Goal: Task Accomplishment & Management: Use online tool/utility

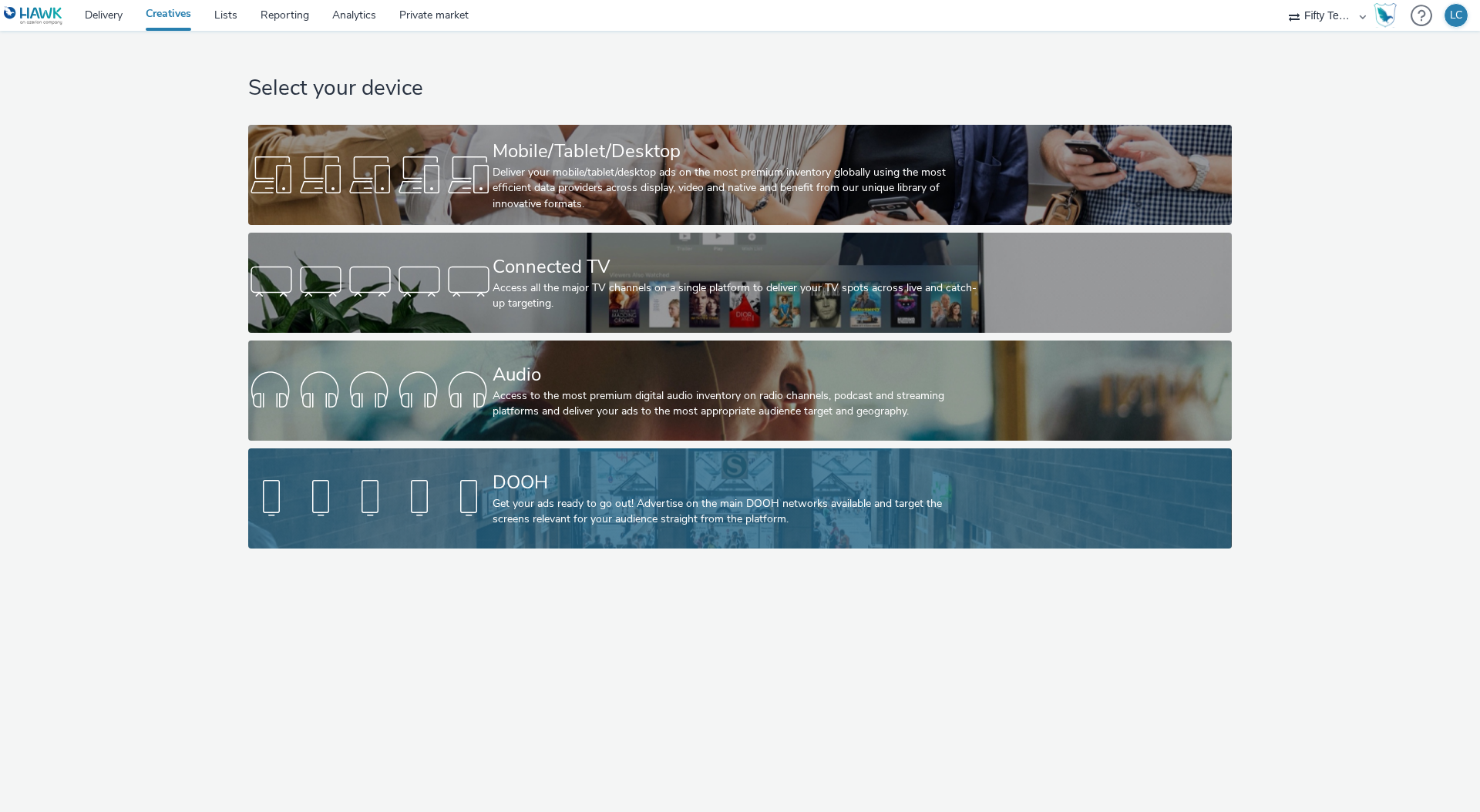
click at [538, 487] on div "DOOH" at bounding box center [737, 482] width 489 height 27
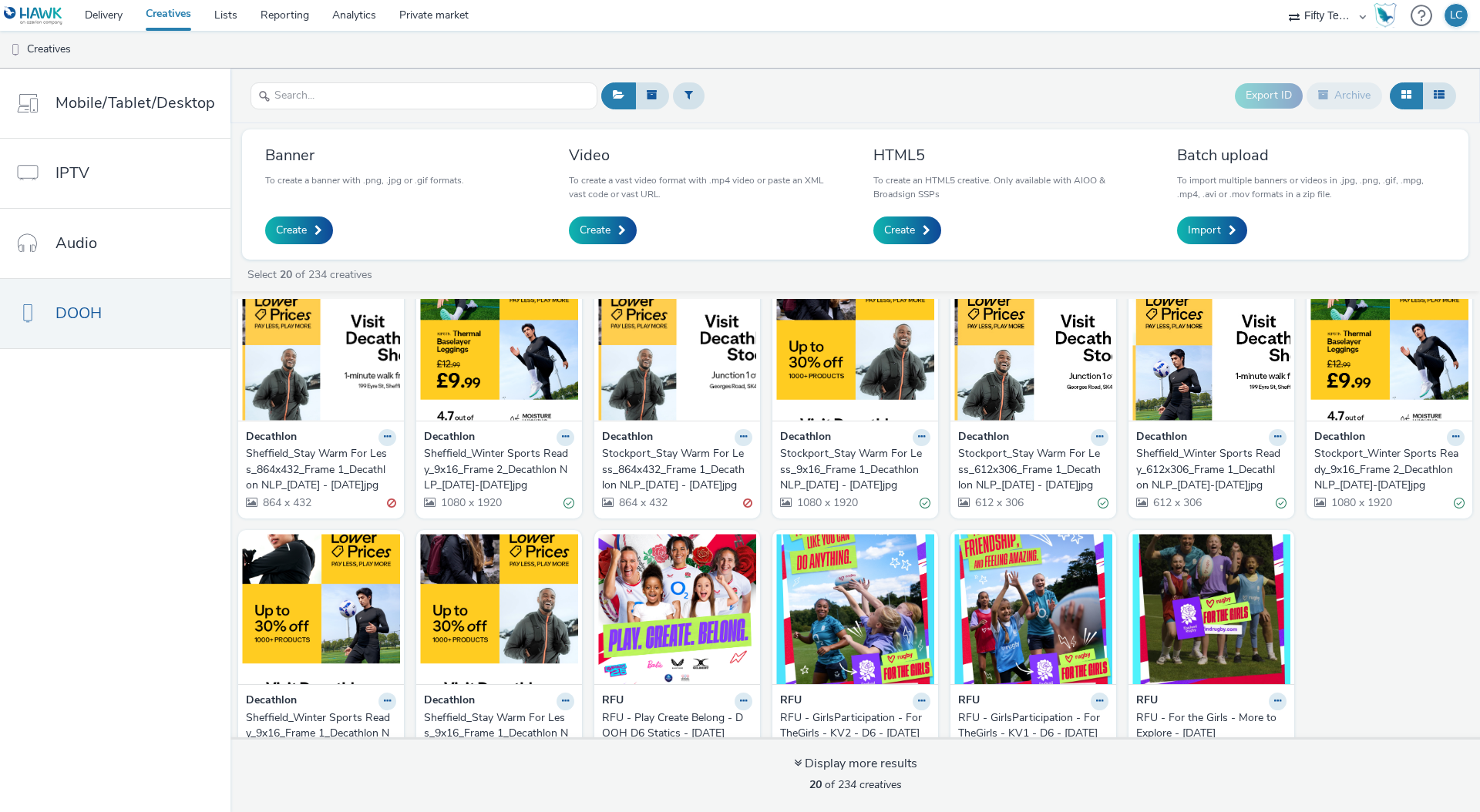
scroll to position [357, 0]
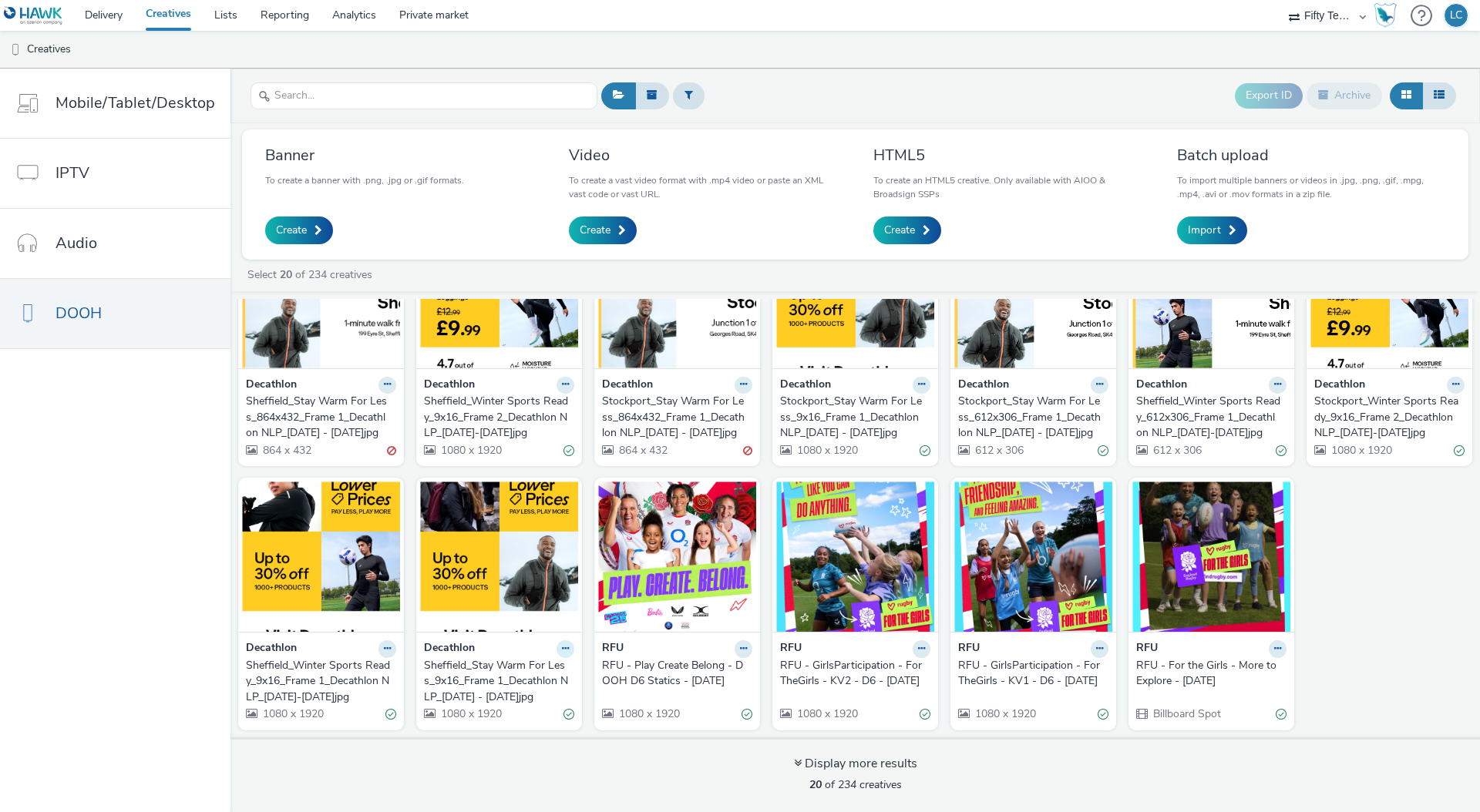
click at [562, 647] on icon at bounding box center [565, 648] width 7 height 9
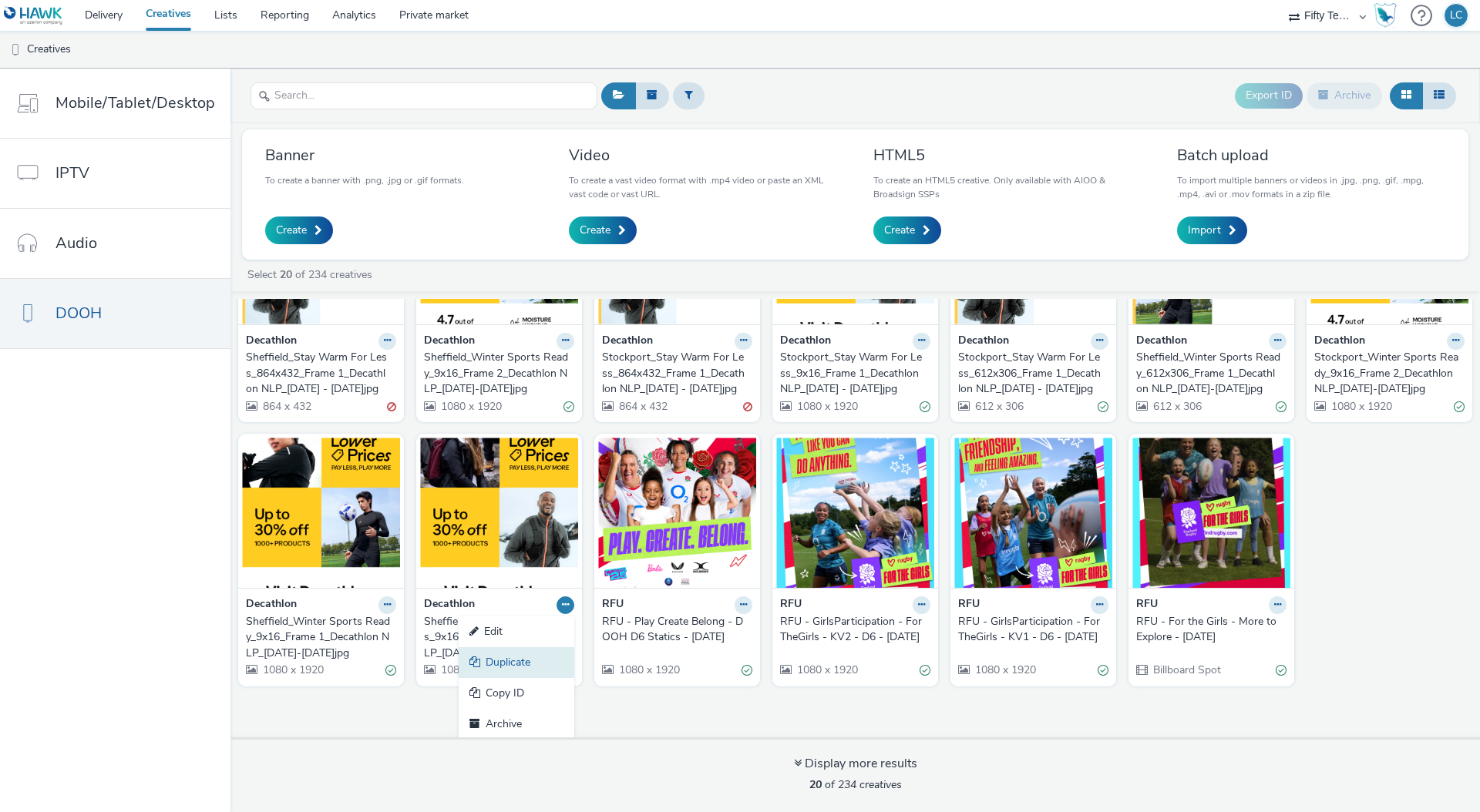
scroll to position [403, 0]
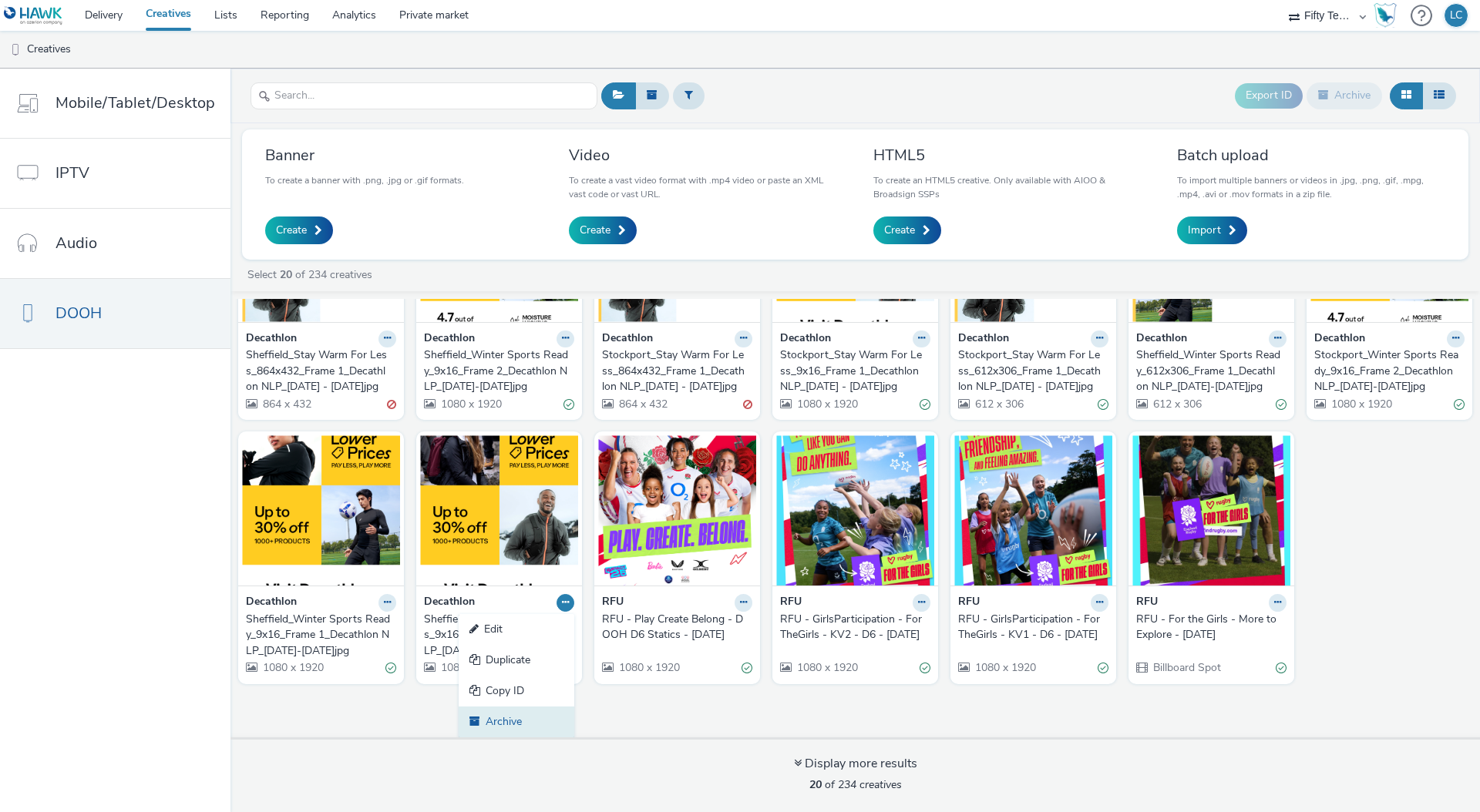
click at [517, 719] on link "Archive" at bounding box center [516, 722] width 116 height 31
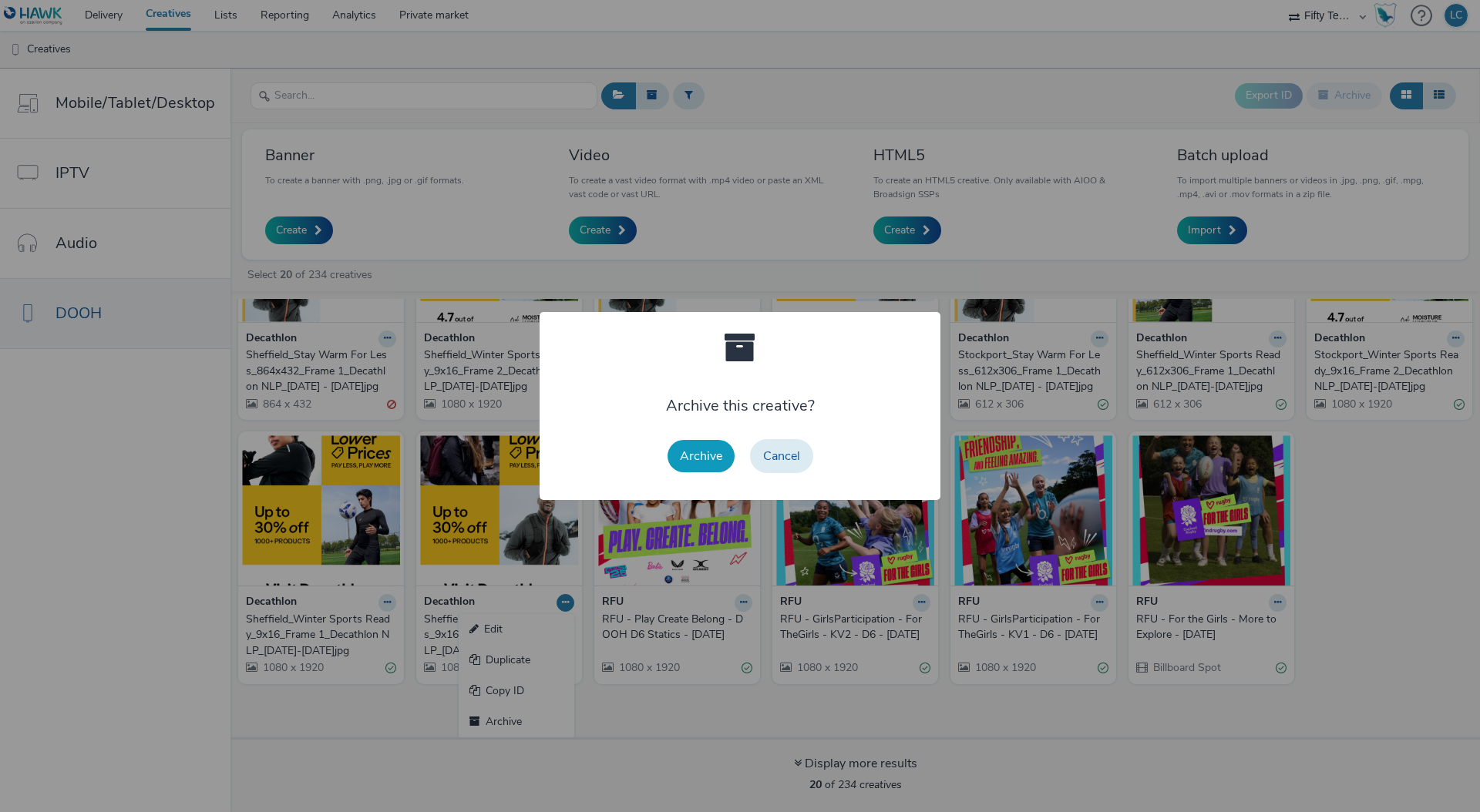
click at [708, 459] on button "Archive" at bounding box center [701, 456] width 67 height 33
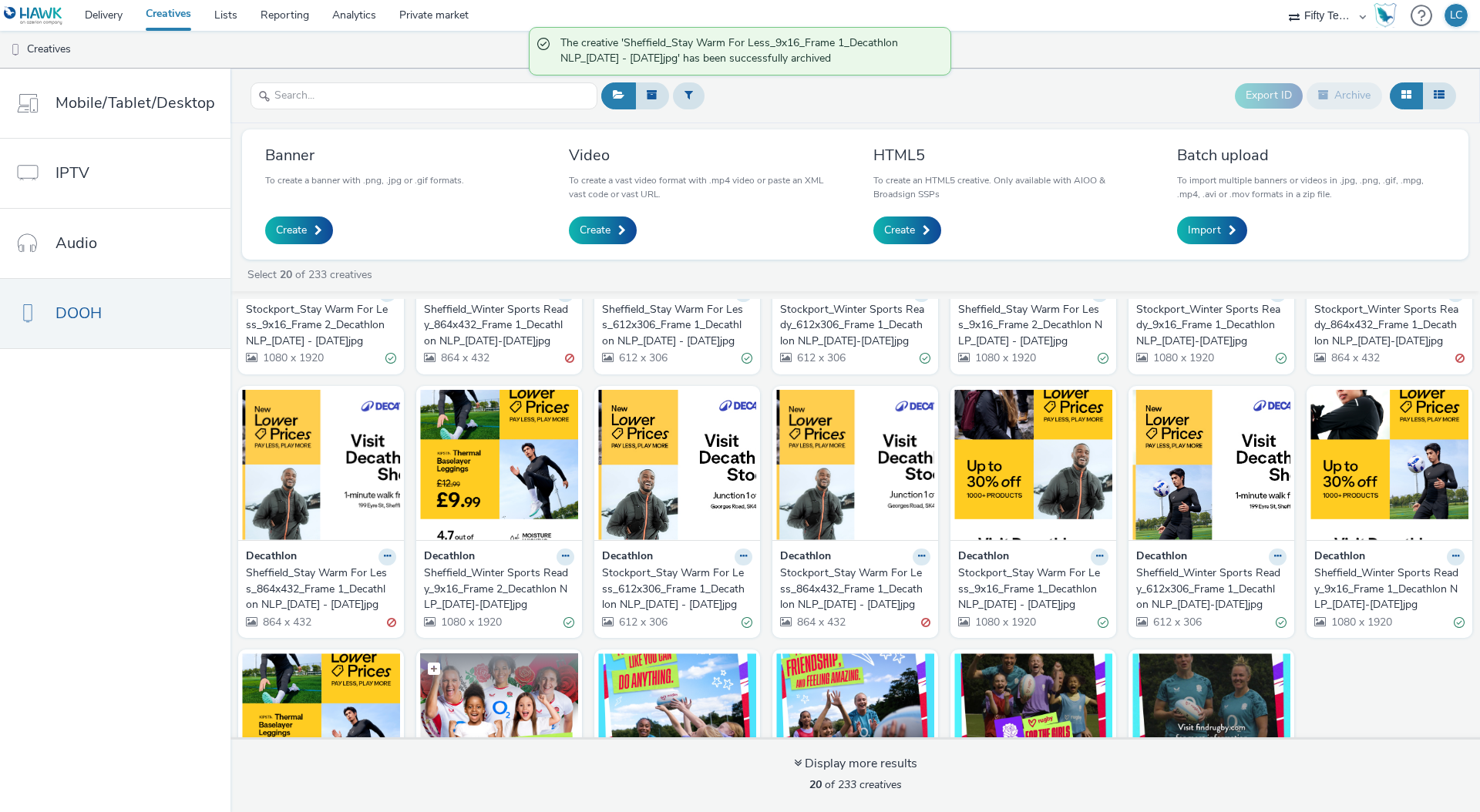
scroll to position [357, 0]
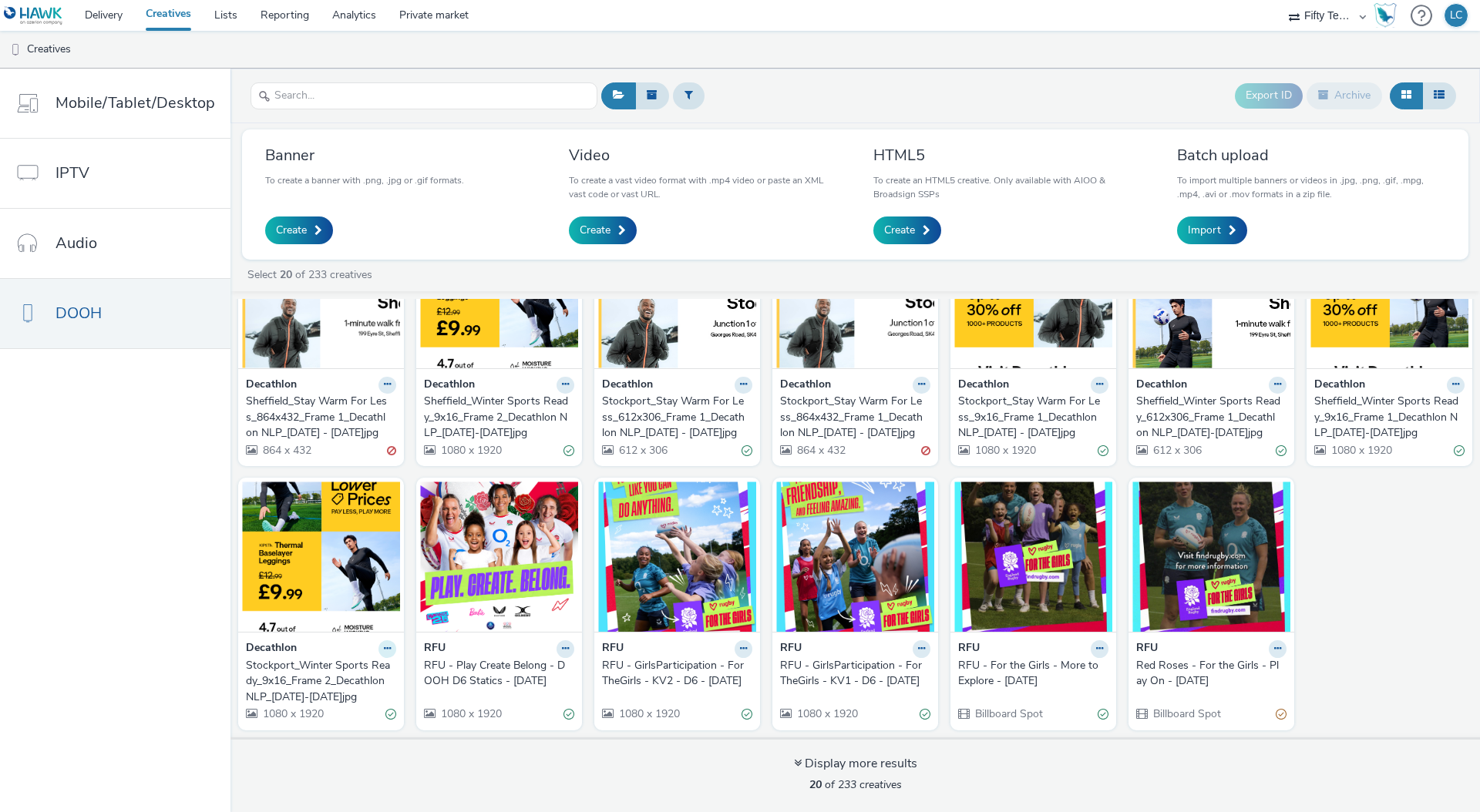
click at [384, 646] on icon at bounding box center [388, 648] width 7 height 9
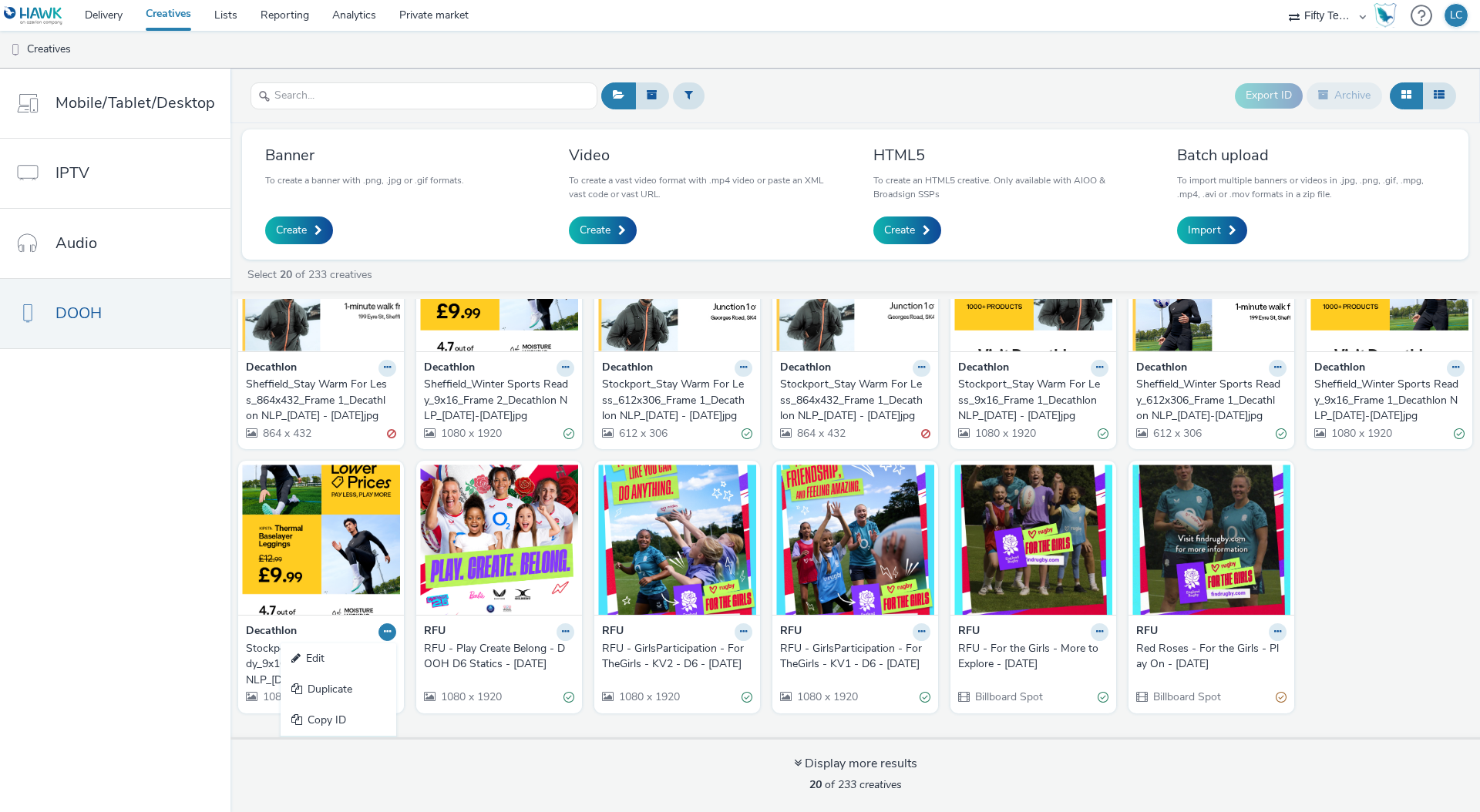
scroll to position [403, 0]
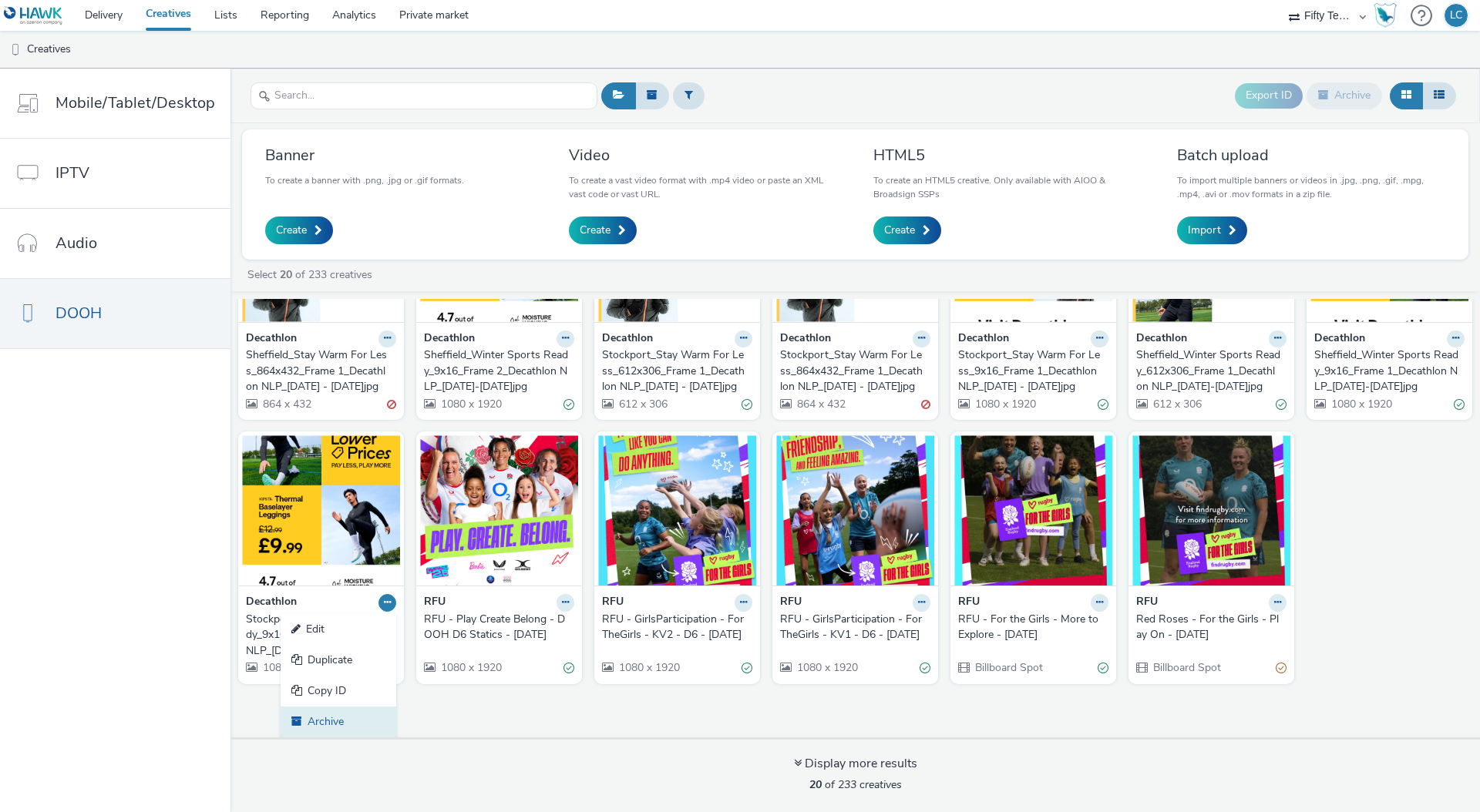
click at [345, 723] on link "Archive" at bounding box center [338, 722] width 116 height 31
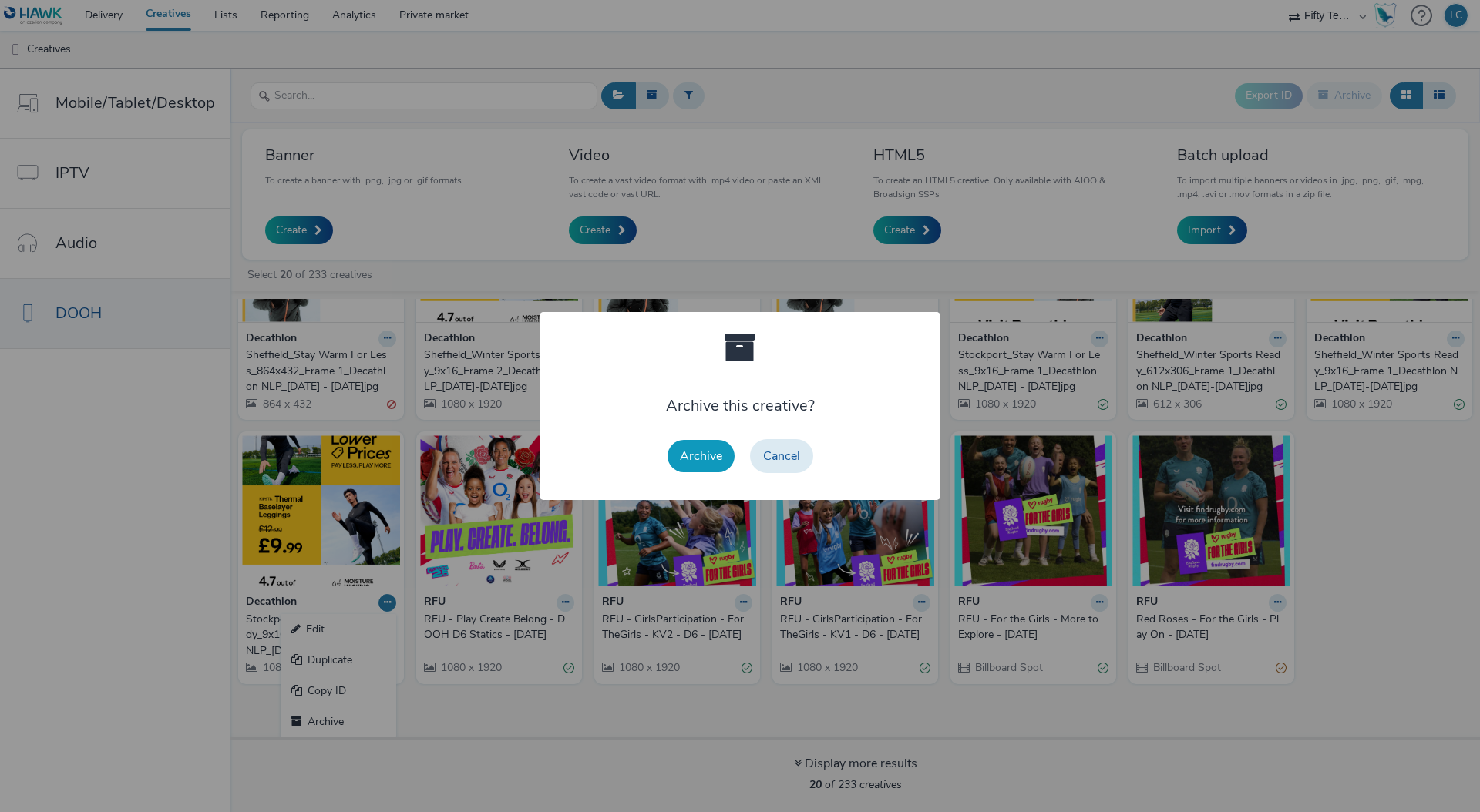
click at [696, 462] on button "Archive" at bounding box center [701, 456] width 67 height 33
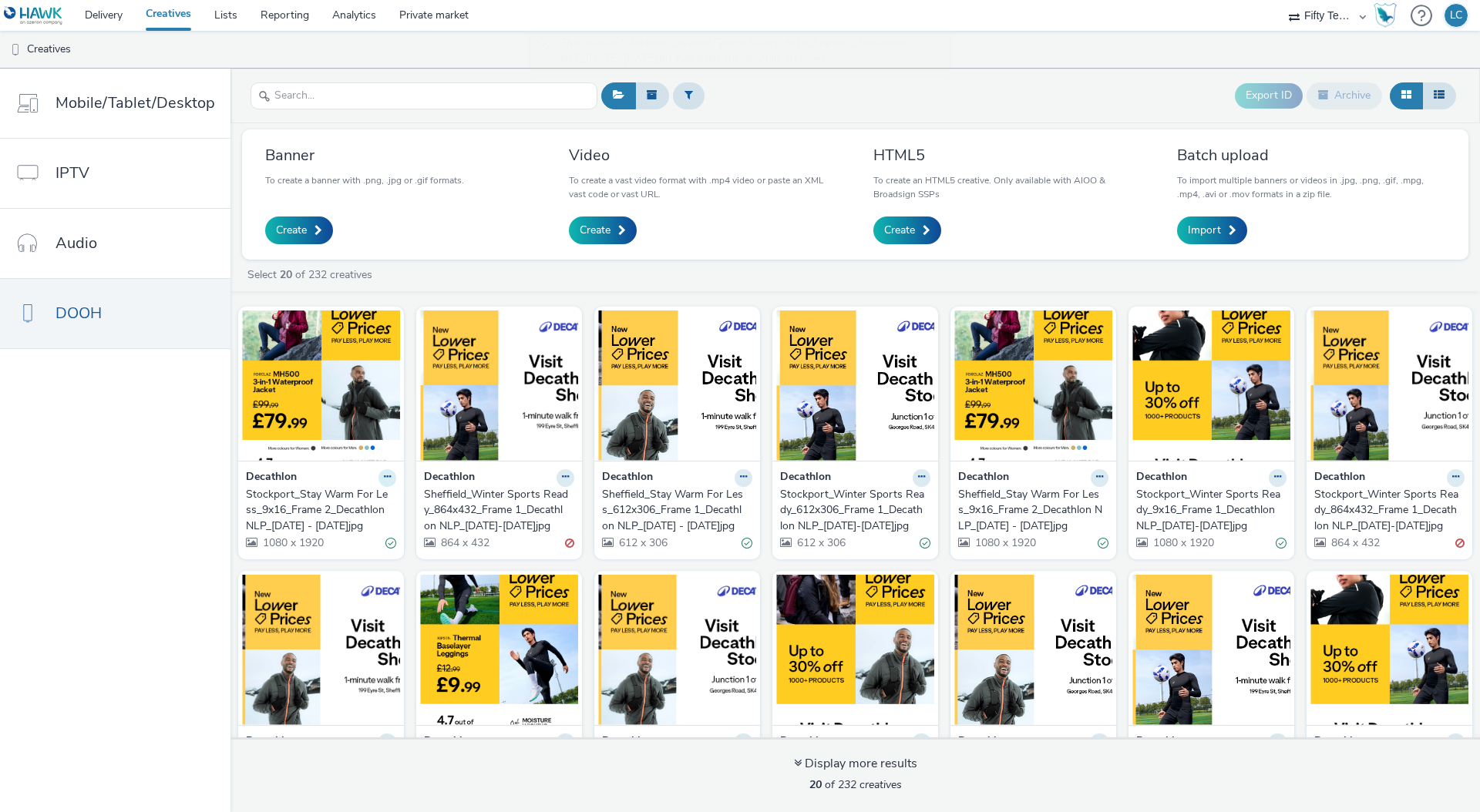
click at [387, 481] on button at bounding box center [387, 478] width 18 height 18
click at [347, 593] on link "Archive" at bounding box center [338, 597] width 116 height 31
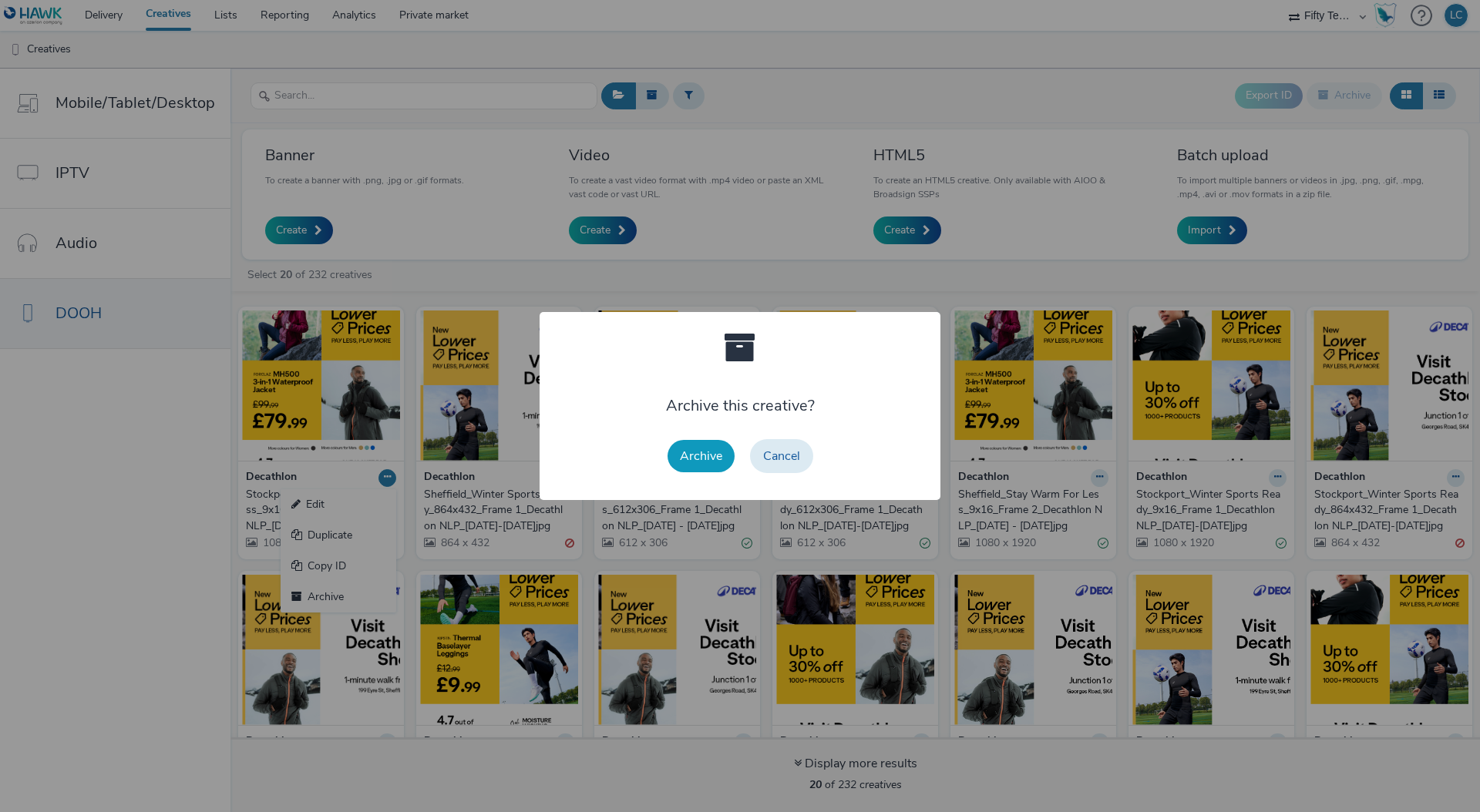
click at [689, 454] on button "Archive" at bounding box center [701, 456] width 67 height 33
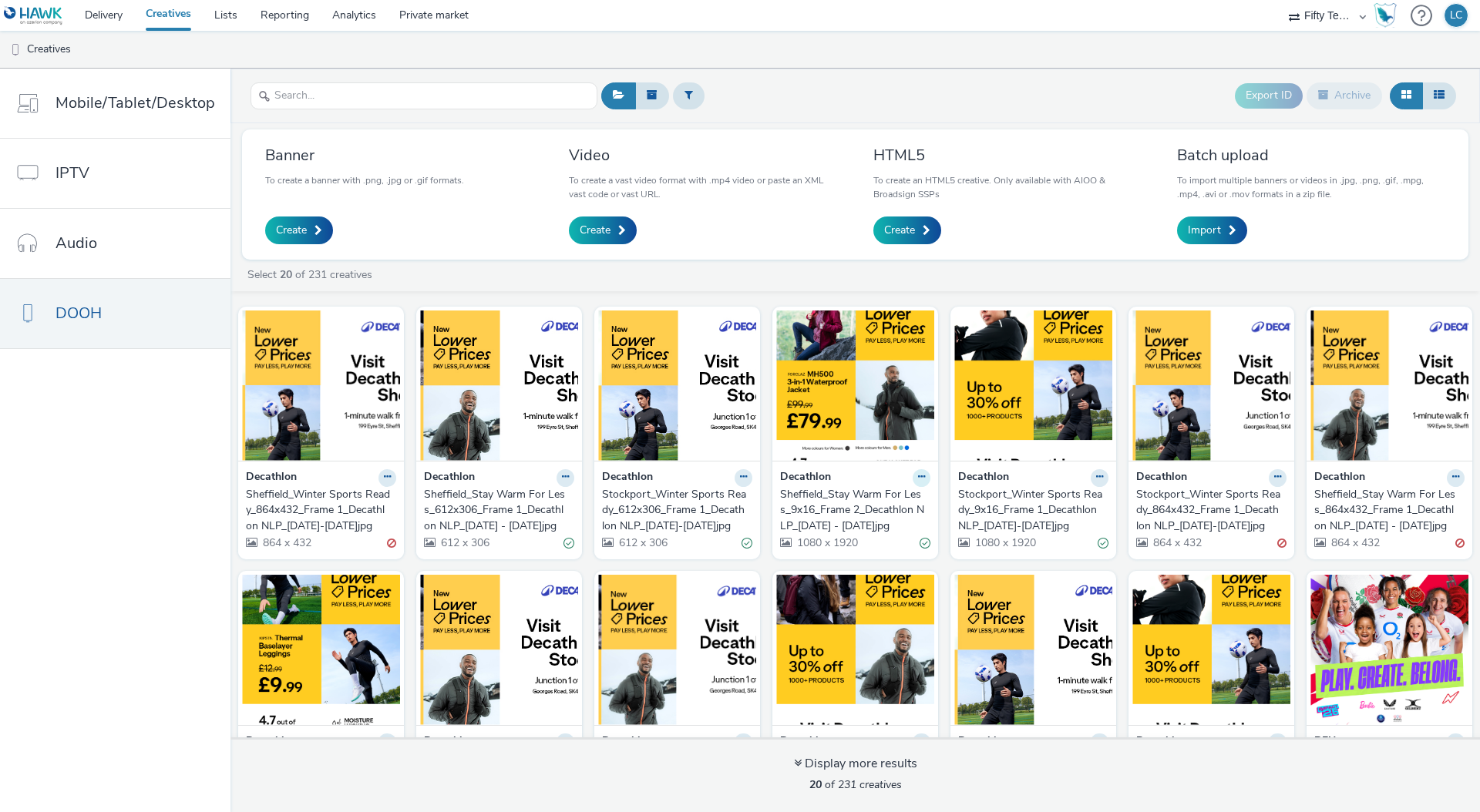
click at [918, 476] on icon at bounding box center [921, 477] width 7 height 9
click at [857, 592] on link "Archive" at bounding box center [873, 597] width 116 height 31
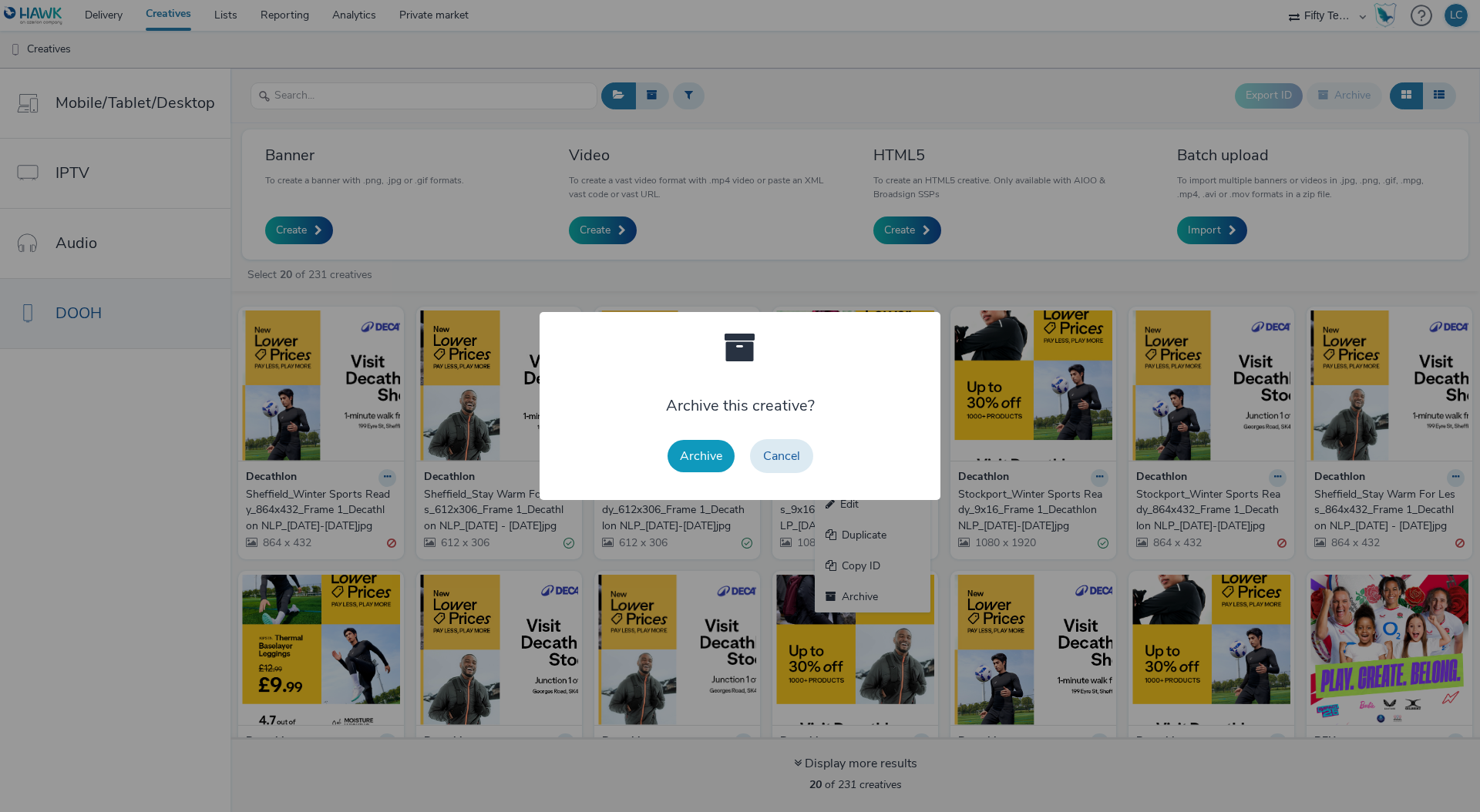
click at [716, 461] on button "Archive" at bounding box center [701, 456] width 67 height 33
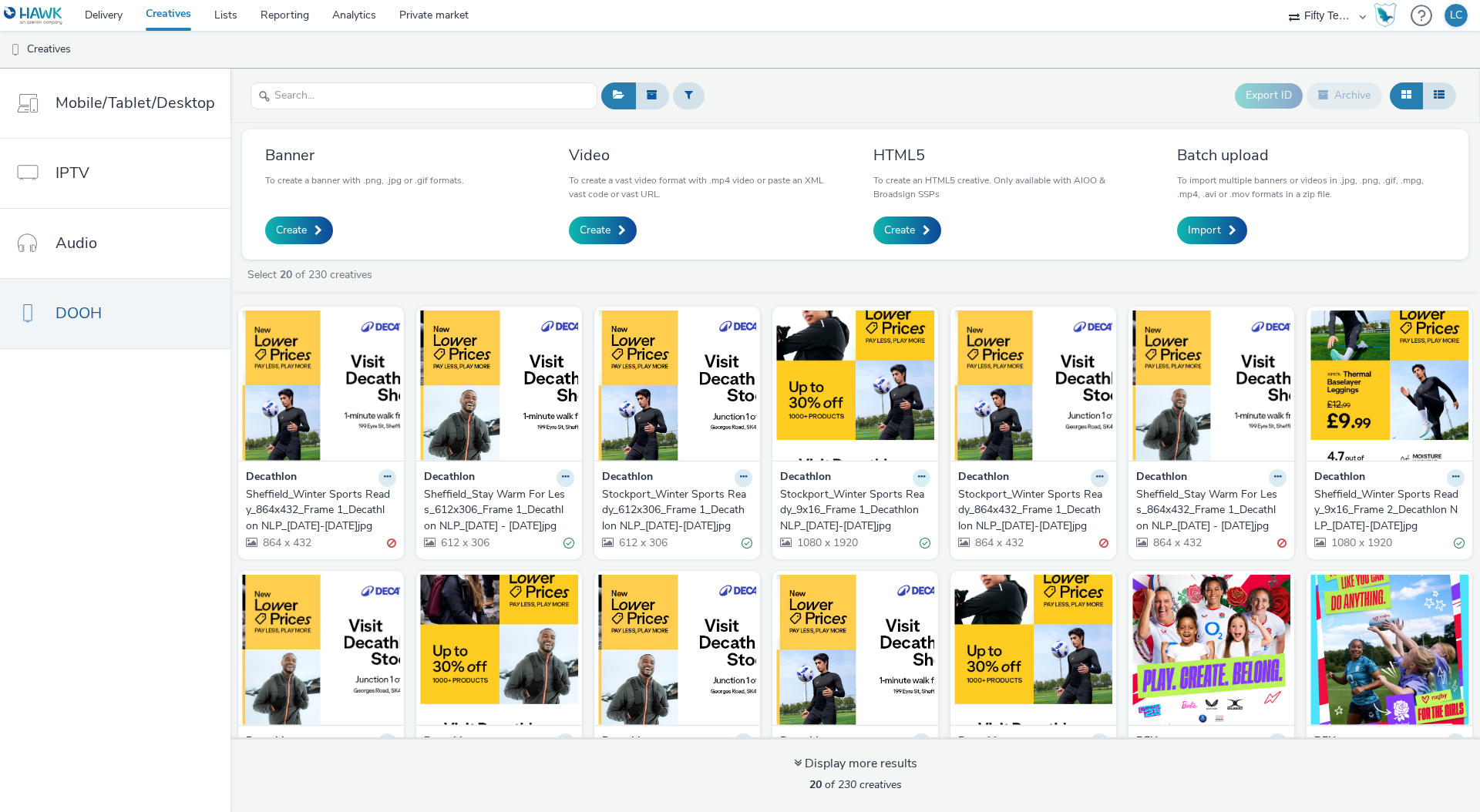
click at [917, 481] on button at bounding box center [921, 478] width 18 height 18
click at [871, 598] on link "Archive" at bounding box center [873, 597] width 116 height 31
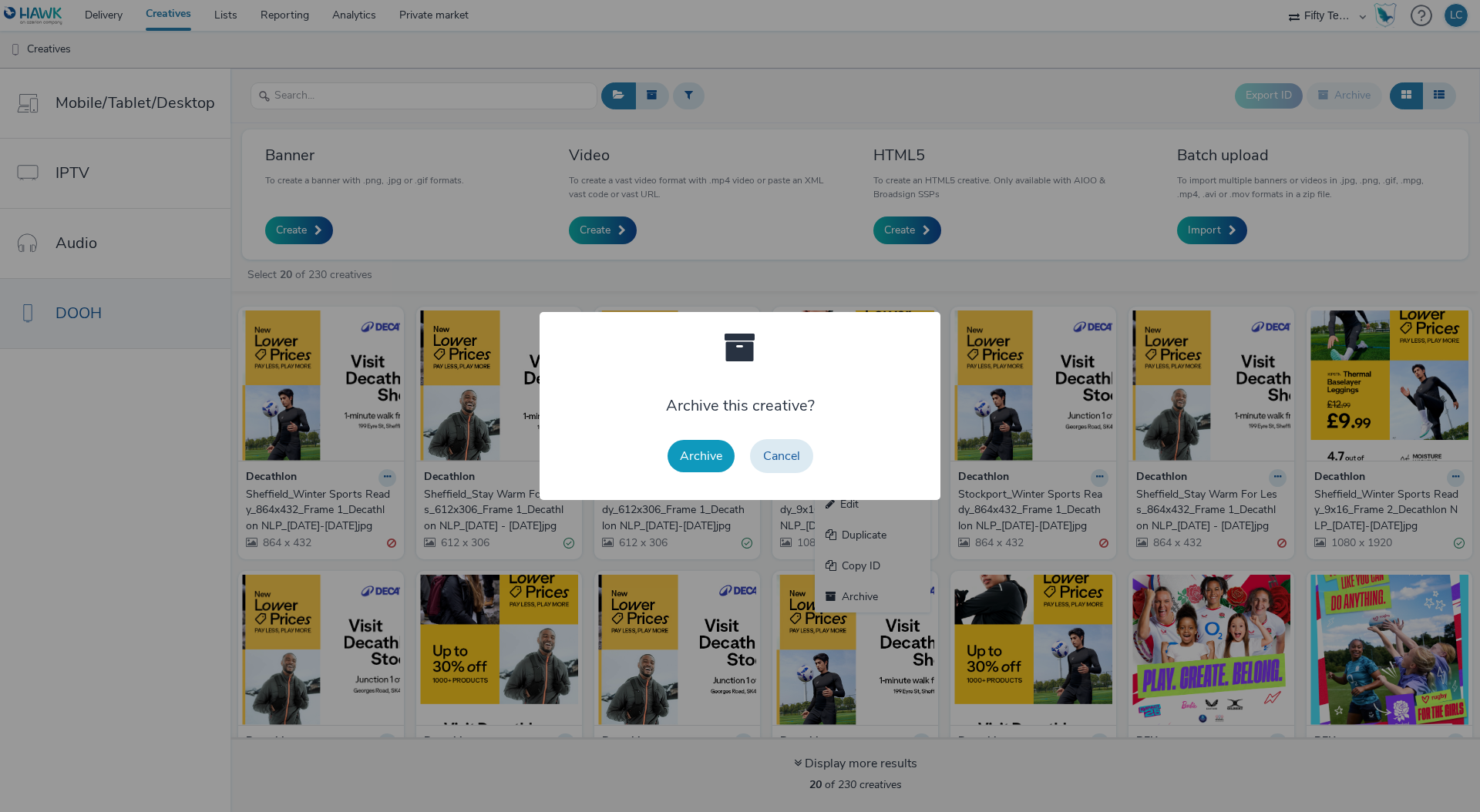
click at [705, 457] on button "Archive" at bounding box center [701, 456] width 67 height 33
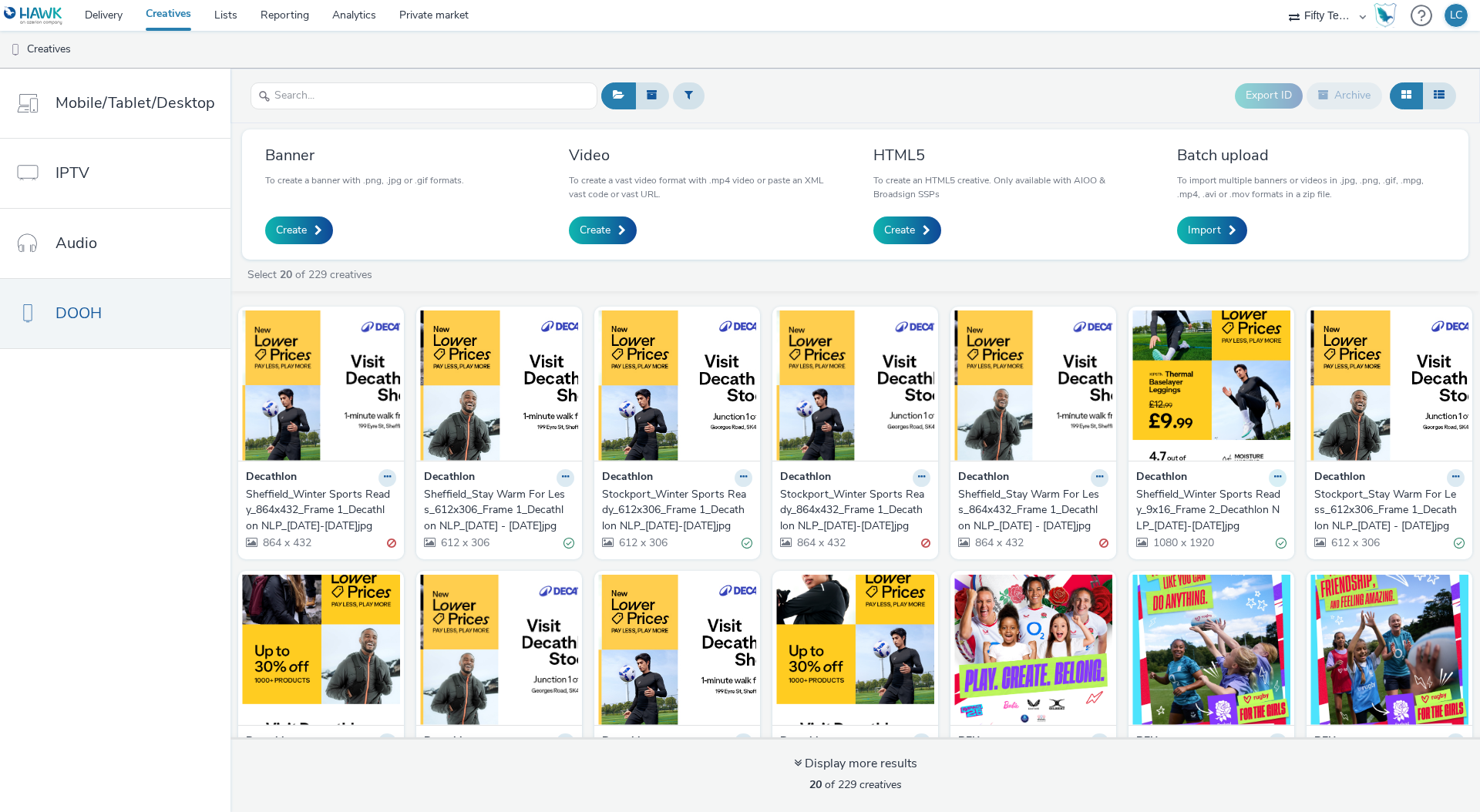
click at [1274, 478] on icon at bounding box center [1278, 477] width 7 height 9
click at [1199, 592] on link "Archive" at bounding box center [1229, 597] width 116 height 31
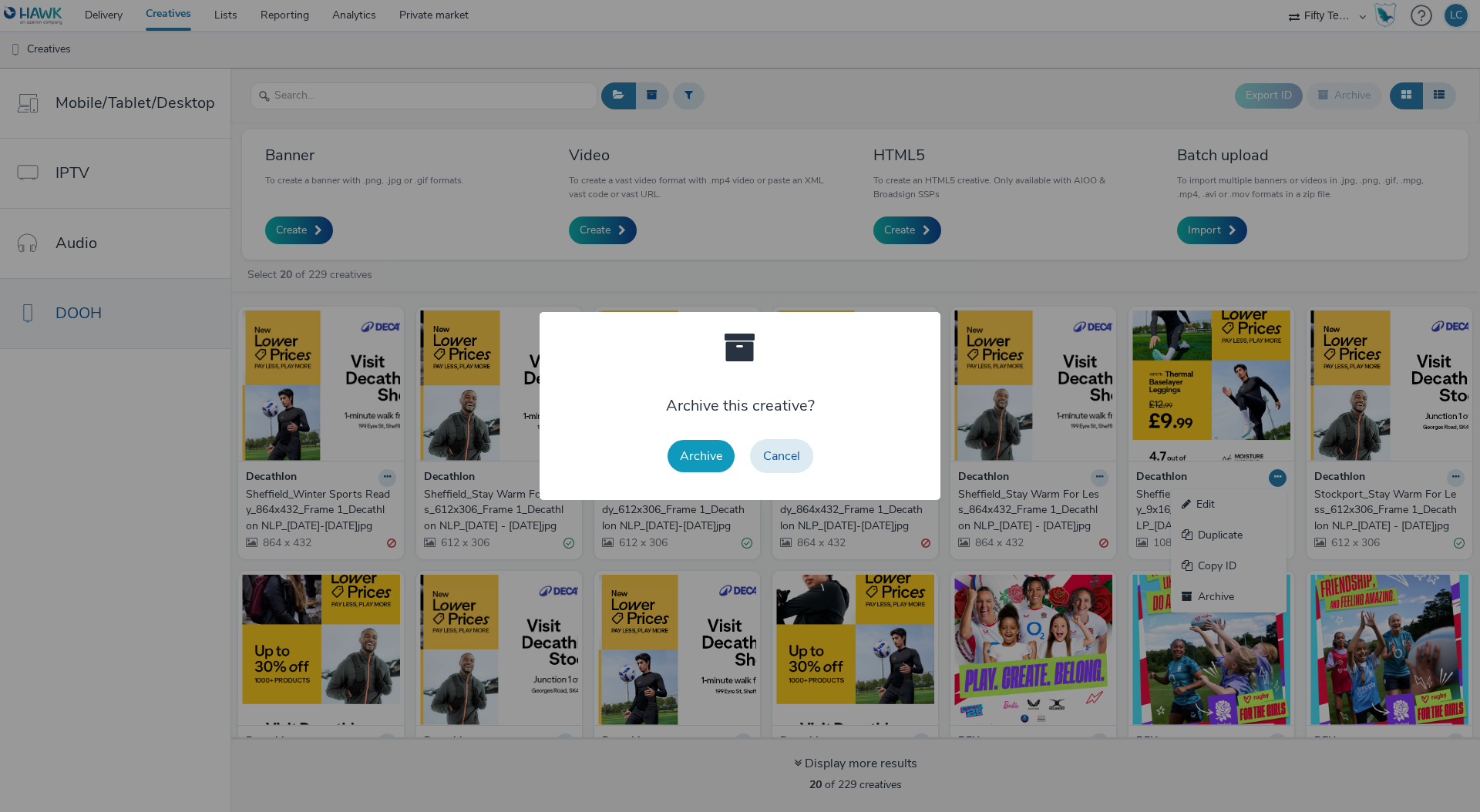
click at [710, 458] on button "Archive" at bounding box center [701, 456] width 67 height 33
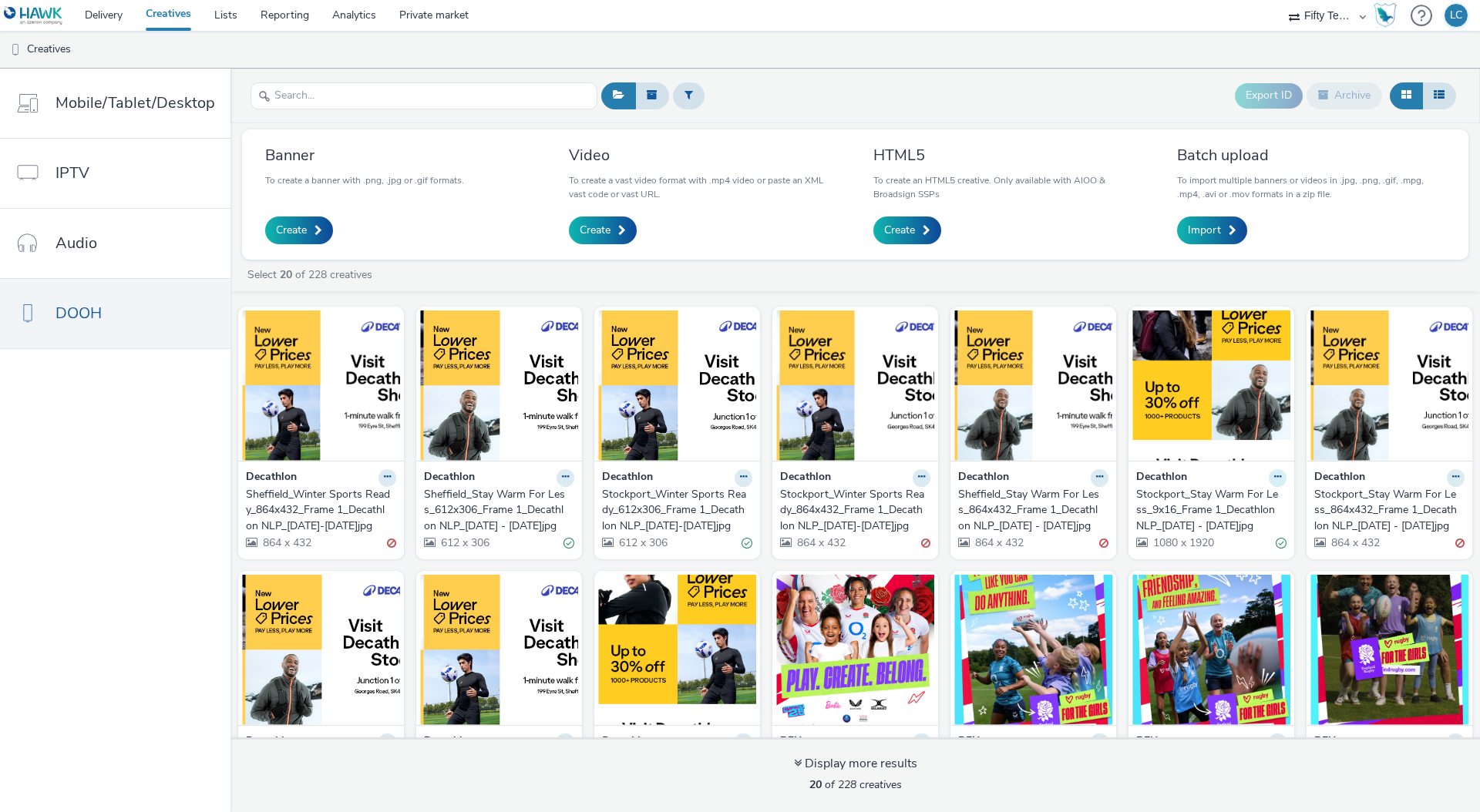
click at [1270, 483] on button at bounding box center [1278, 478] width 18 height 18
click at [1216, 589] on link "Archive" at bounding box center [1229, 597] width 116 height 31
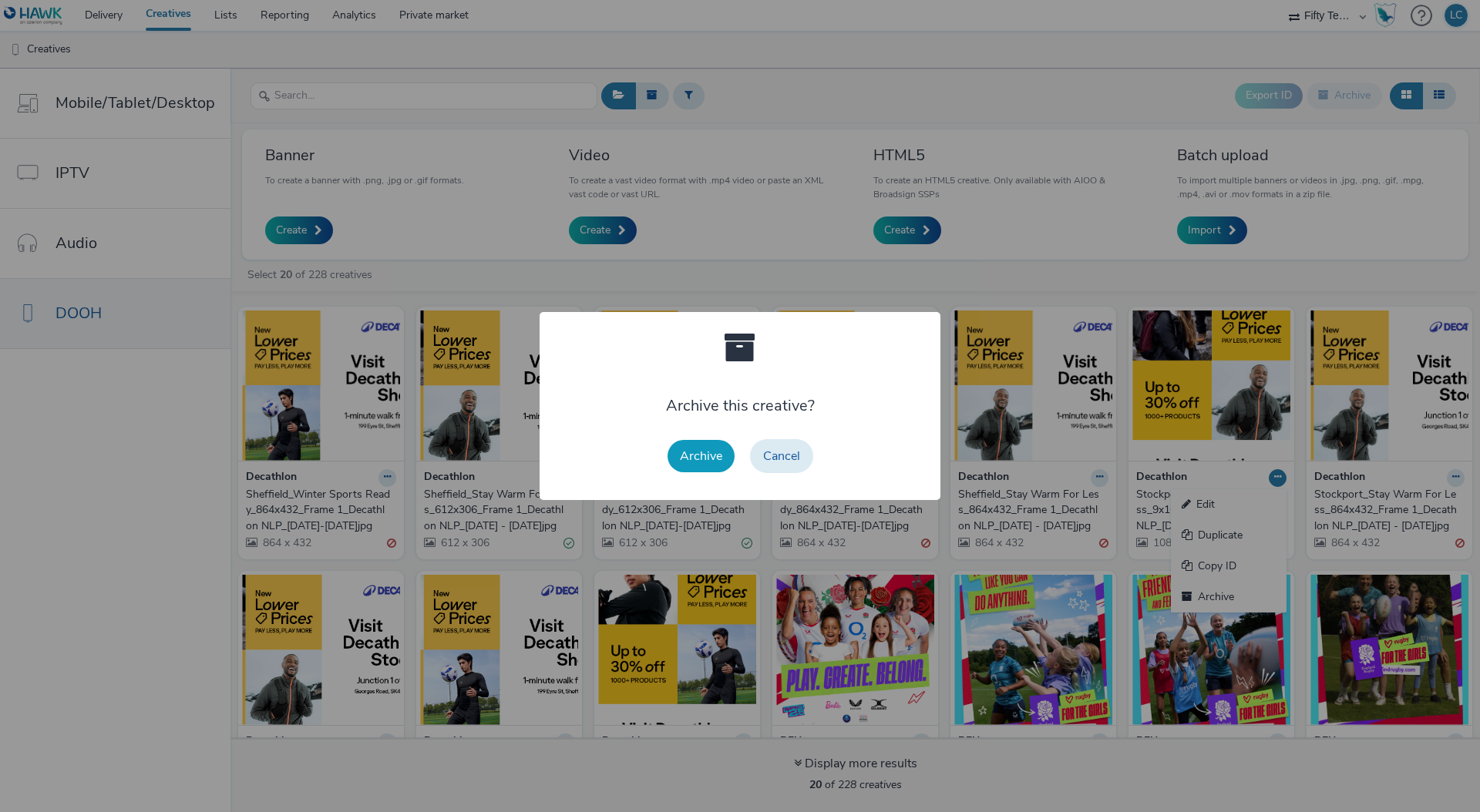
click at [704, 454] on button "Archive" at bounding box center [701, 456] width 67 height 33
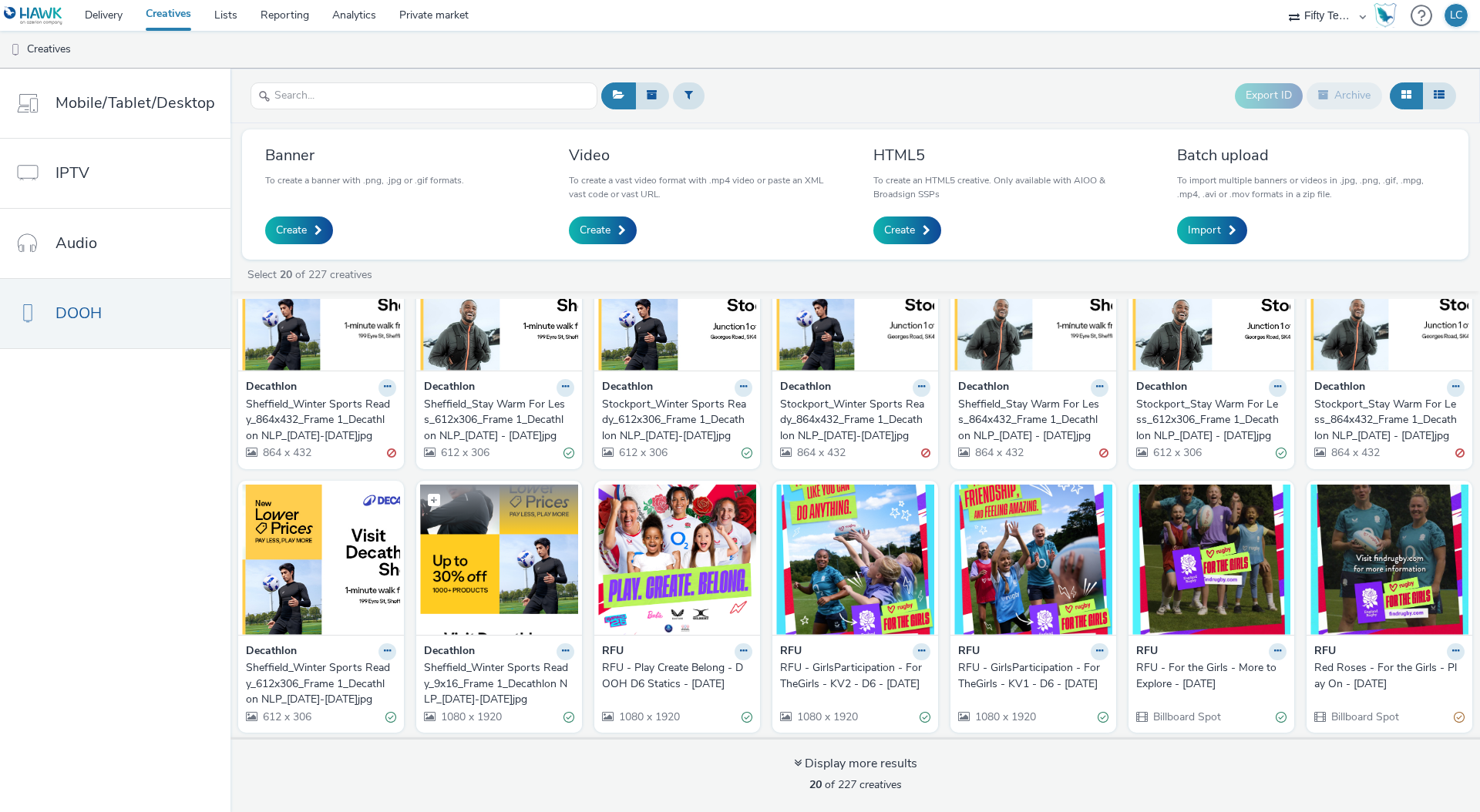
scroll to position [87, 0]
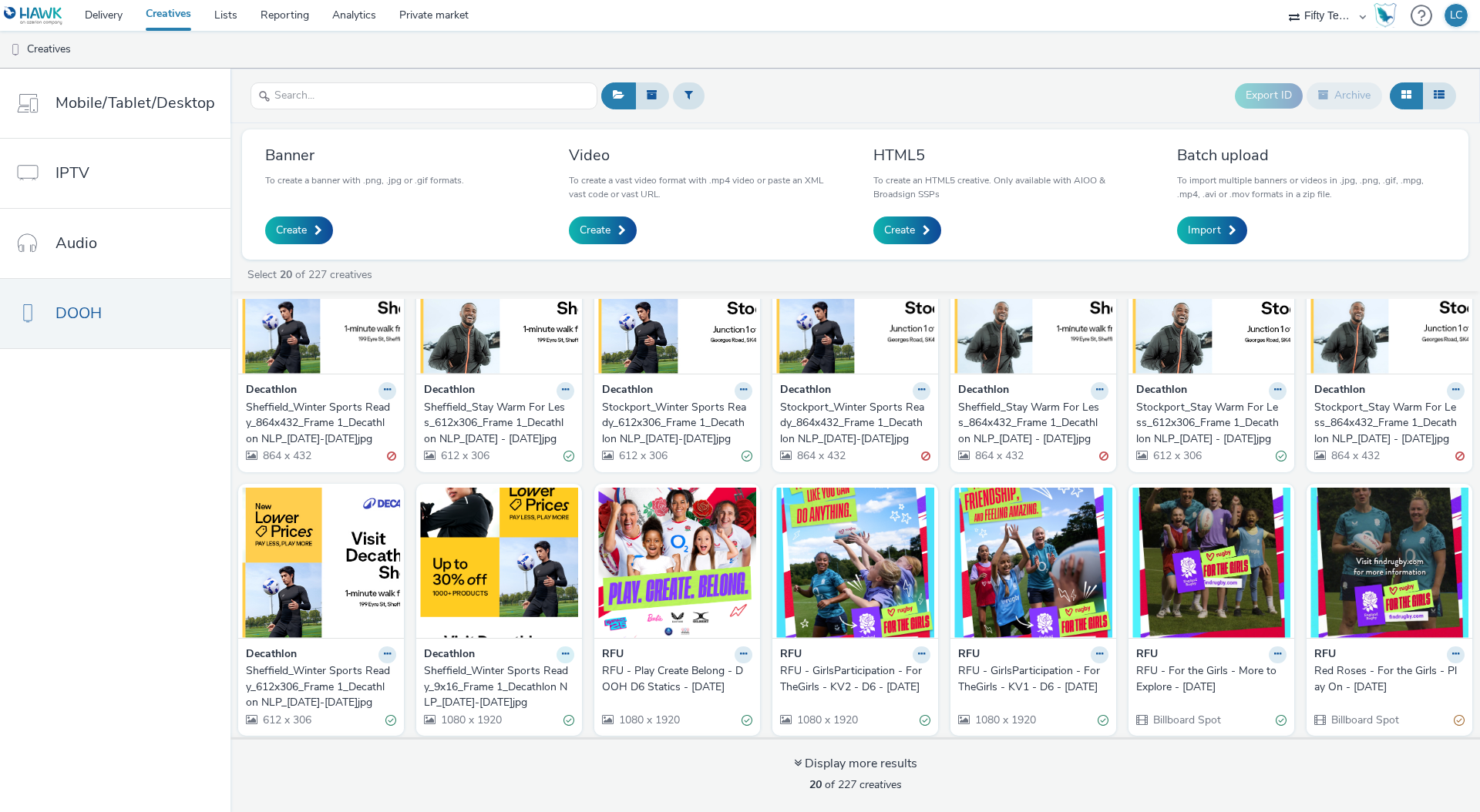
click at [562, 655] on icon at bounding box center [565, 654] width 7 height 9
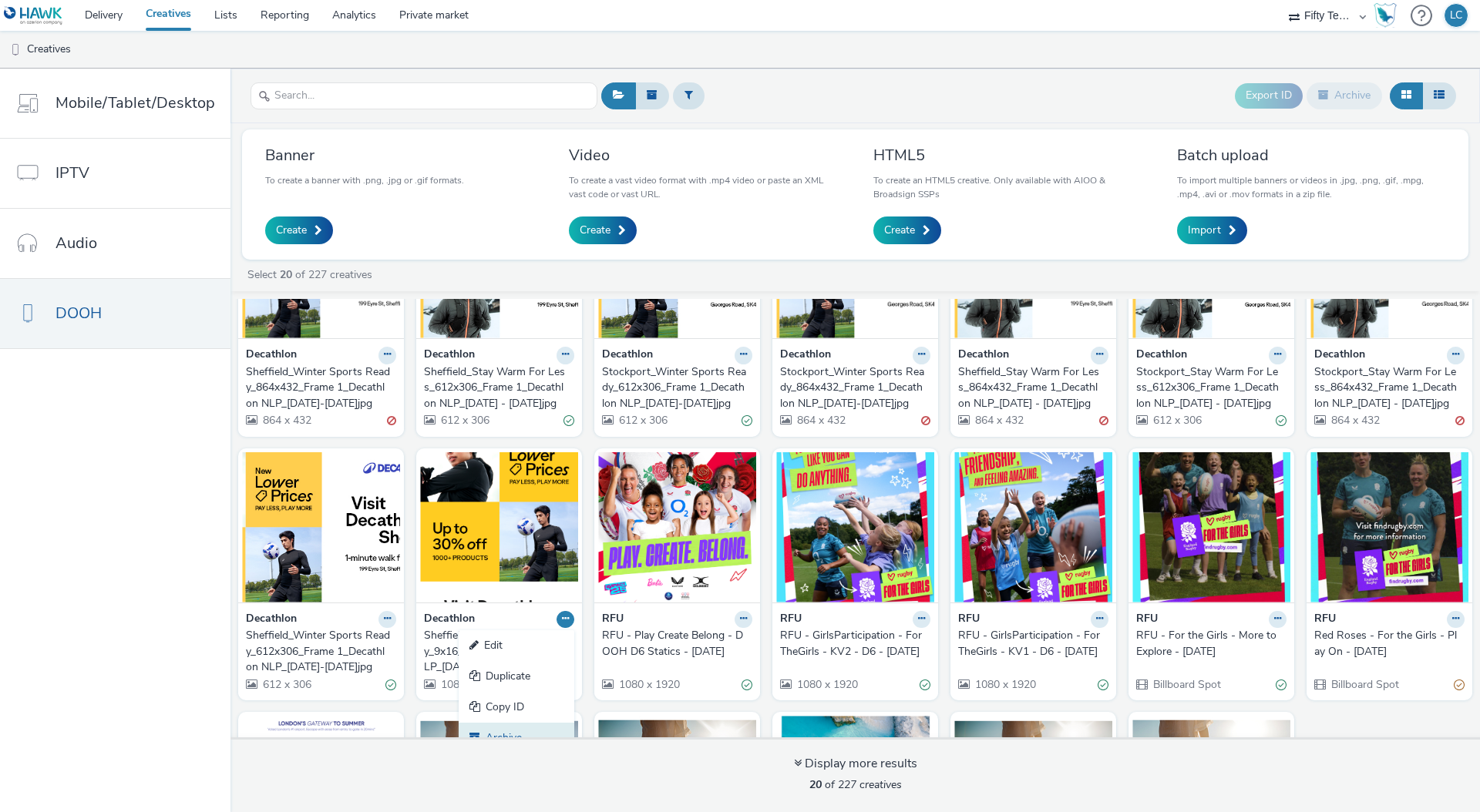
scroll to position [153, 0]
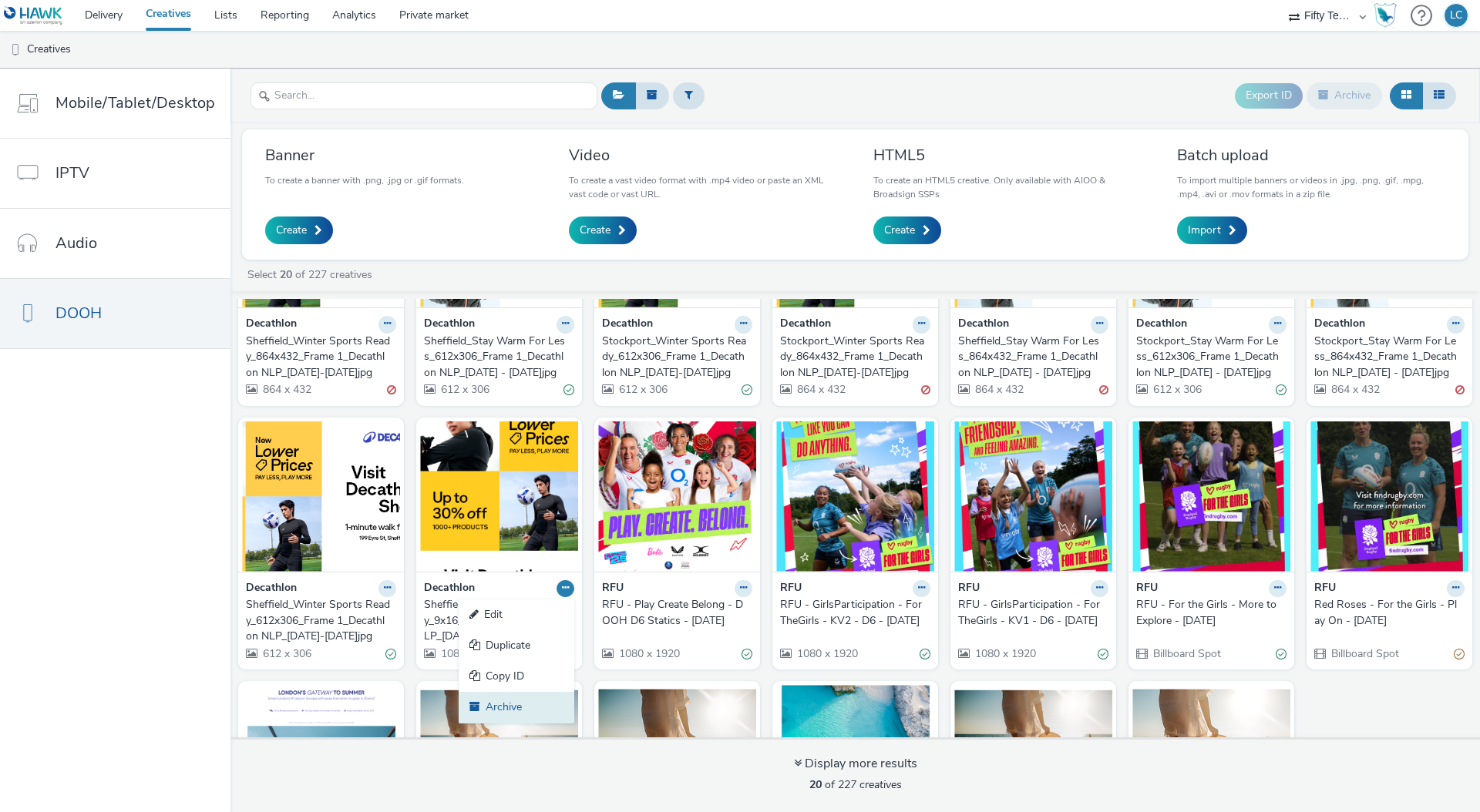
click at [511, 713] on link "Archive" at bounding box center [516, 707] width 116 height 31
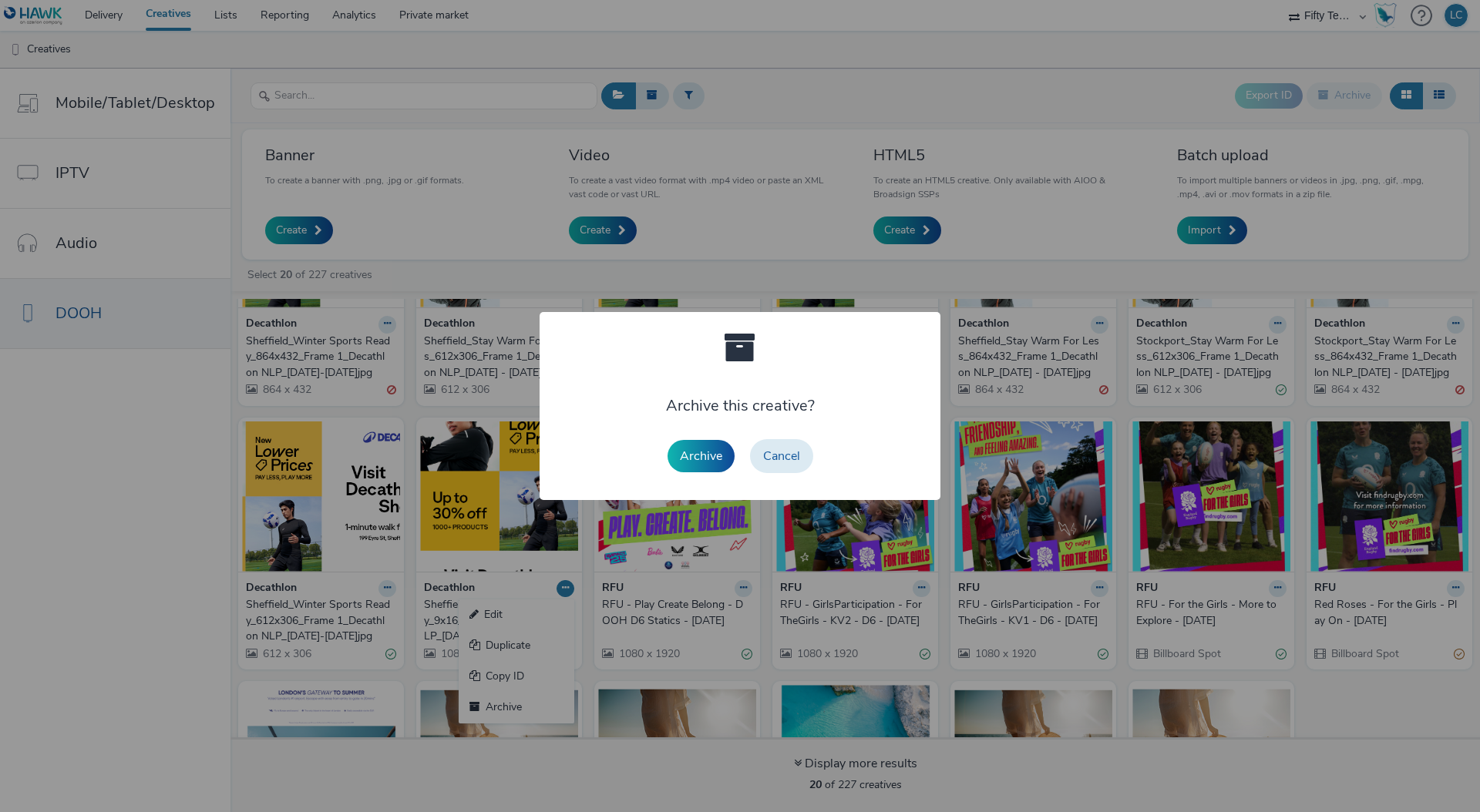
click at [704, 457] on button "Archive" at bounding box center [701, 456] width 67 height 33
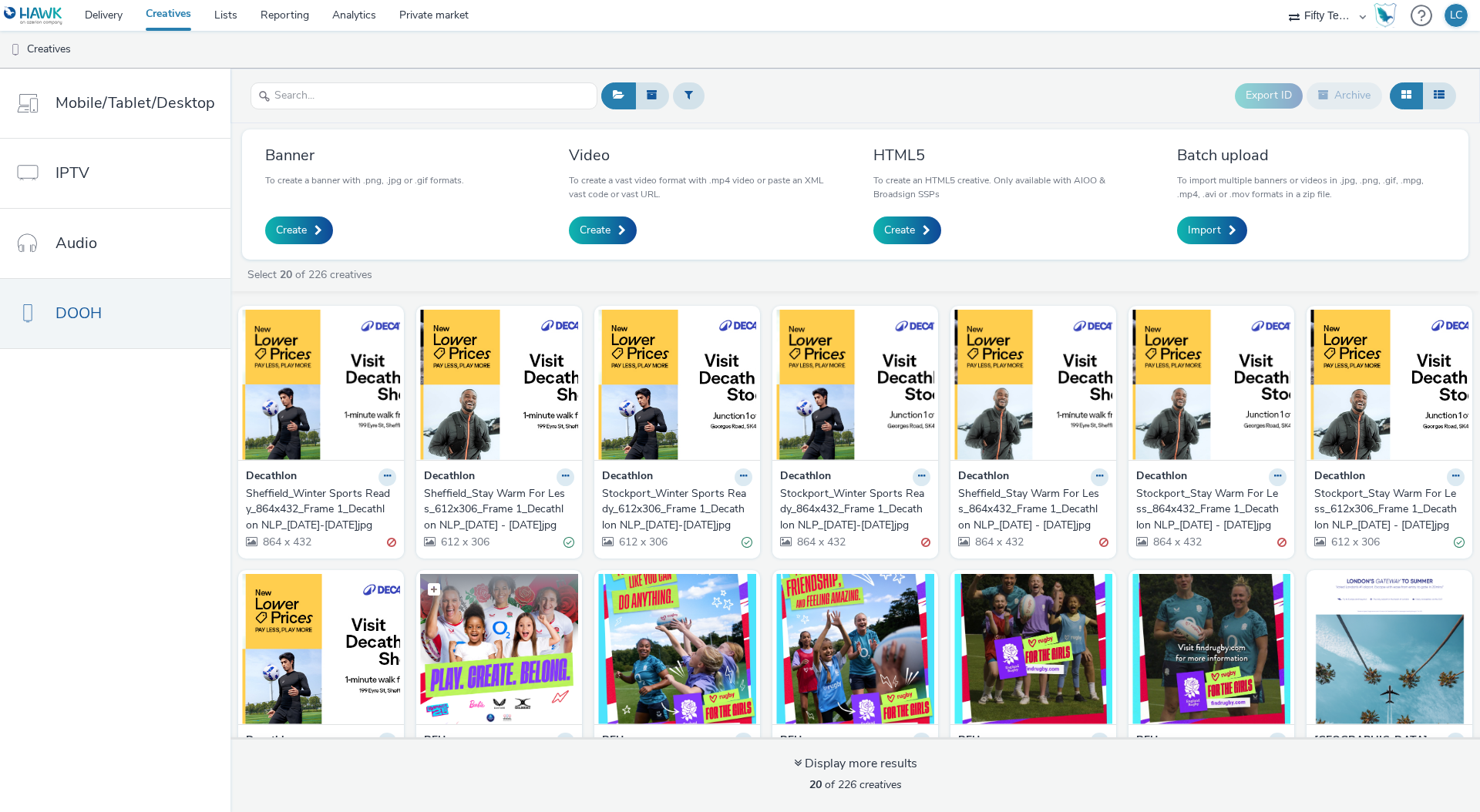
scroll to position [0, 0]
click at [1221, 227] on link "Import" at bounding box center [1212, 231] width 70 height 27
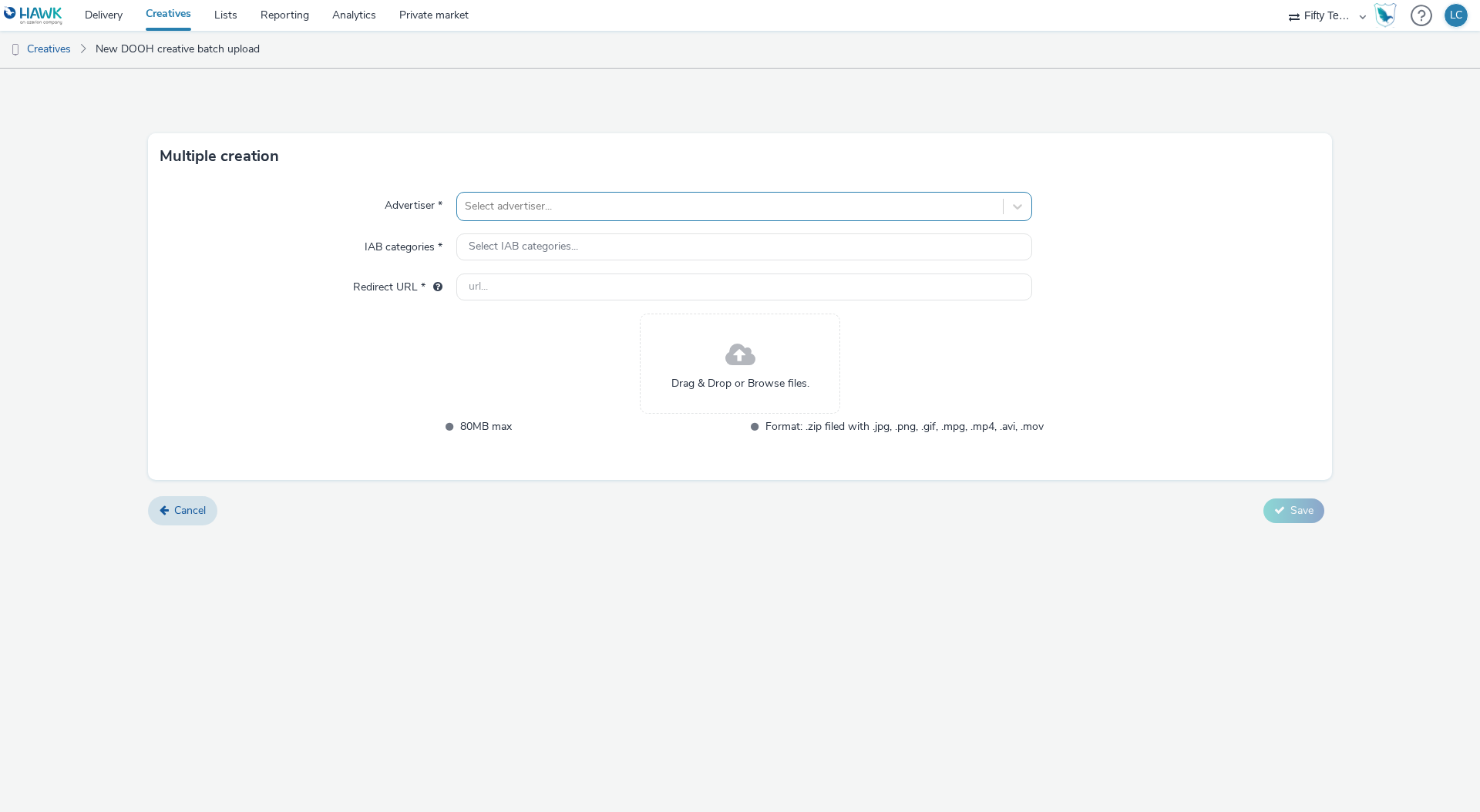
click at [535, 208] on div at bounding box center [730, 207] width 530 height 19
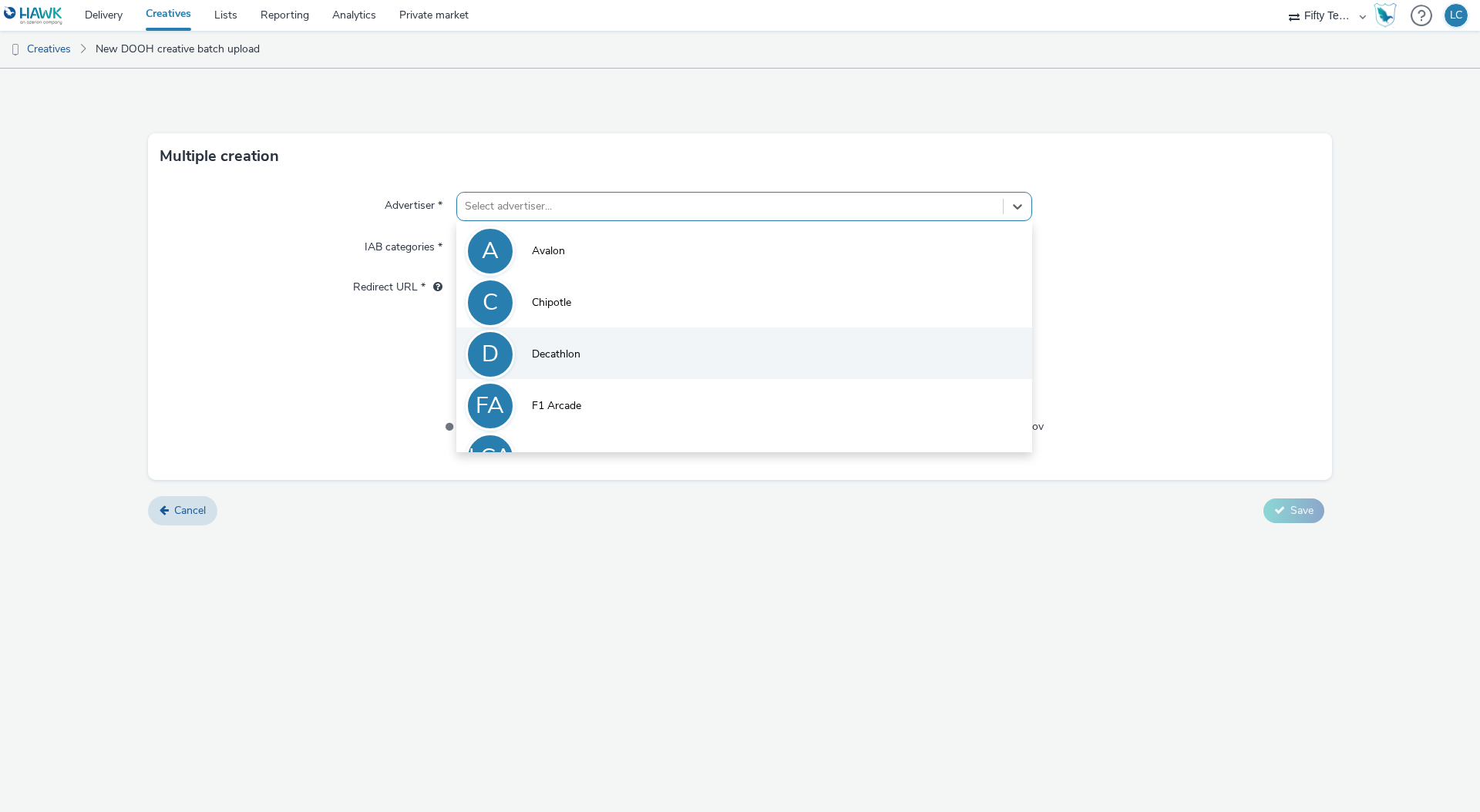
click at [617, 363] on li "D Decathlon" at bounding box center [744, 353] width 576 height 51
type input "http://decathlon.co.uk"
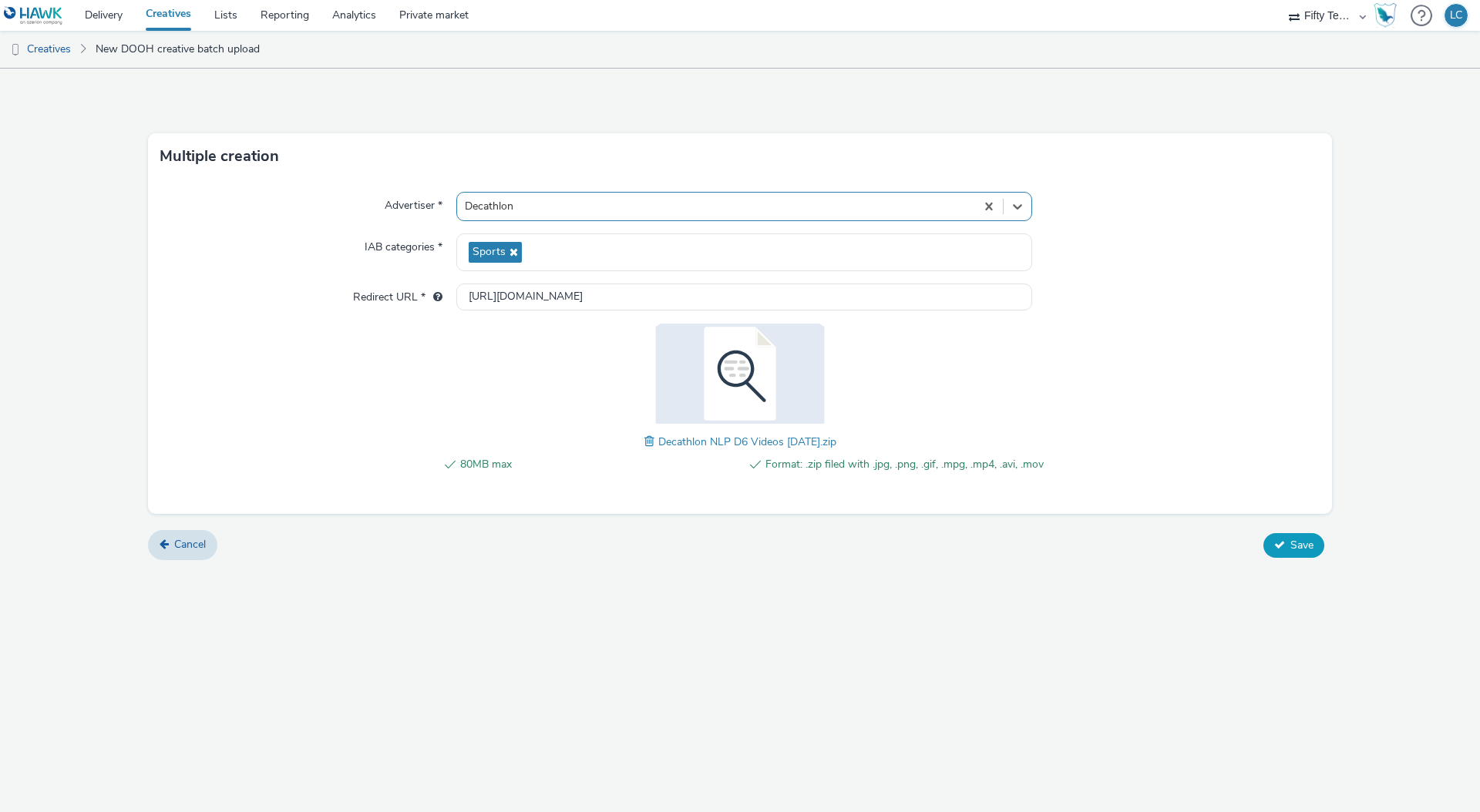
click at [1294, 541] on span "Save" at bounding box center [1302, 544] width 23 height 15
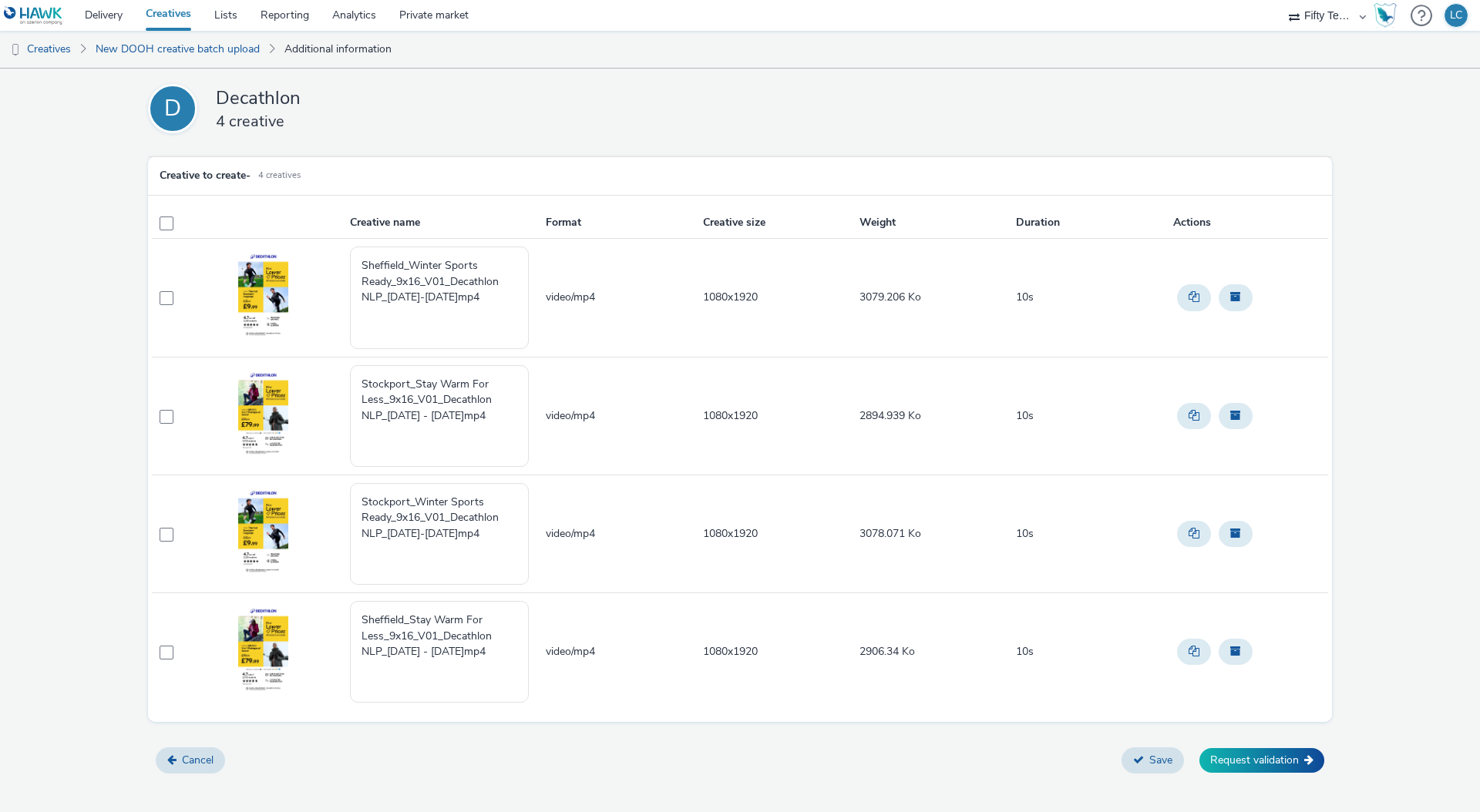
click at [157, 221] on th at bounding box center [172, 223] width 40 height 32
click at [166, 222] on span at bounding box center [166, 224] width 14 height 14
checkbox input "true"
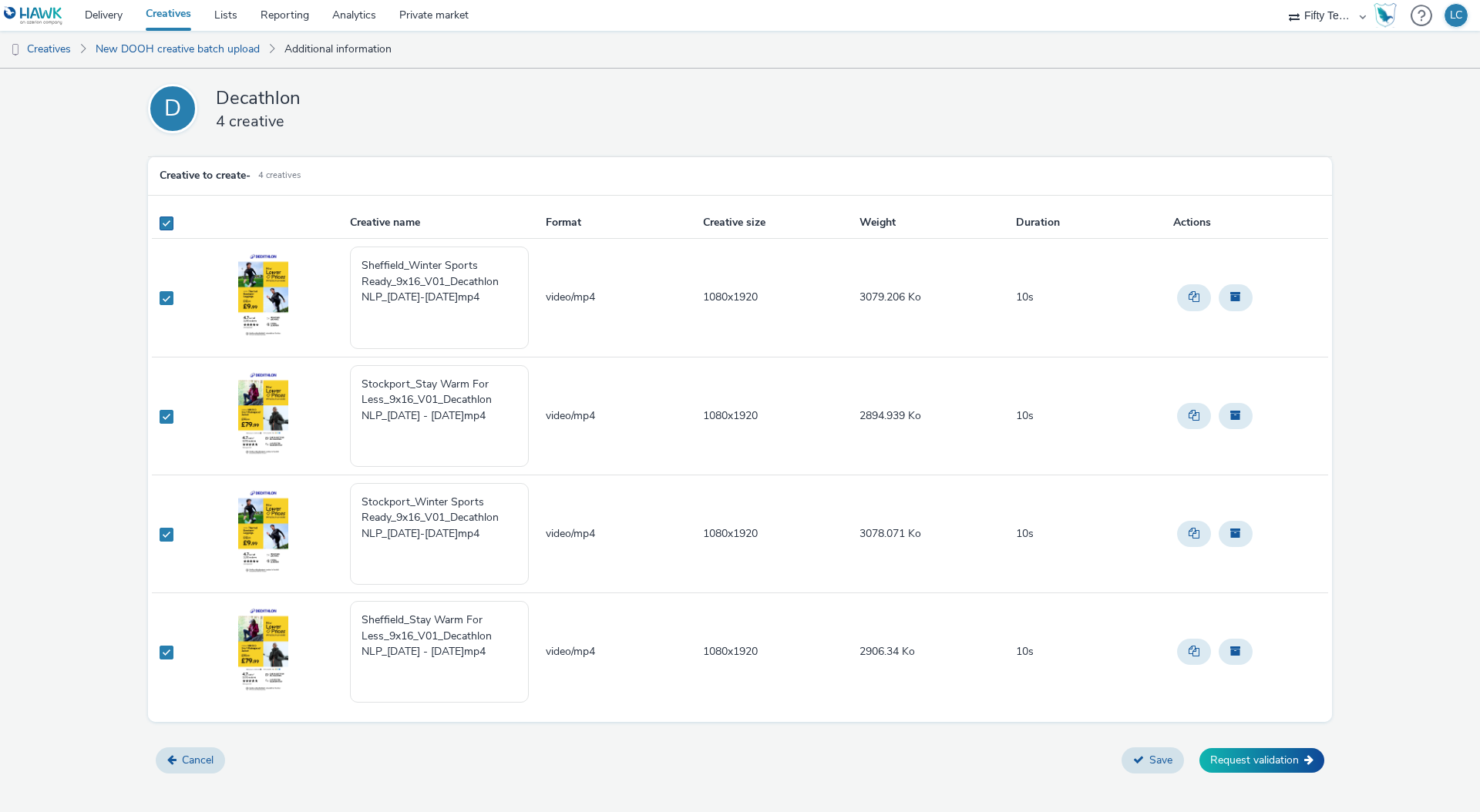
checkbox input "true"
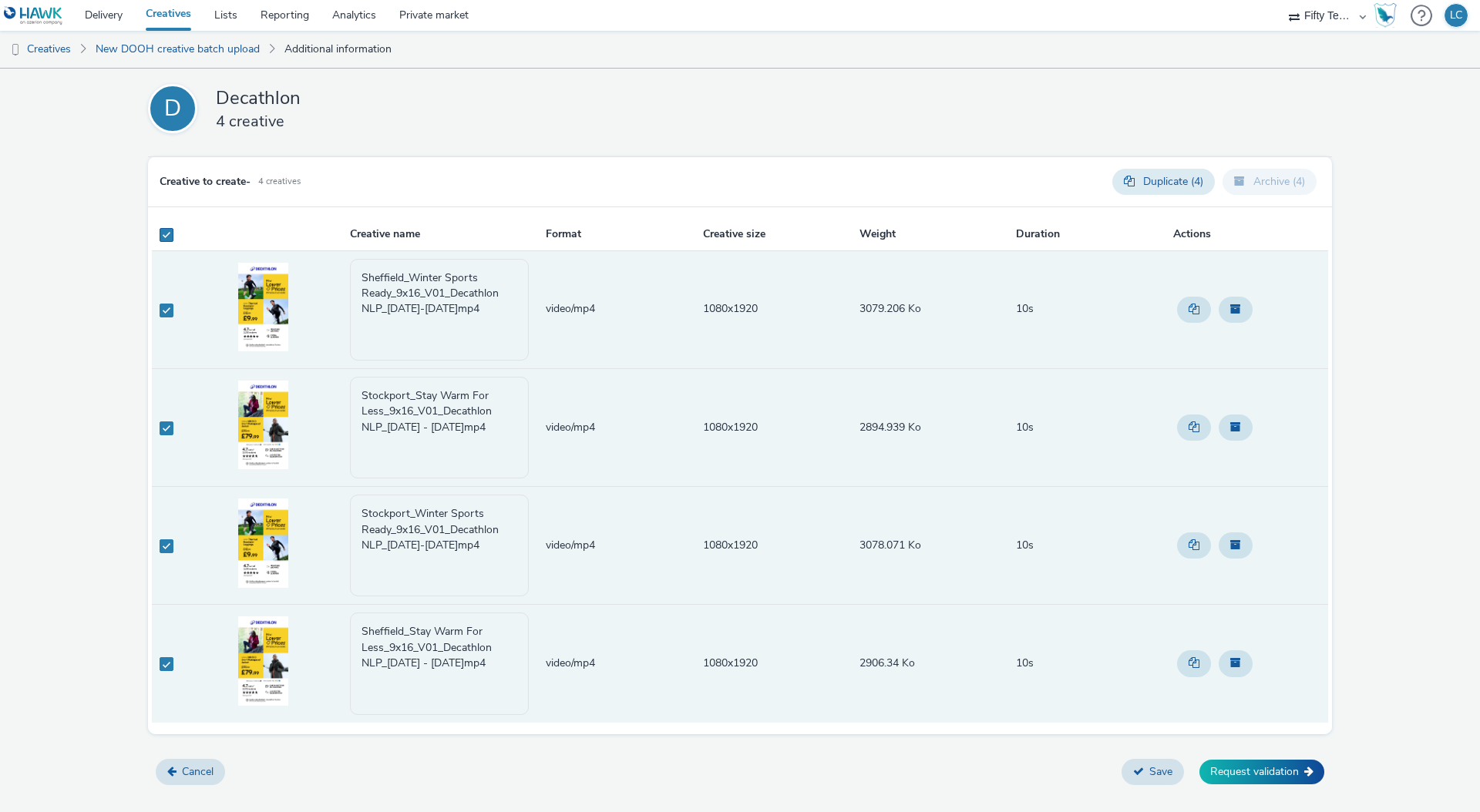
click at [166, 222] on th at bounding box center [172, 234] width 40 height 32
click at [1252, 779] on button "Request validation" at bounding box center [1262, 772] width 125 height 25
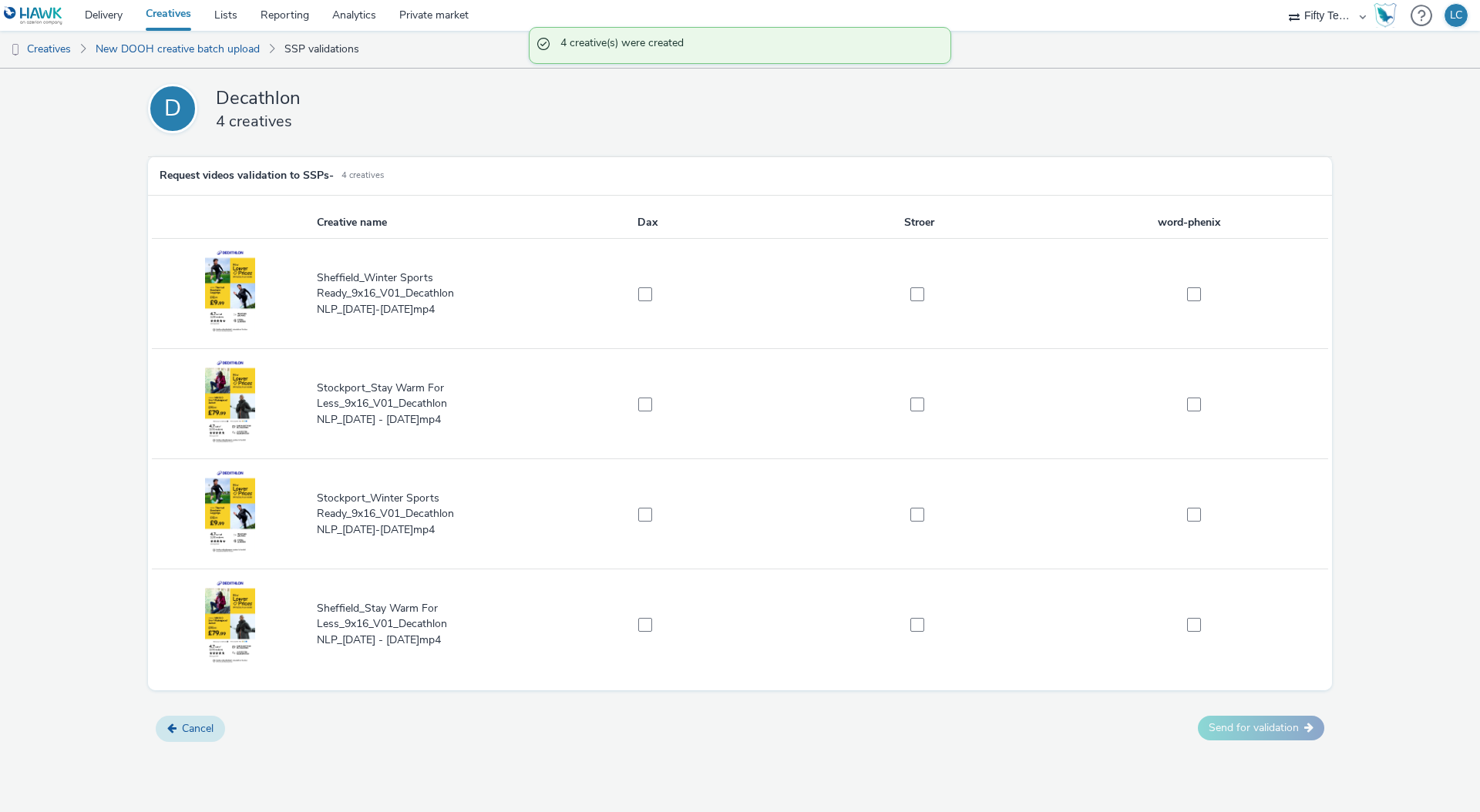
click at [203, 725] on button "Cancel" at bounding box center [190, 729] width 69 height 27
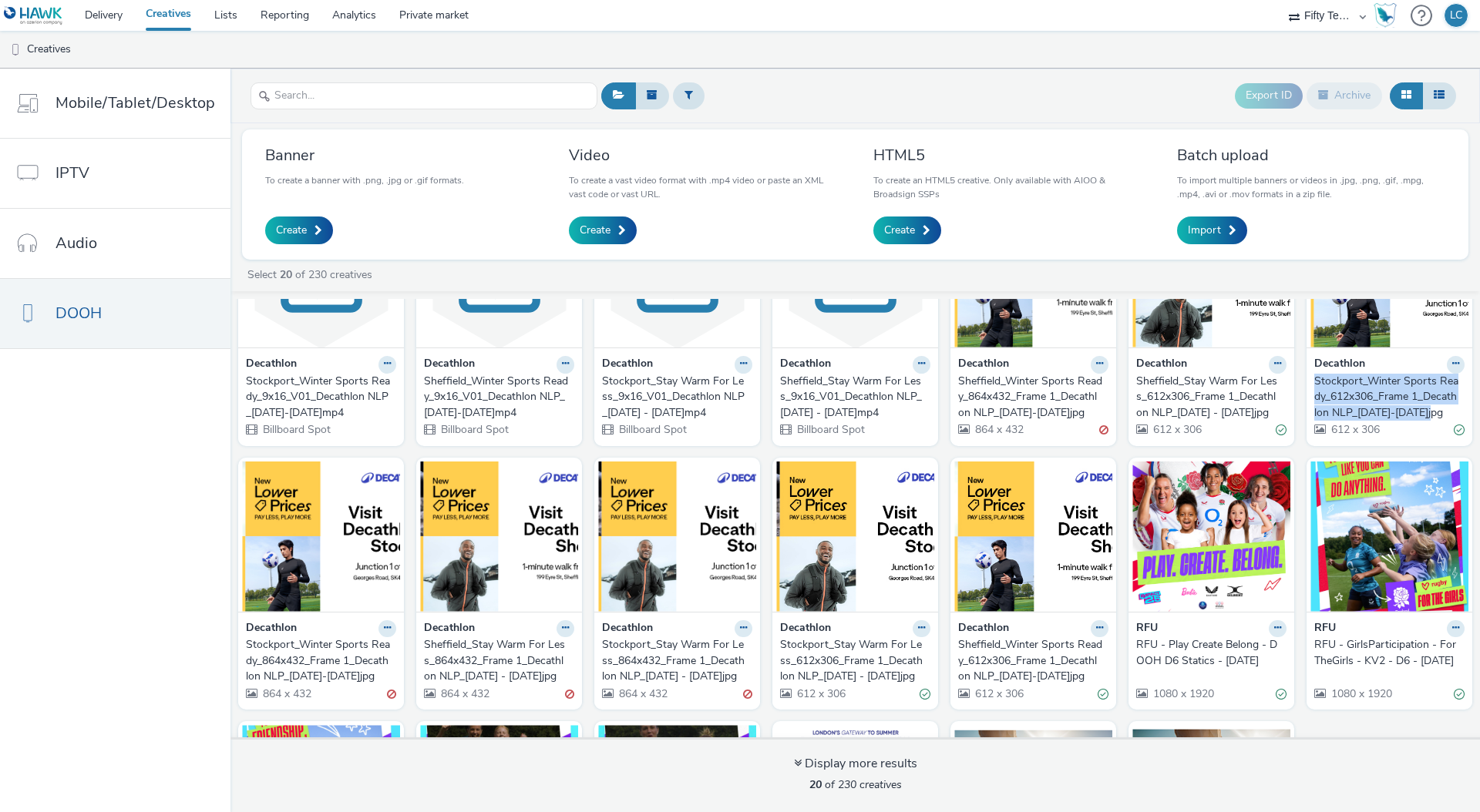
scroll to position [122, 0]
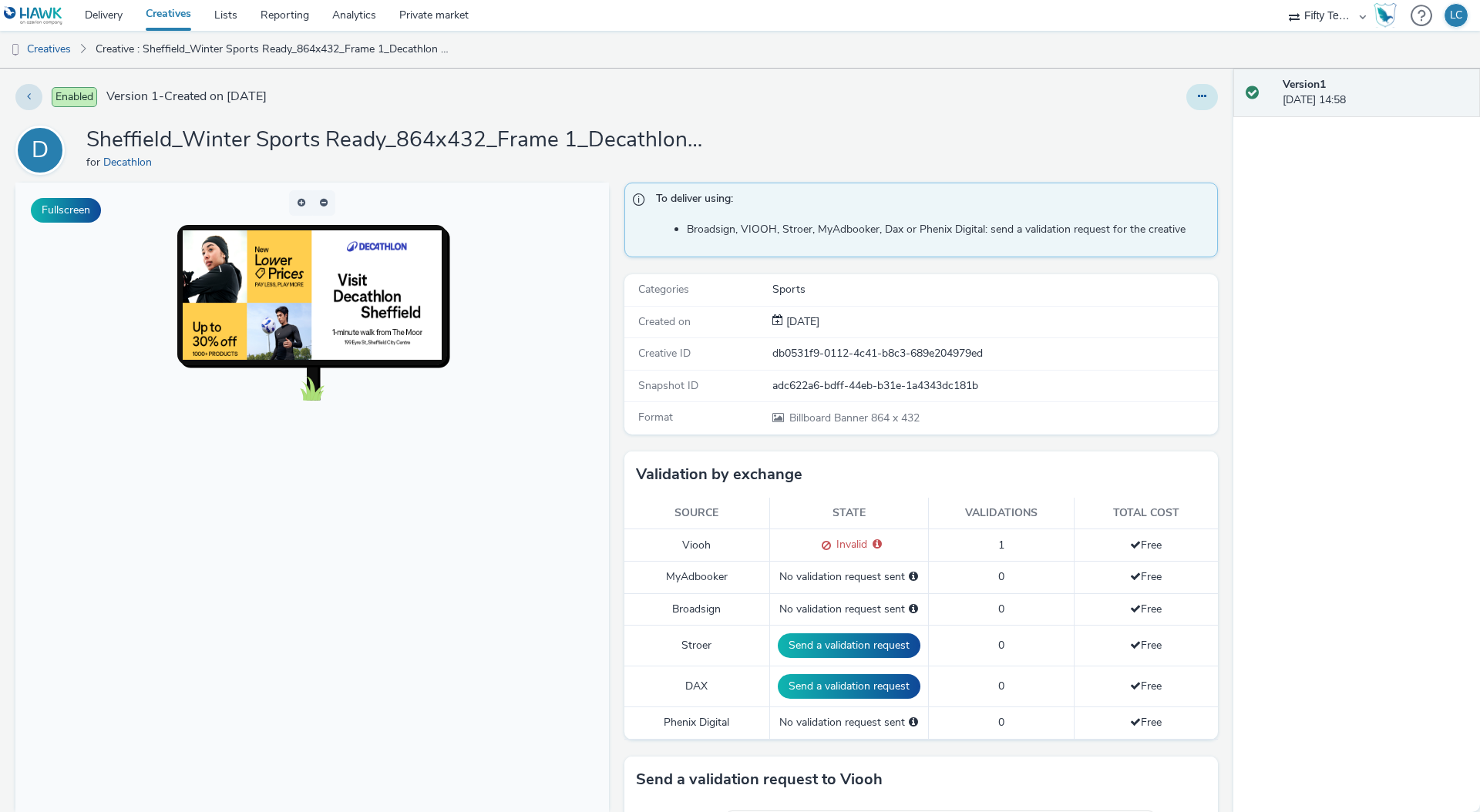
click at [1192, 104] on button at bounding box center [1202, 97] width 32 height 27
click at [1147, 127] on link "Edit" at bounding box center [1160, 128] width 116 height 31
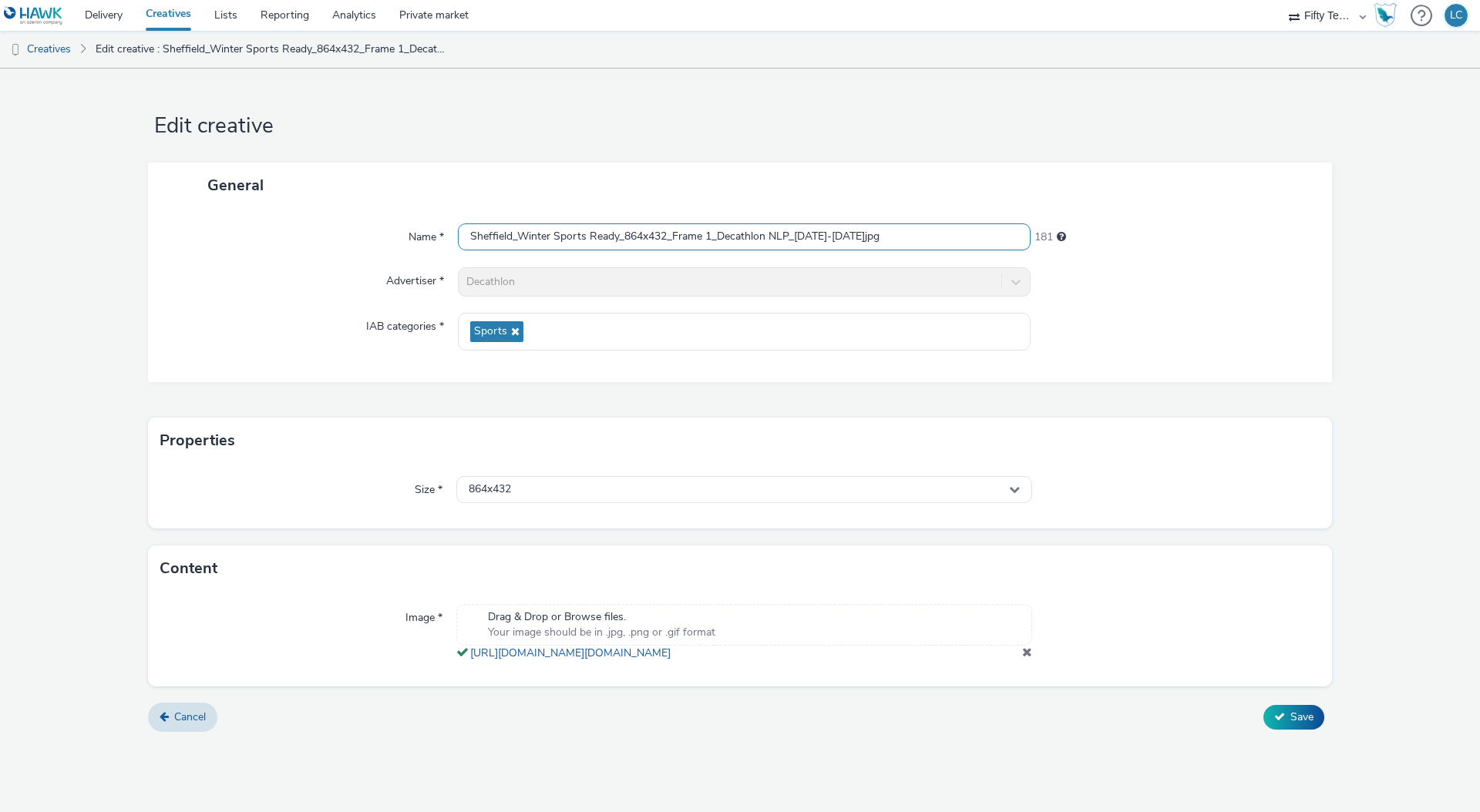
click at [825, 233] on input "Sheffield_Winter Sports Ready_864x432_Frame 1_Decathlon NLP_15-24 Sept.jpg" at bounding box center [745, 237] width 573 height 27
type input "Sheffield_Winter Sports Ready_864x432_Frame 1_Decathlon NLP_15-25 Sept.jpg"
click at [1302, 725] on span "Save" at bounding box center [1302, 717] width 23 height 15
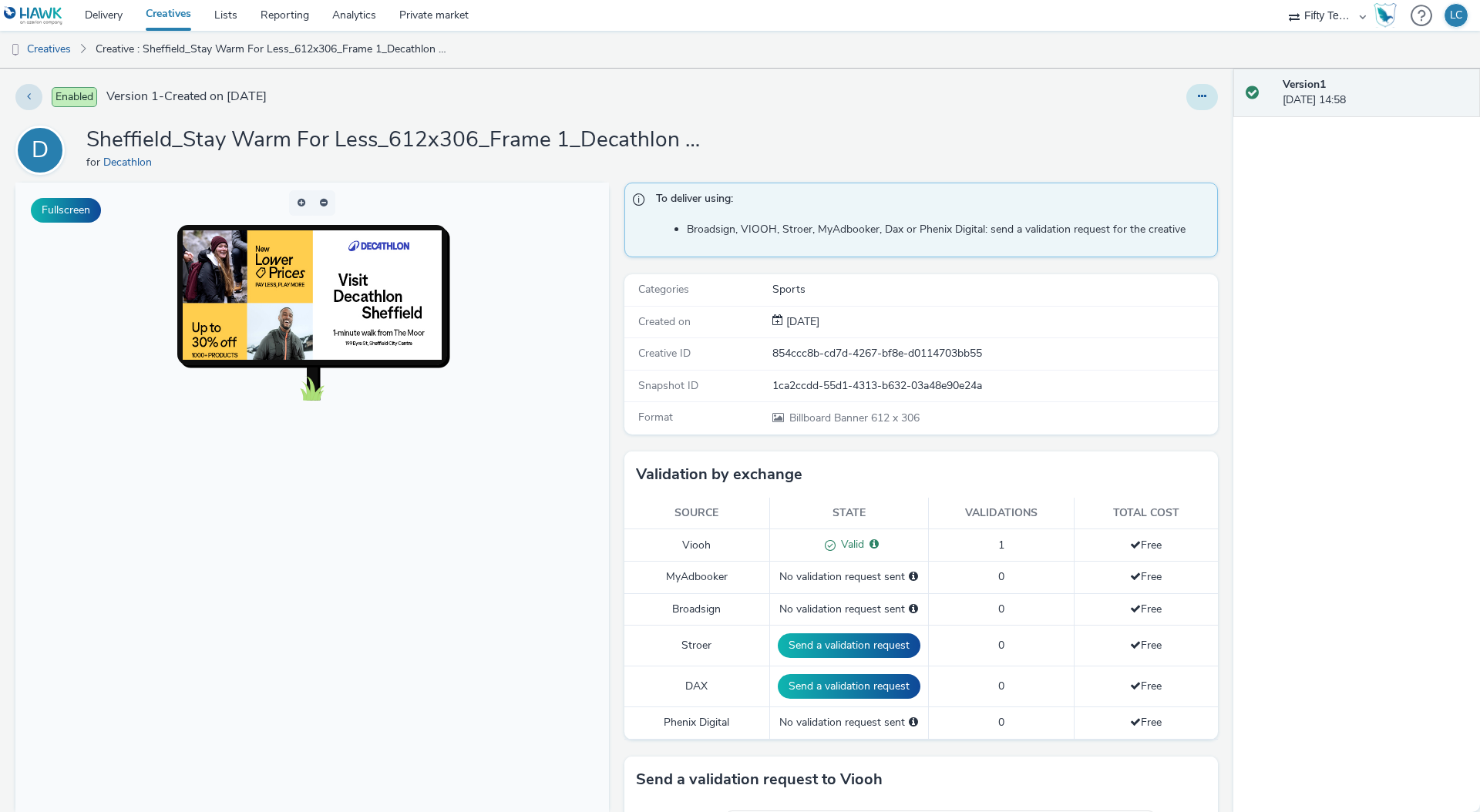
click at [1195, 93] on button at bounding box center [1202, 97] width 32 height 27
click at [1145, 123] on link "Edit" at bounding box center [1160, 128] width 116 height 31
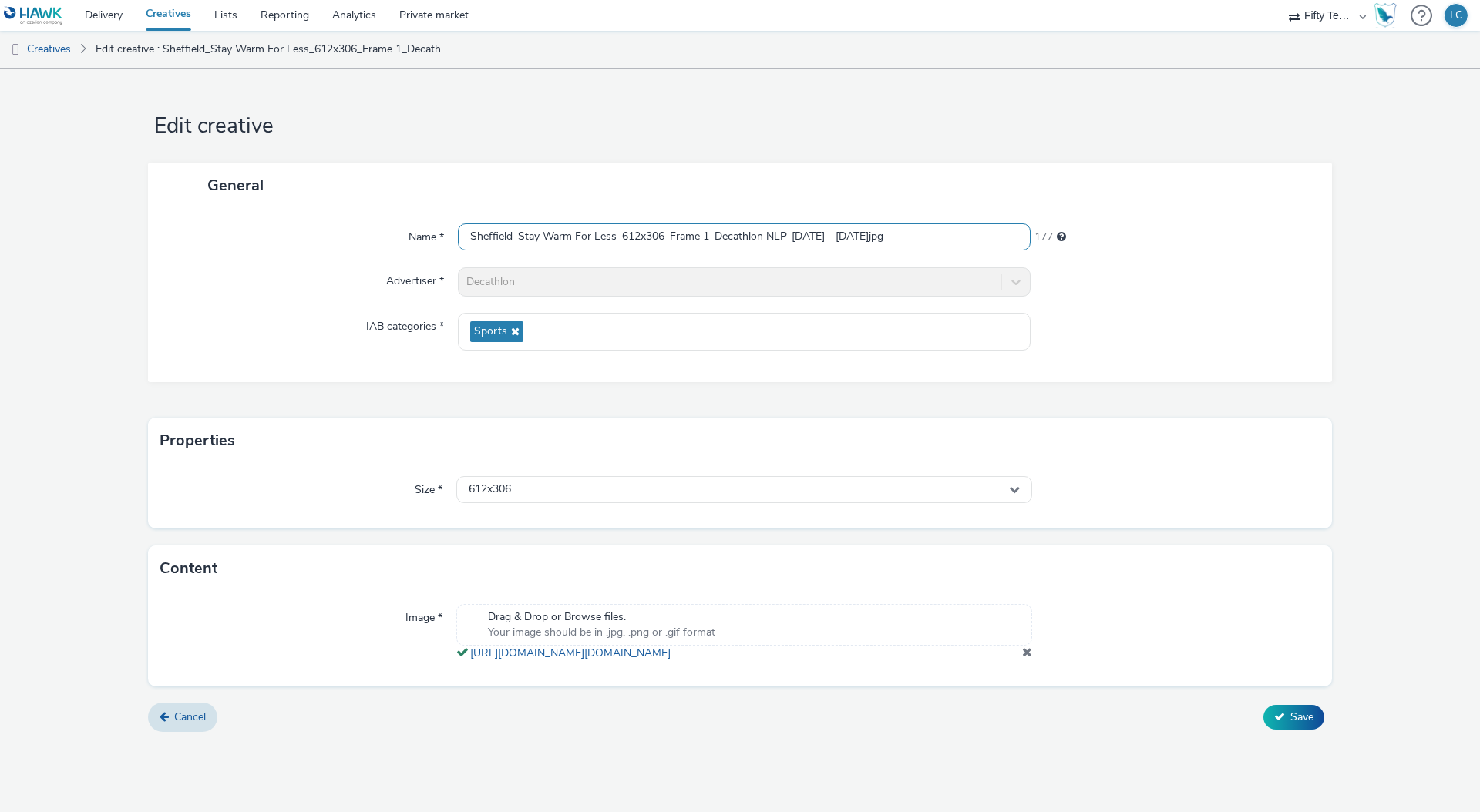
click at [803, 235] on input "Sheffield_Stay Warm For Less_612x306_Frame 1_Decathlon NLP_25 Sept - 5 Oct.jpg" at bounding box center [745, 237] width 573 height 27
type input "Sheffield_Stay Warm For Less_612x306_Frame 1_Decathlon NLP_26 Sept - 5 Oct.jpg"
click at [1284, 730] on button "Save" at bounding box center [1294, 717] width 61 height 25
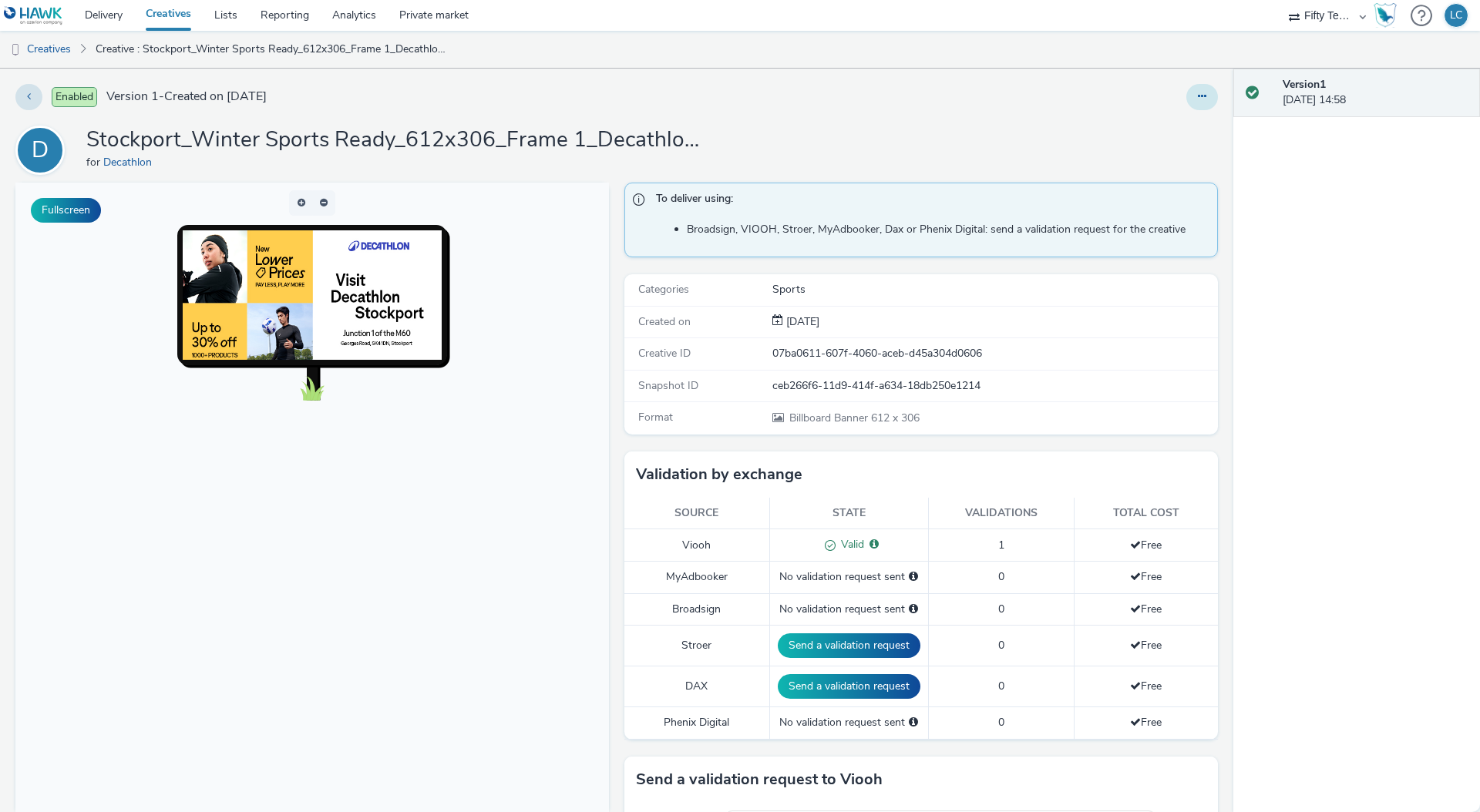
click at [1199, 96] on button at bounding box center [1202, 97] width 32 height 27
click at [1153, 135] on link "Edit" at bounding box center [1160, 128] width 116 height 31
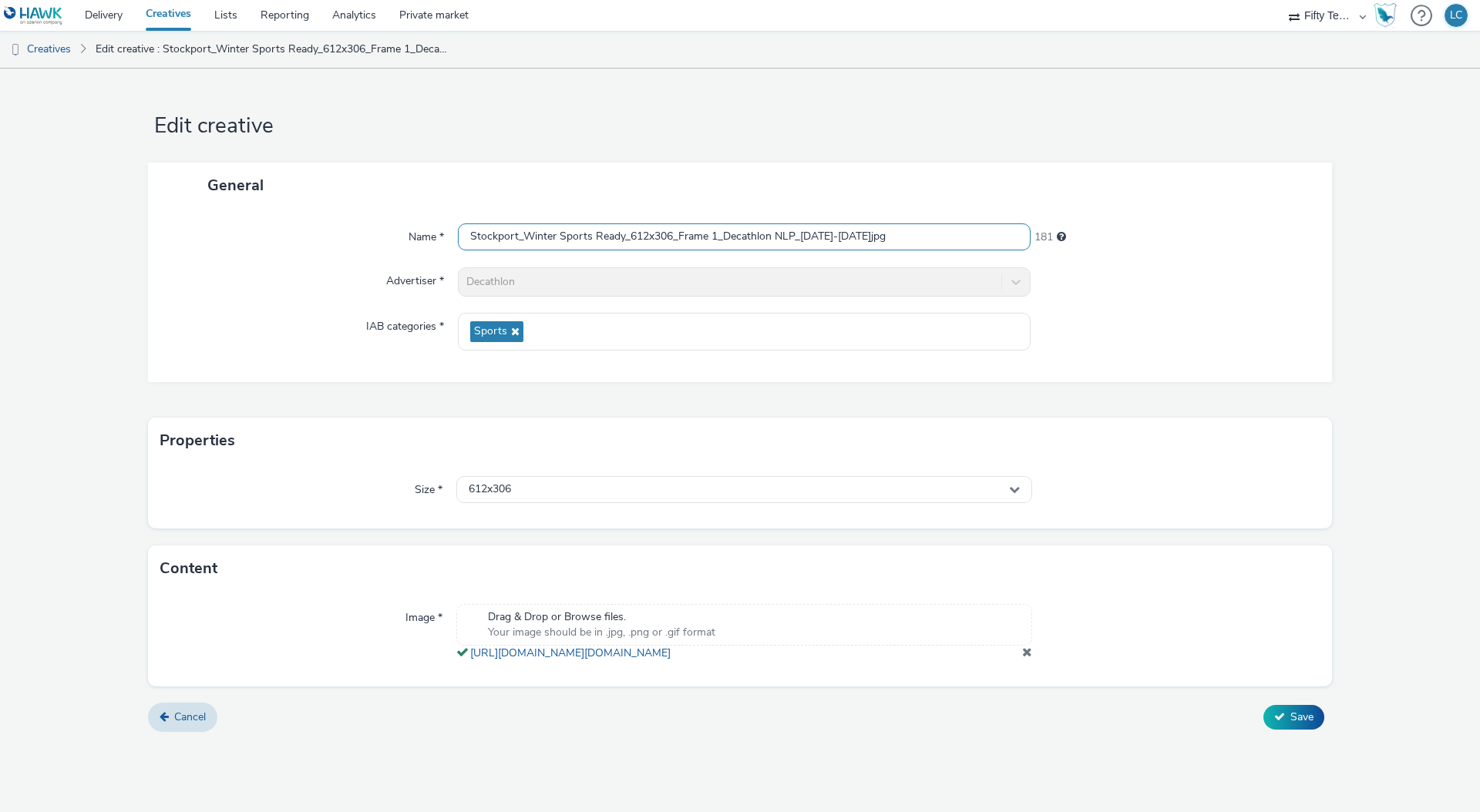
click at [832, 236] on input "Stockport_Winter Sports Ready_612x306_Frame 1_Decathlon NLP_15-24 Sept.jpg" at bounding box center [745, 237] width 573 height 27
type input "Stockport_Winter Sports Ready_612x306_Frame 1_Decathlon NLP_15-25 Sept.jpg"
click at [1292, 725] on span "Save" at bounding box center [1302, 717] width 23 height 15
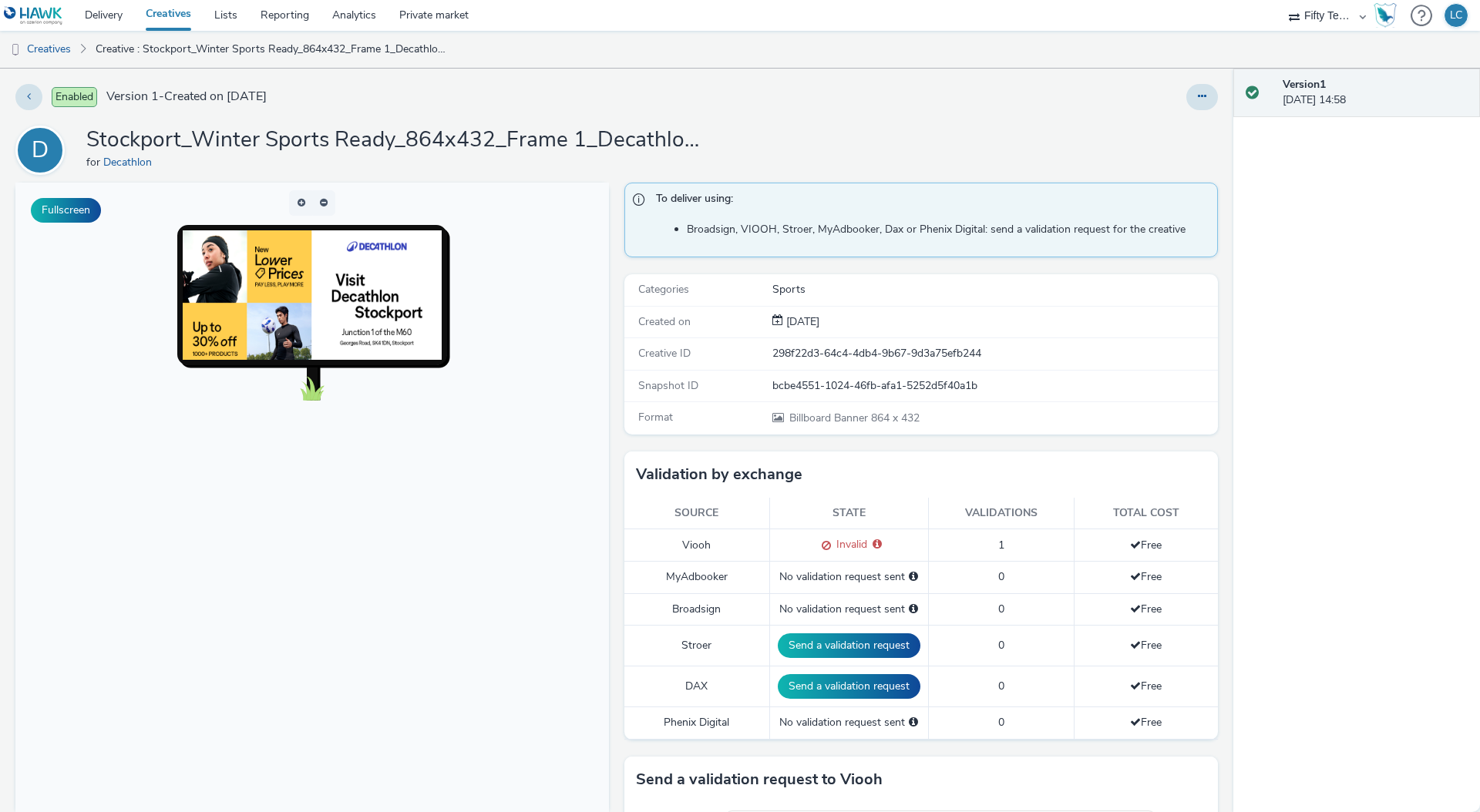
click at [1171, 99] on div at bounding box center [977, 97] width 481 height 27
click at [1199, 99] on icon at bounding box center [1203, 96] width 9 height 11
click at [1149, 133] on link "Edit" at bounding box center [1160, 128] width 116 height 31
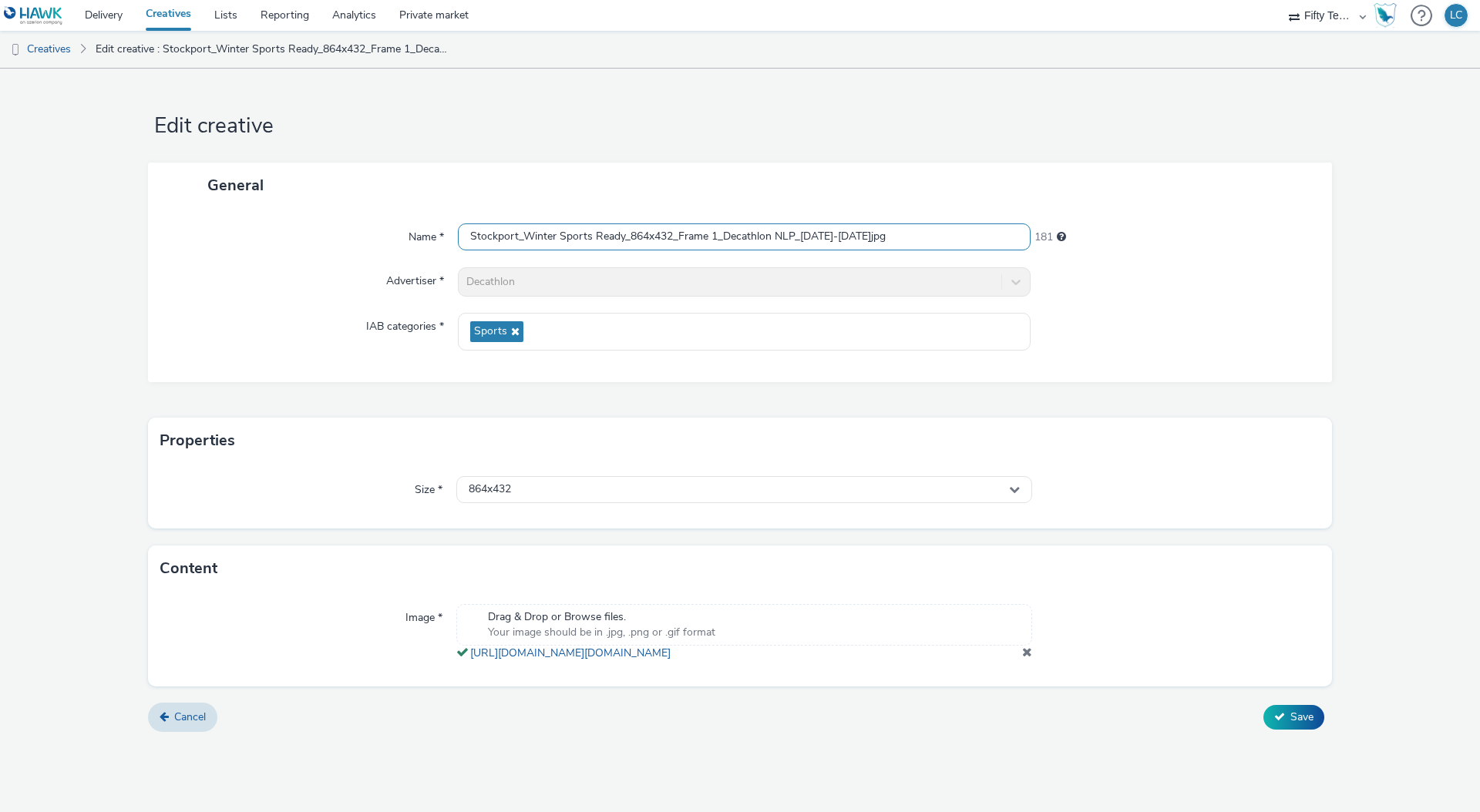
click at [831, 236] on input "Stockport_Winter Sports Ready_864x432_Frame 1_Decathlon NLP_15-24 Sept.jpg" at bounding box center [745, 237] width 573 height 27
type input "Stockport_Winter Sports Ready_864x432_Frame 1_Decathlon NLP_15-25 Sept.jpg"
click at [1282, 722] on icon at bounding box center [1279, 716] width 11 height 11
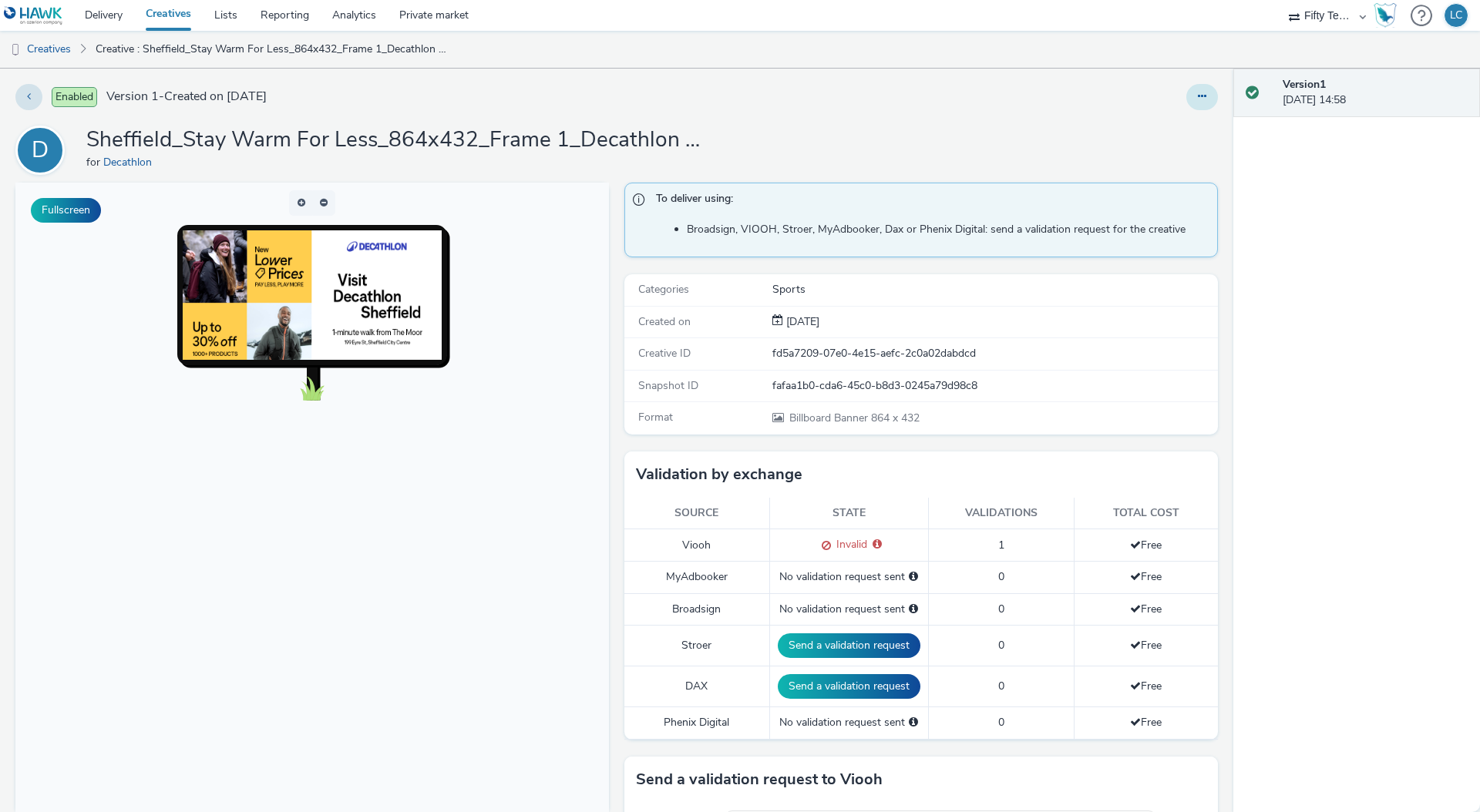
click at [1187, 101] on button at bounding box center [1202, 97] width 32 height 27
click at [1146, 132] on link "Edit" at bounding box center [1160, 128] width 116 height 31
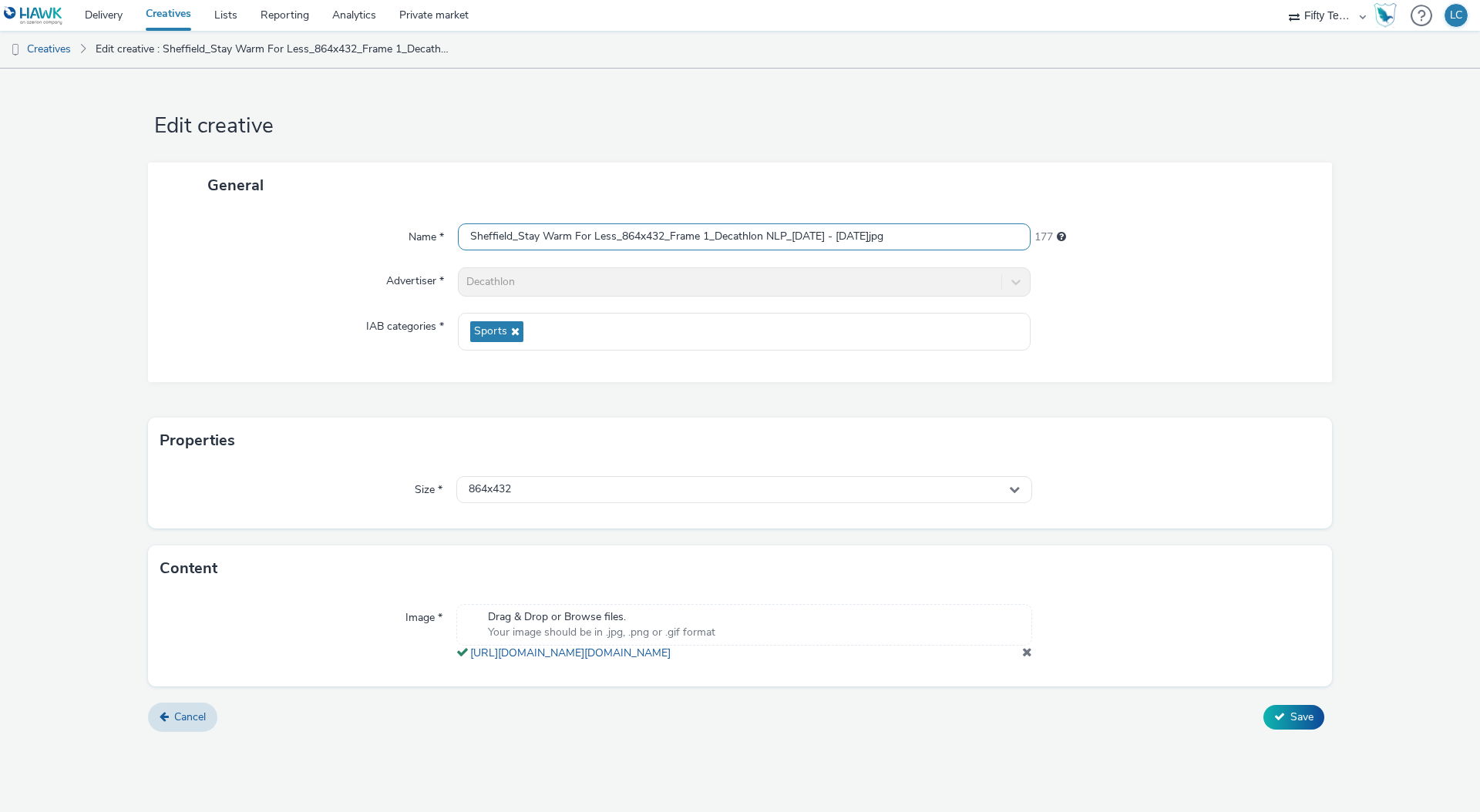
click at [808, 238] on input "Sheffield_Stay Warm For Less_864x432_Frame 1_Decathlon NLP_[DATE] - [DATE]jpg" at bounding box center [745, 237] width 573 height 27
type input "Sheffield_Stay Warm For Less_864x432_Frame 1_Decathlon NLP_[DATE] - [DATE]jpg"
drag, startPoint x: 1244, startPoint y: 309, endPoint x: 1292, endPoint y: 734, distance: 427.7
click at [1244, 309] on div "Name * Sheffield_Stay Warm For Less_864x432_Frame 1_Decathlon NLP_[DATE] - [DAT…" at bounding box center [740, 295] width 1184 height 174
click at [1293, 725] on span "Save" at bounding box center [1302, 717] width 23 height 15
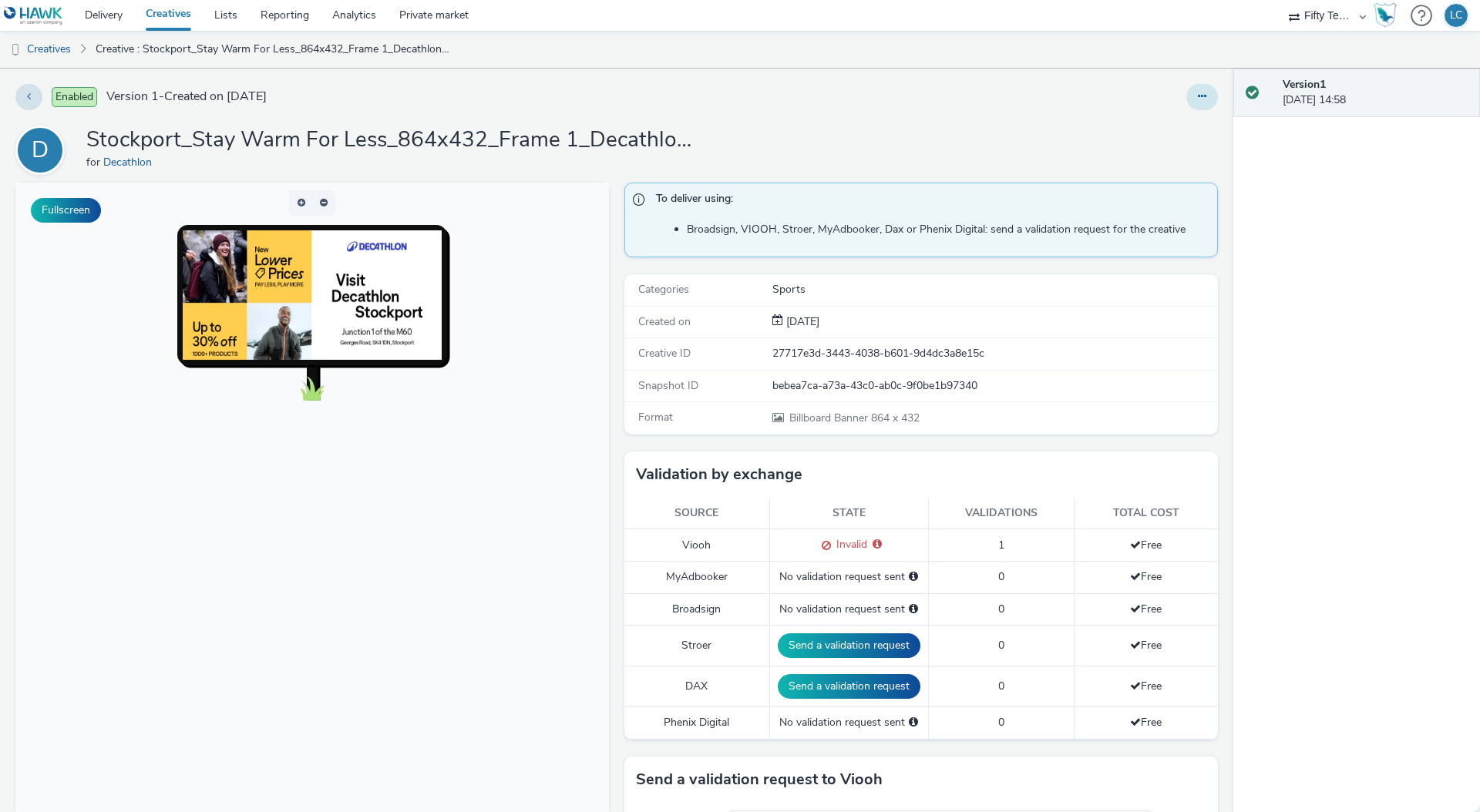
click at [1205, 99] on button at bounding box center [1202, 97] width 32 height 27
click at [1152, 131] on link "Edit" at bounding box center [1160, 128] width 116 height 31
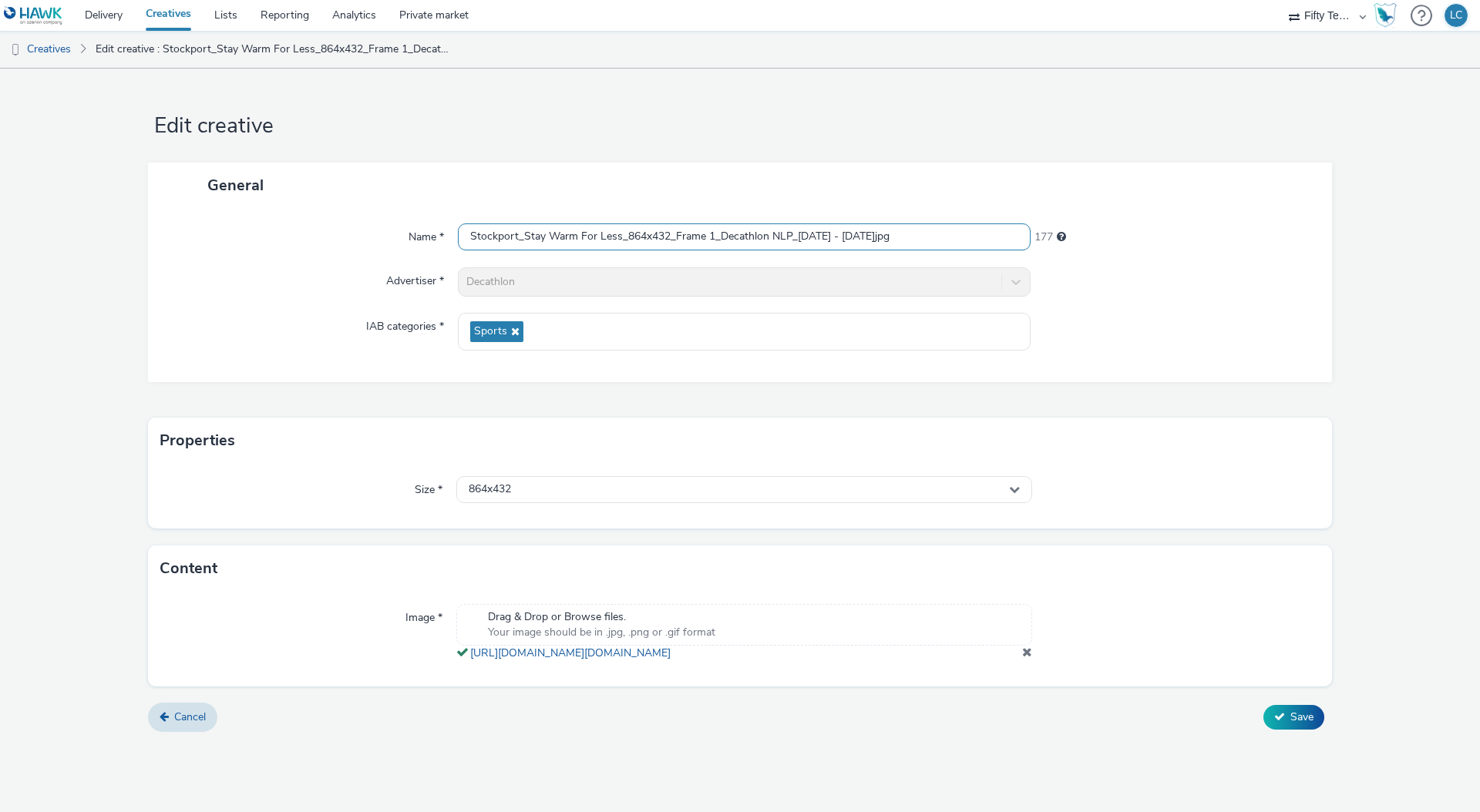
click at [806, 234] on input "Stockport_Stay Warm For Less_864x432_Frame 1_Decathlon NLP_25 Sept - 5 Oct.jpg" at bounding box center [745, 237] width 573 height 27
type input "Stockport_Stay Warm For Less_864x432_Frame 1_Decathlon NLP_26 Sept - 5 Oct.jpg"
click at [1293, 725] on span "Save" at bounding box center [1302, 717] width 23 height 15
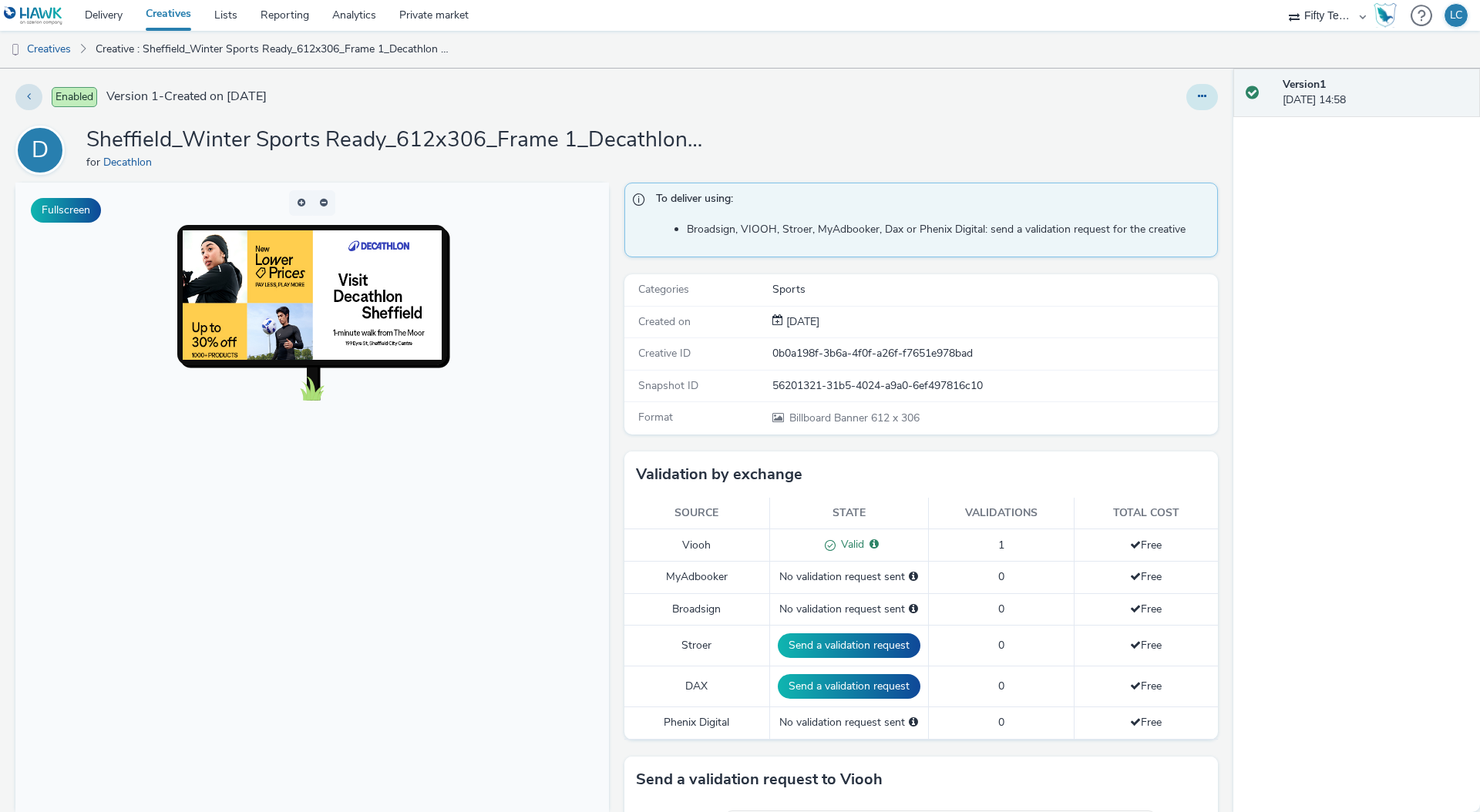
click at [1199, 92] on icon at bounding box center [1203, 96] width 9 height 11
click at [1156, 129] on link "Edit" at bounding box center [1160, 128] width 116 height 31
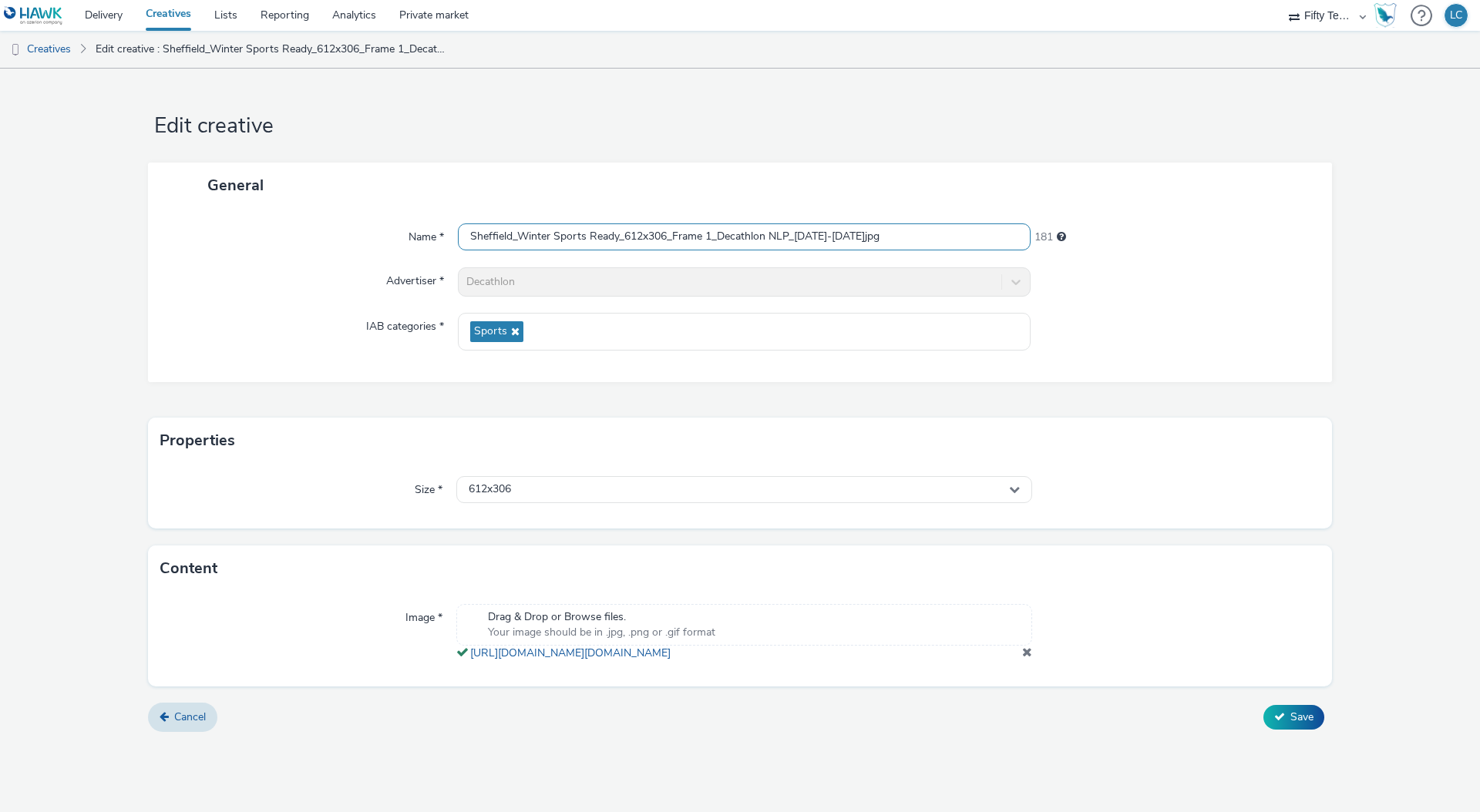
click at [829, 238] on input "Sheffield_Winter Sports Ready_612x306_Frame 1_Decathlon NLP_[DATE]-[DATE]jpg" at bounding box center [745, 237] width 573 height 27
type input "Sheffield_Winter Sports Ready_612x306_Frame 1_Decathlon NLP_[DATE]-[DATE]jpg"
click at [1302, 313] on div at bounding box center [1175, 332] width 287 height 38
click at [1309, 725] on span "Save" at bounding box center [1302, 717] width 23 height 15
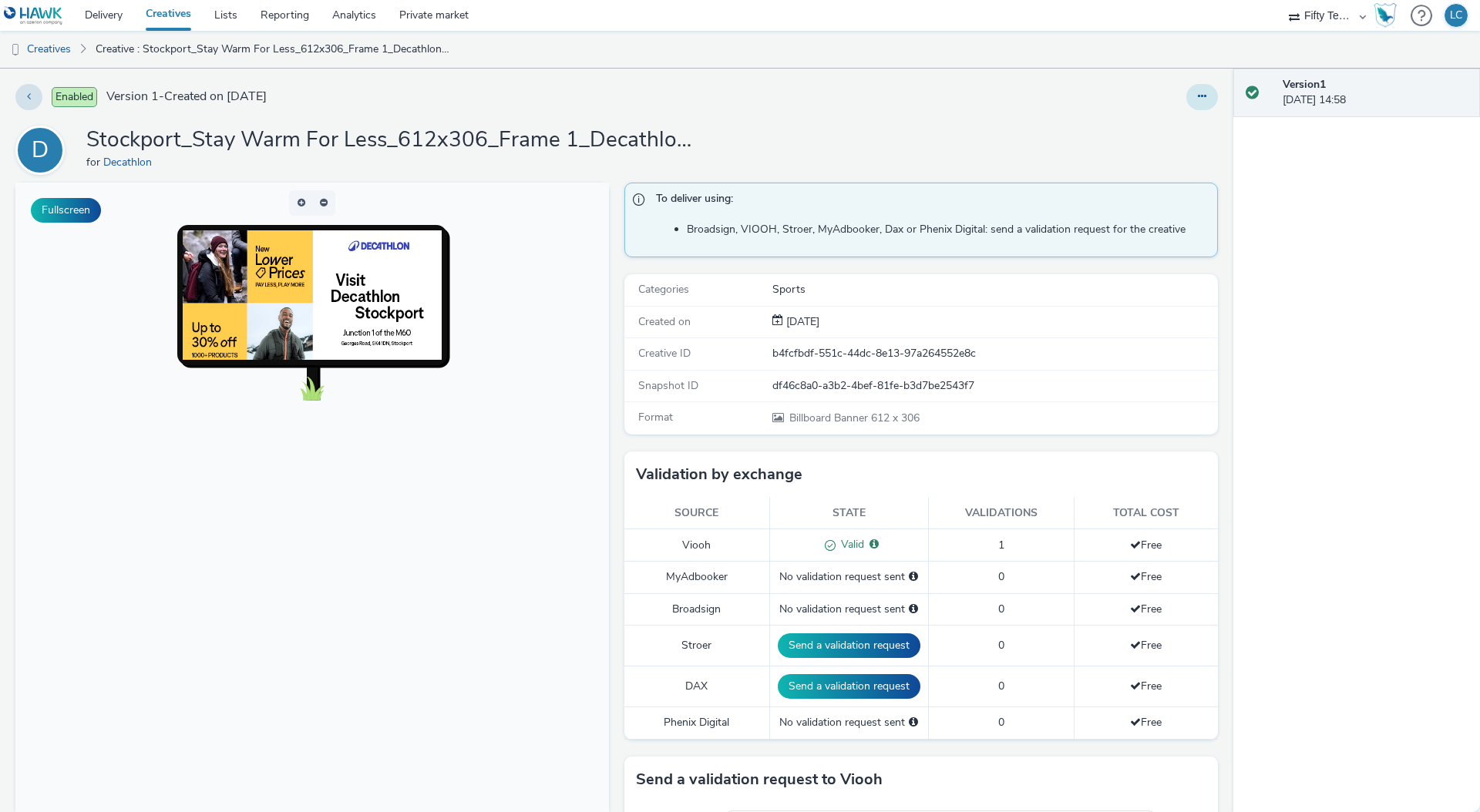
click at [1197, 99] on button at bounding box center [1202, 97] width 32 height 27
click at [1145, 128] on link "Edit" at bounding box center [1160, 128] width 116 height 31
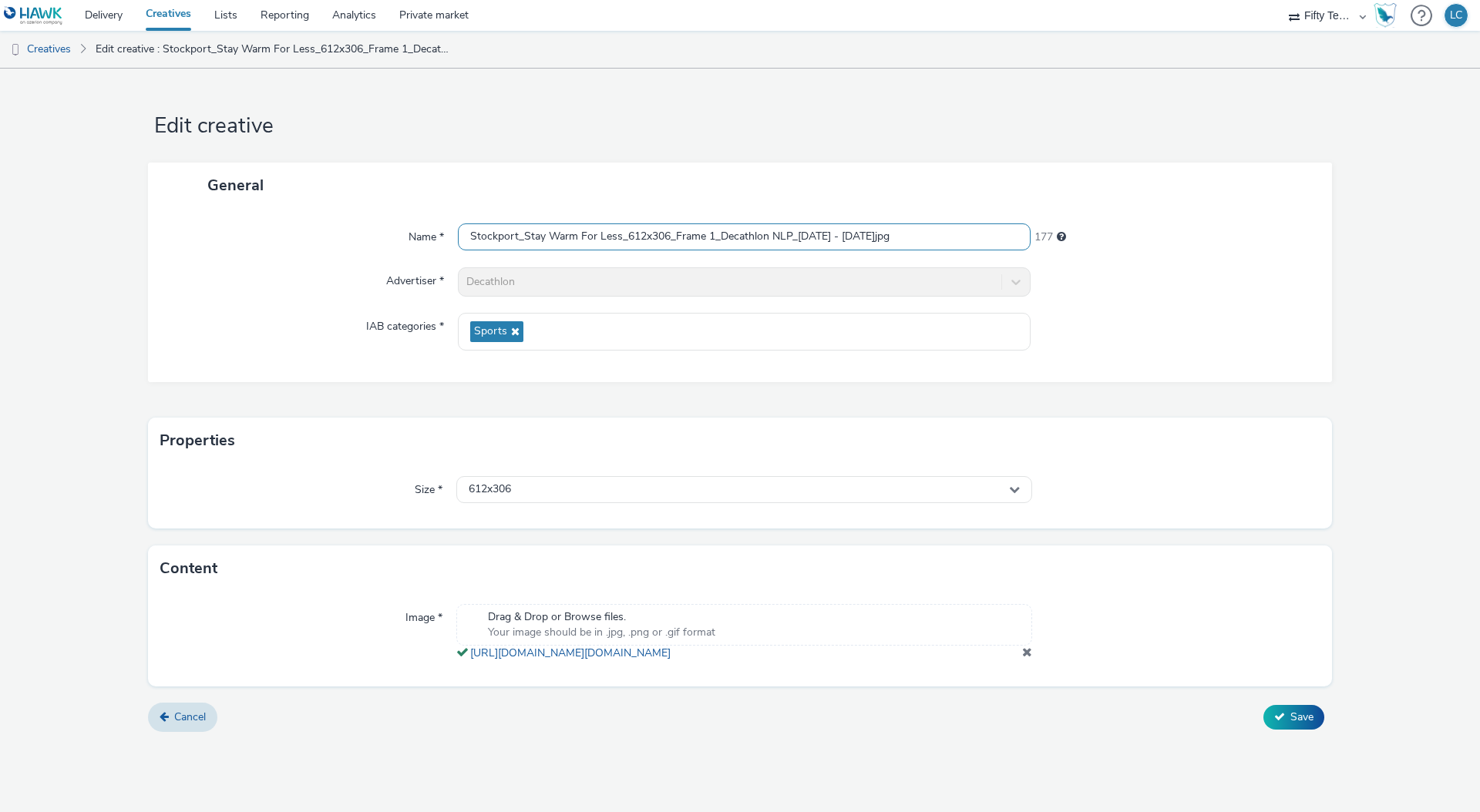
click at [807, 236] on input "Stockport_Stay Warm For Less_612x306_Frame 1_Decathlon NLP_25 Sept - 5 Oct.jpg" at bounding box center [745, 237] width 573 height 27
type input "Stockport_Stay Warm For Less_612x306_Frame 1_Decathlon NLP_26 Sept - 5 Oct.jpg"
click at [1308, 743] on form "Edit creative General Name * Stockport_Stay Warm For Less_612x306_Frame 1_Decat…" at bounding box center [740, 406] width 1480 height 675
click at [1290, 725] on span "Save" at bounding box center [1302, 717] width 23 height 15
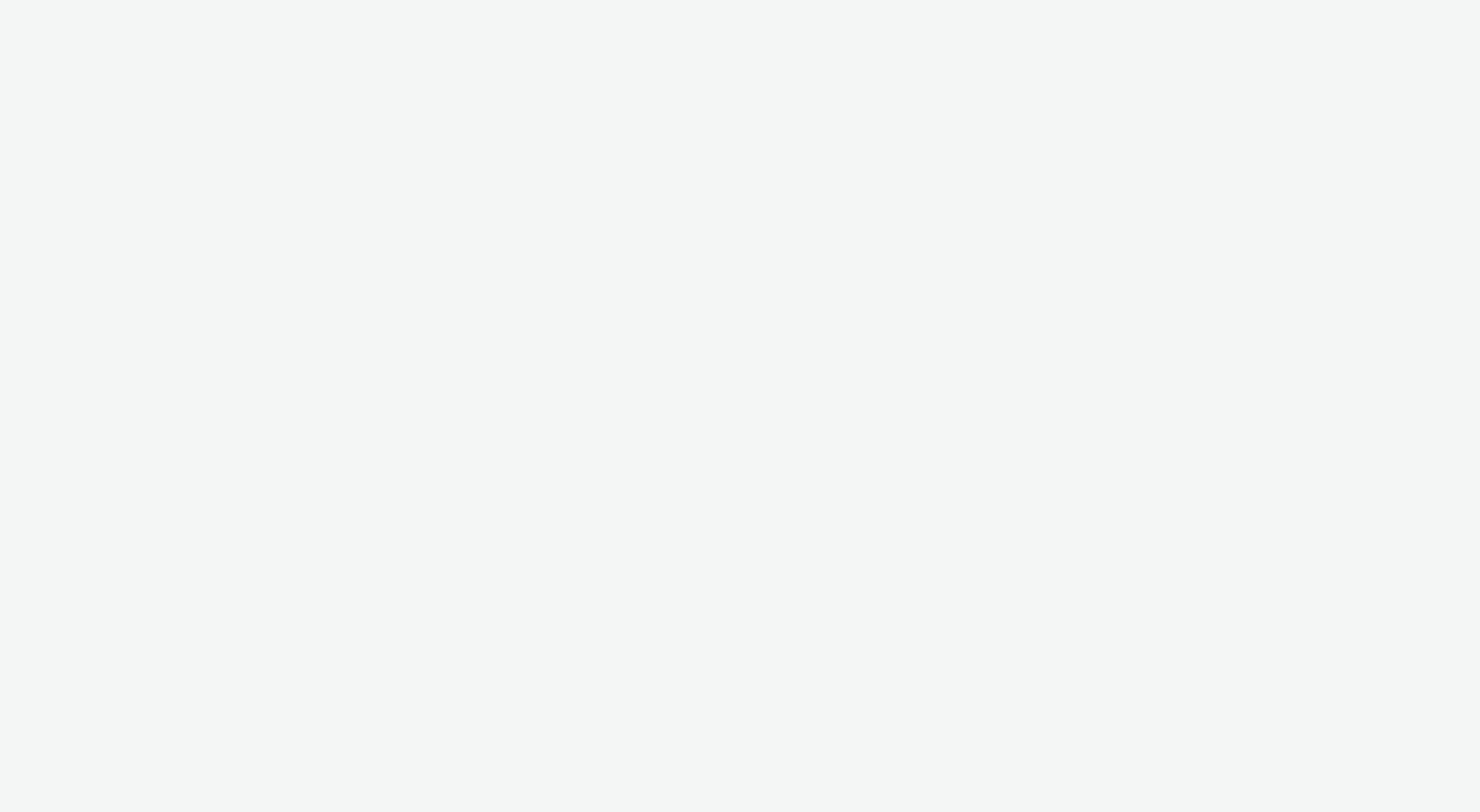
drag, startPoint x: 276, startPoint y: 151, endPoint x: 141, endPoint y: 0, distance: 202.5
click at [278, 148] on div at bounding box center [740, 406] width 1480 height 812
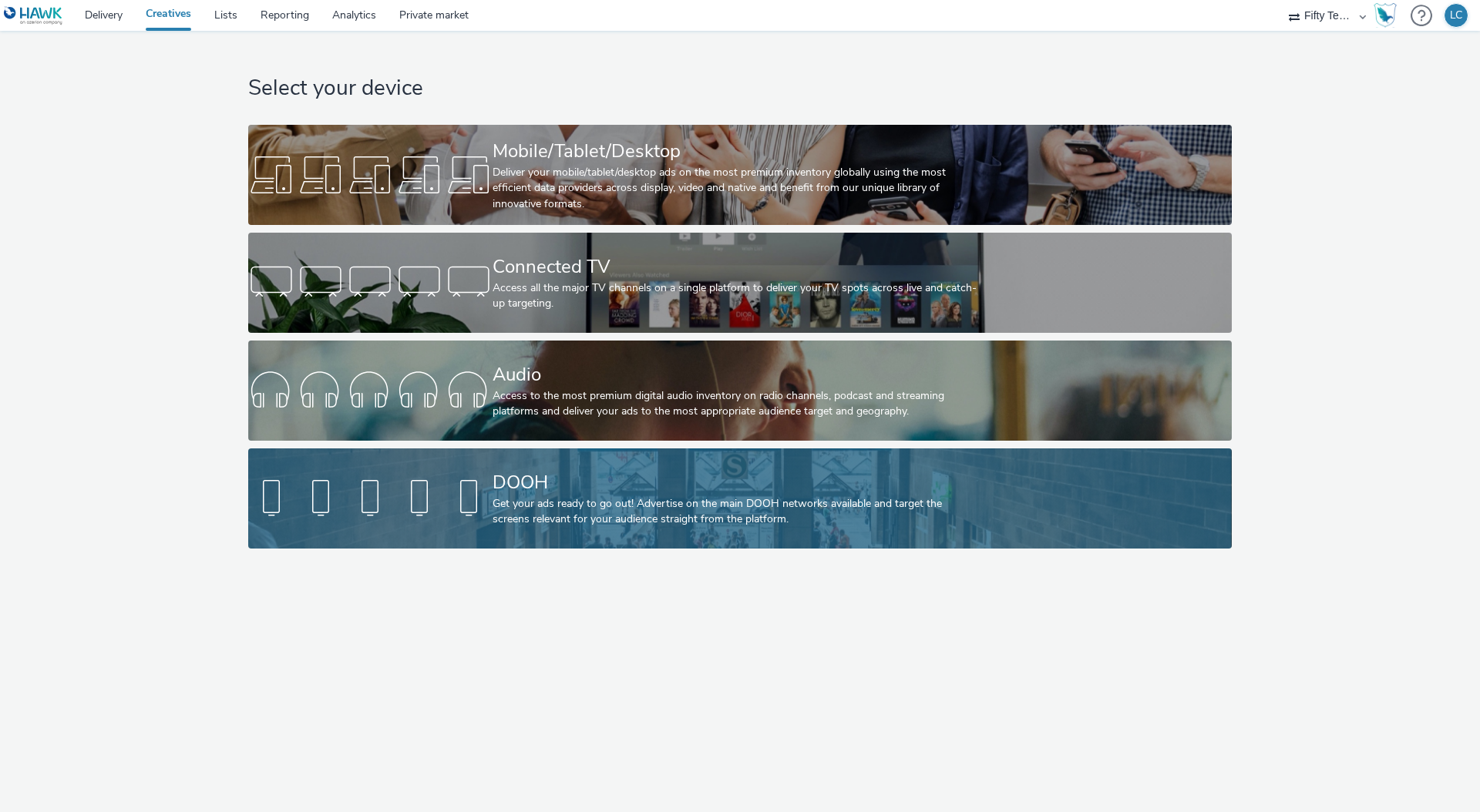
click at [556, 493] on div "DOOH" at bounding box center [737, 482] width 489 height 27
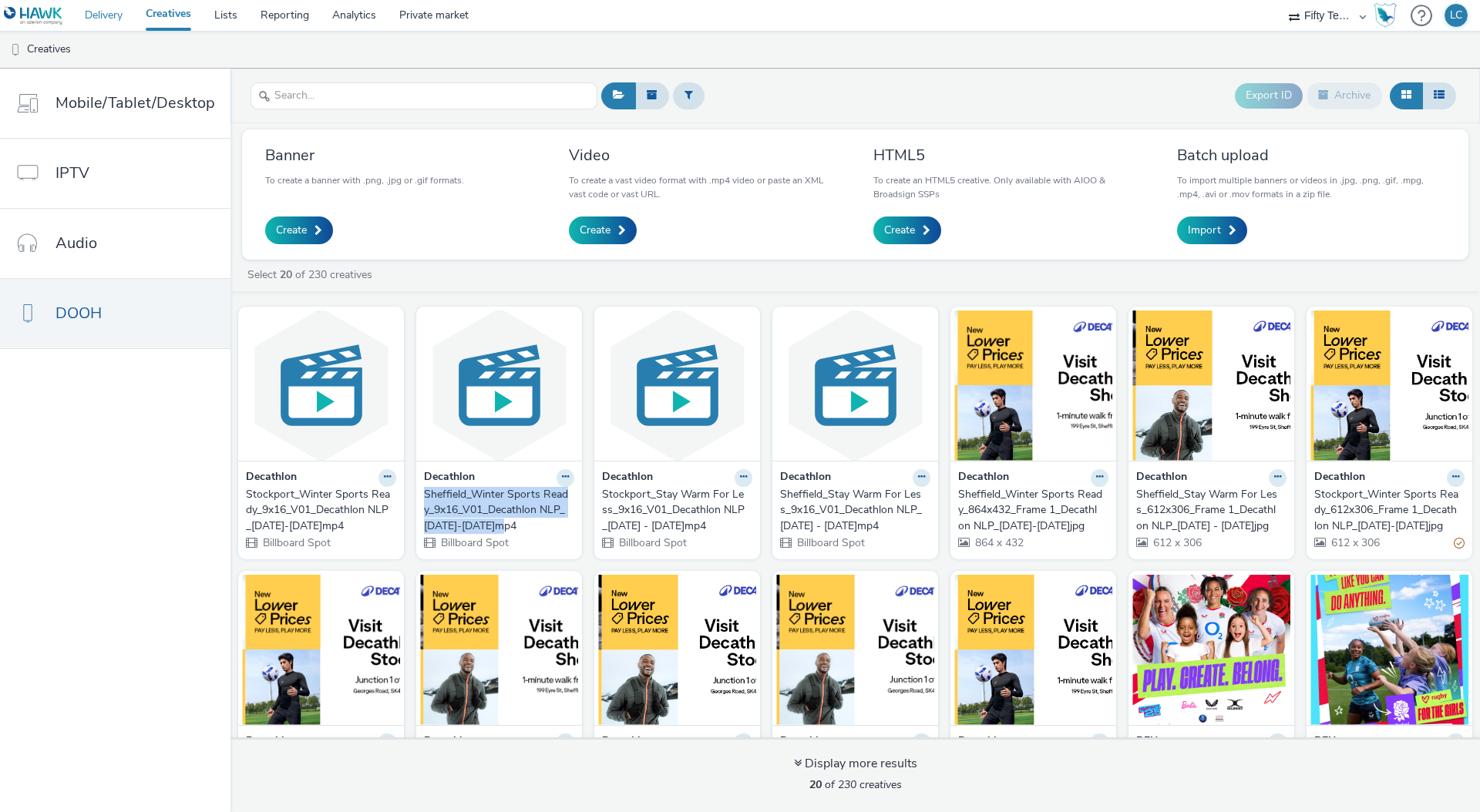
click at [106, 15] on link "Delivery" at bounding box center [103, 15] width 61 height 31
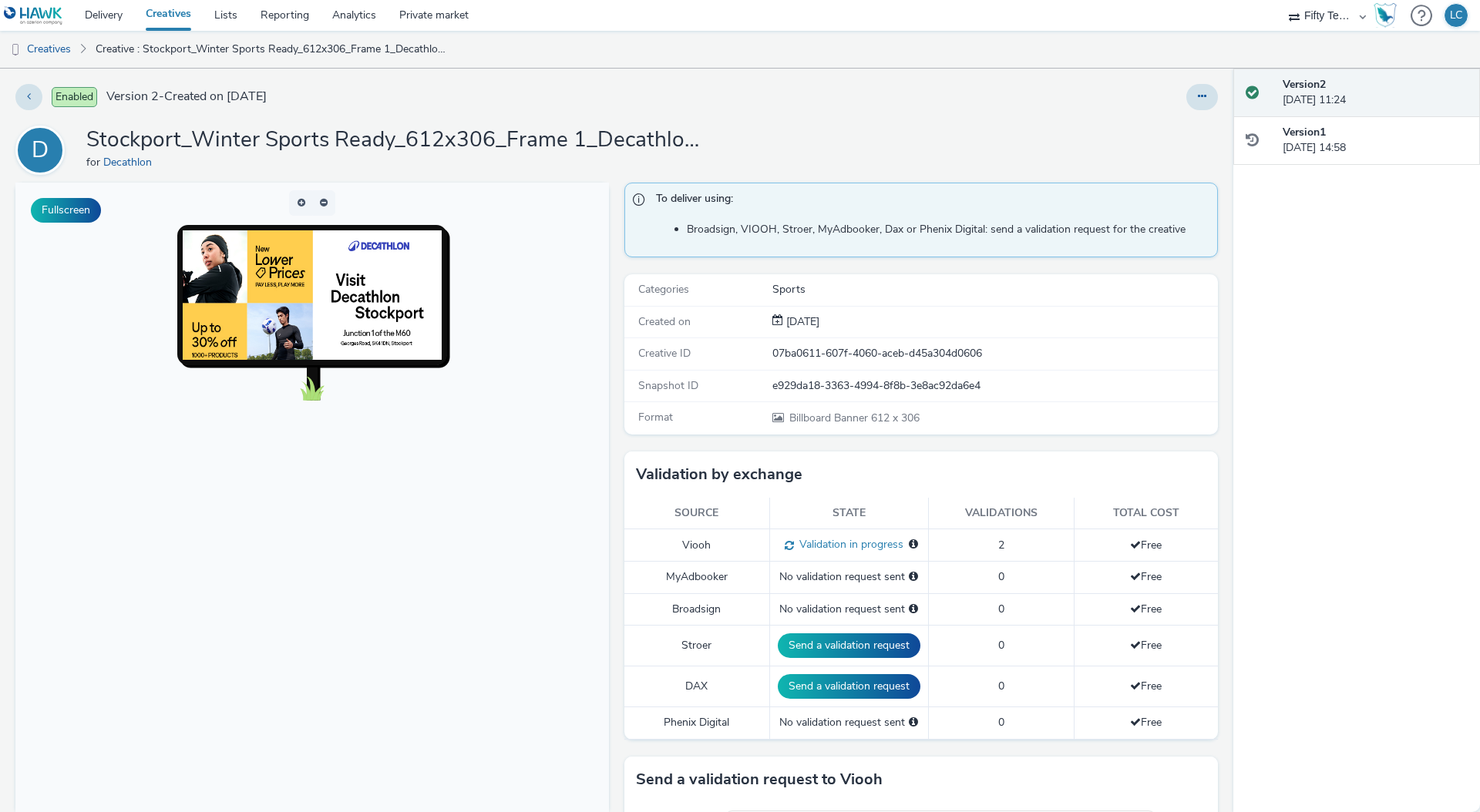
scroll to position [3, 0]
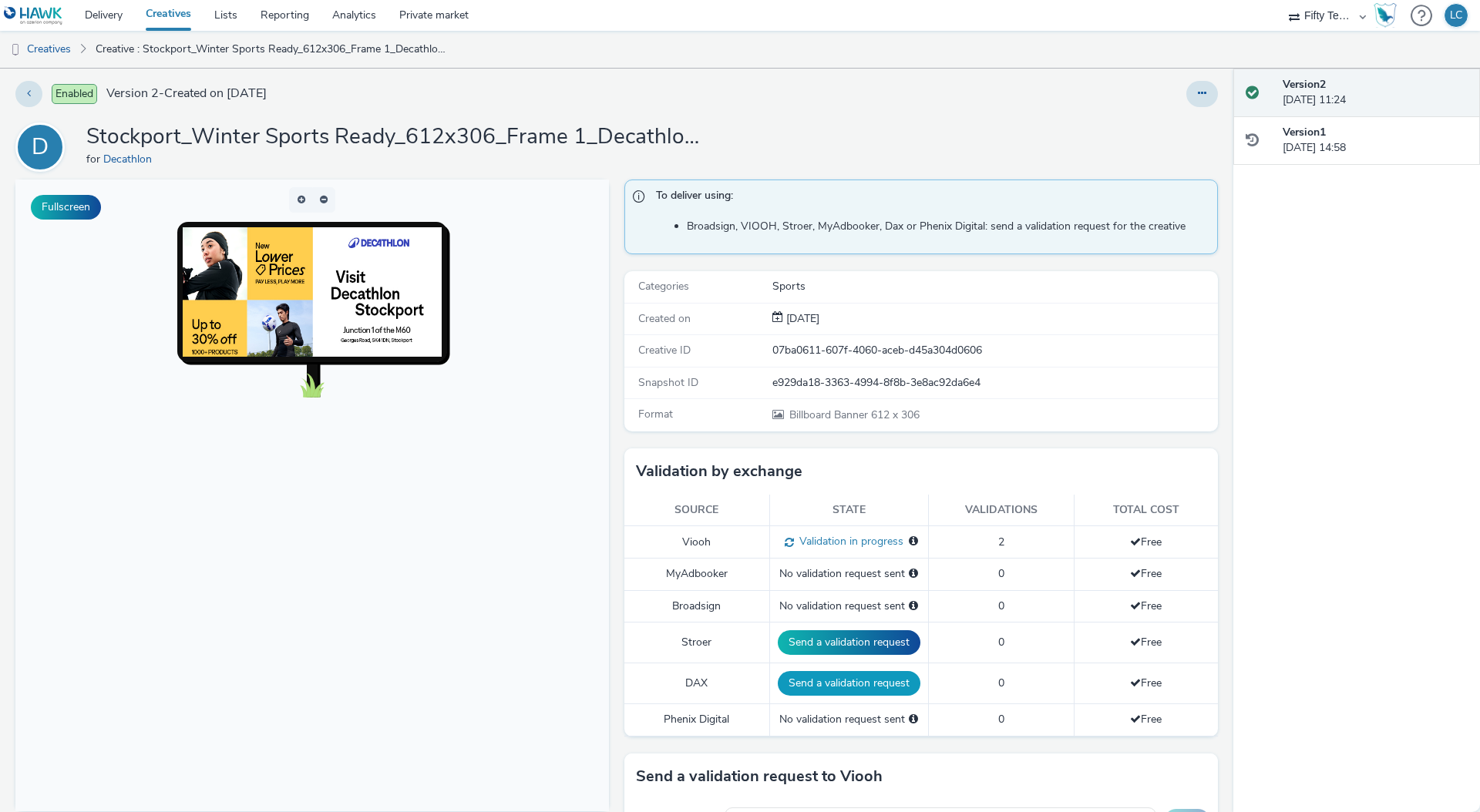
click at [865, 682] on button "Send a validation request" at bounding box center [849, 683] width 142 height 25
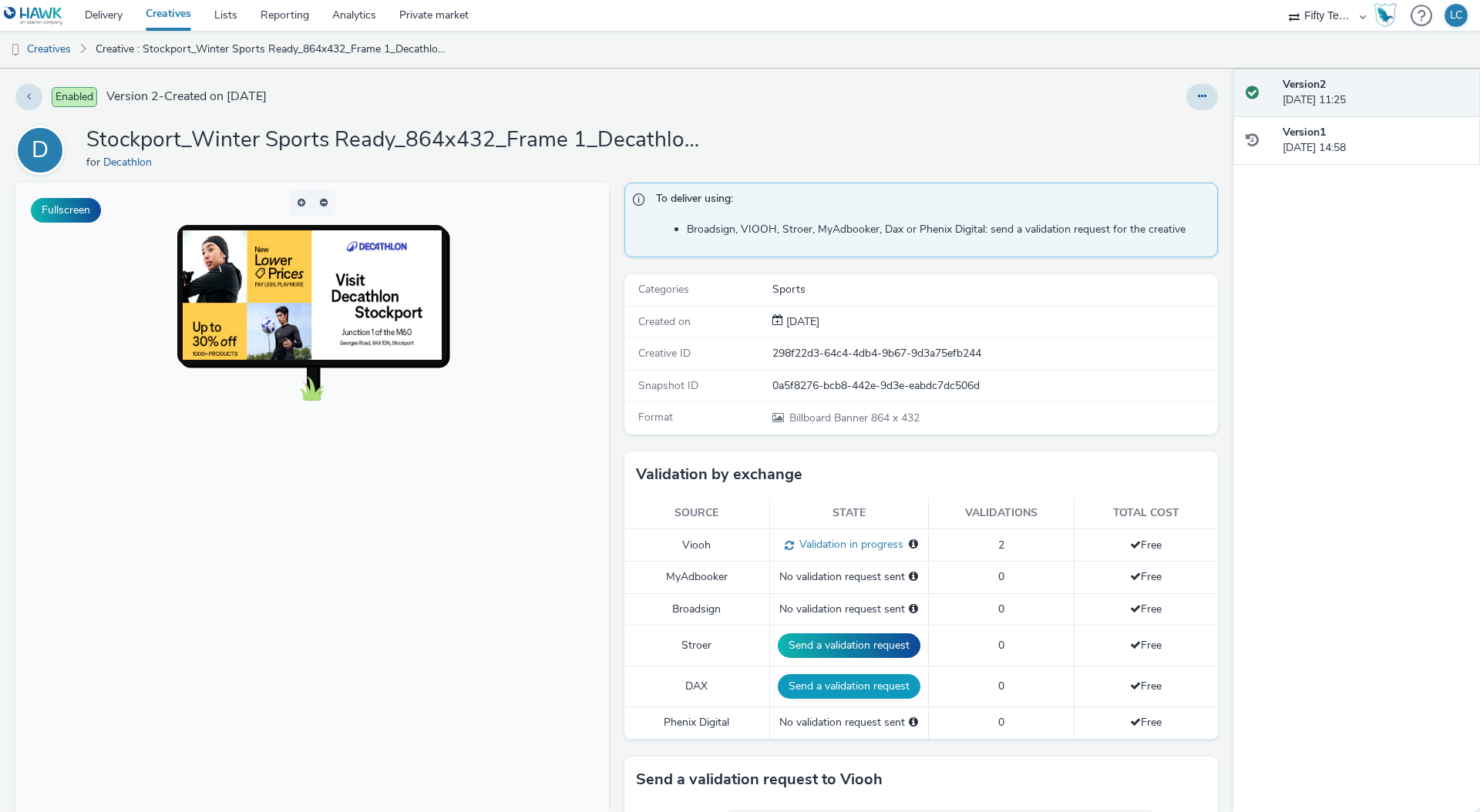
click at [816, 677] on button "Send a validation request" at bounding box center [849, 686] width 142 height 25
click at [858, 689] on button "Send a validation request" at bounding box center [849, 686] width 142 height 25
click at [837, 694] on button "Send a validation request" at bounding box center [849, 686] width 142 height 25
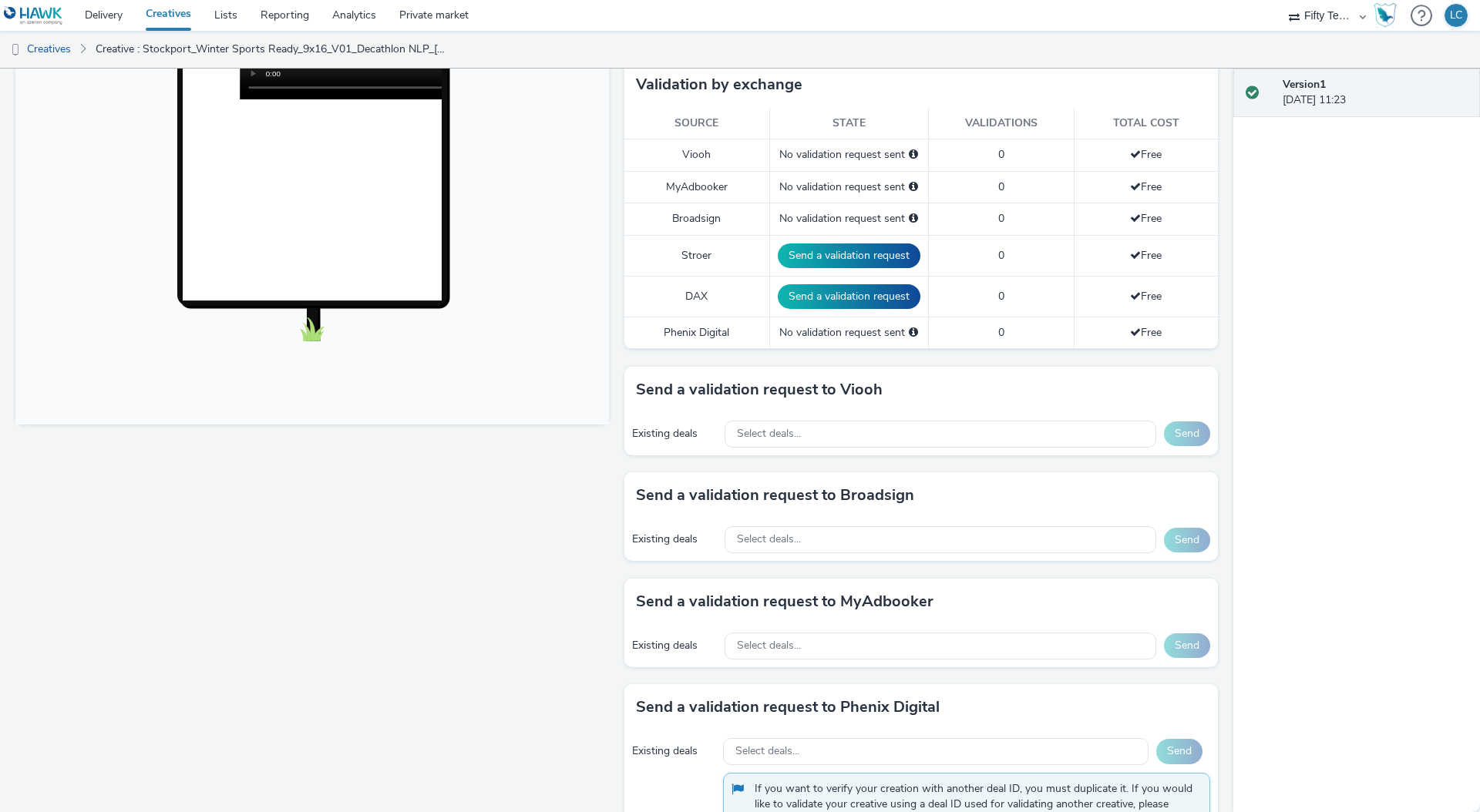
scroll to position [450, 0]
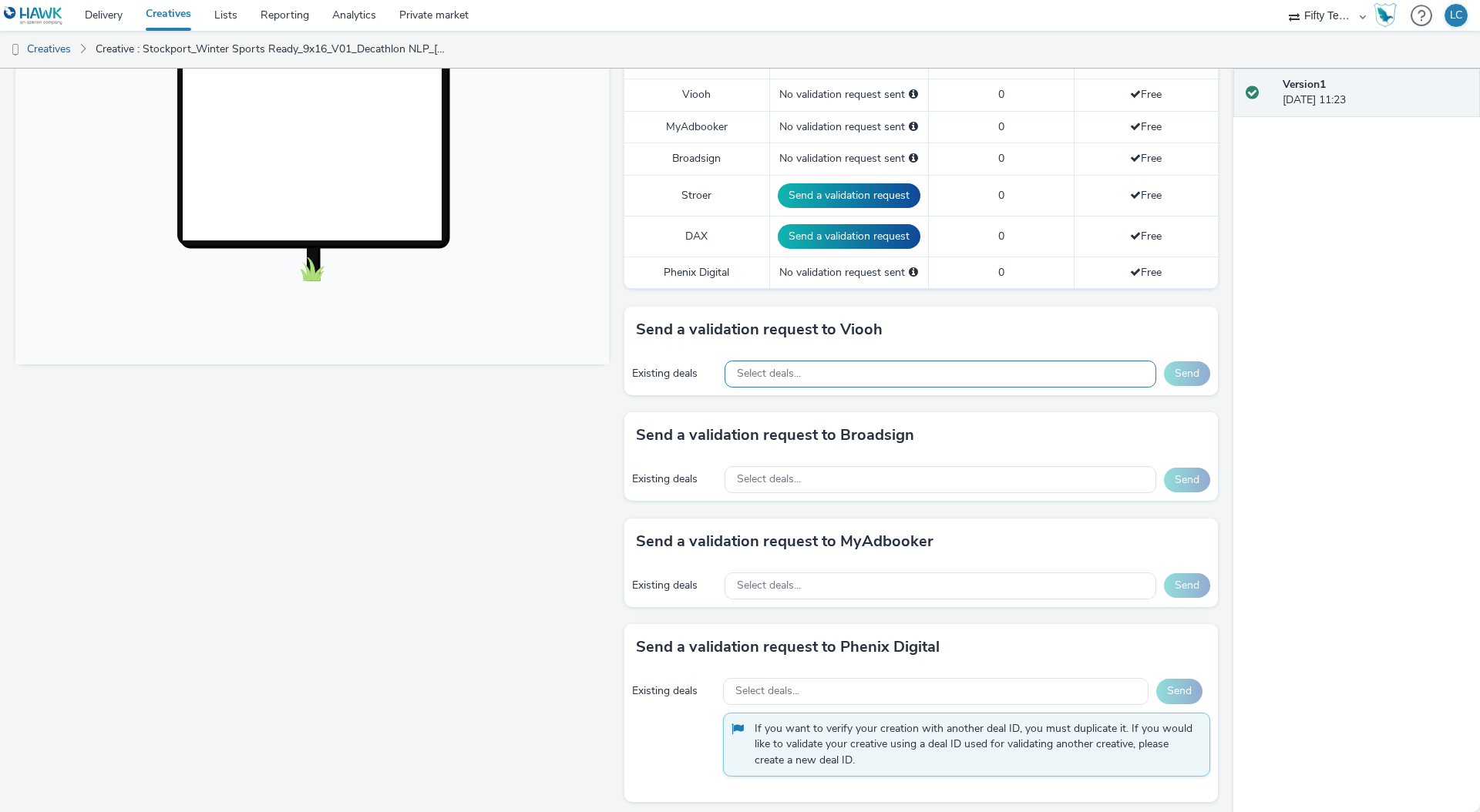
click at [833, 368] on div "Select deals..." at bounding box center [940, 374] width 432 height 27
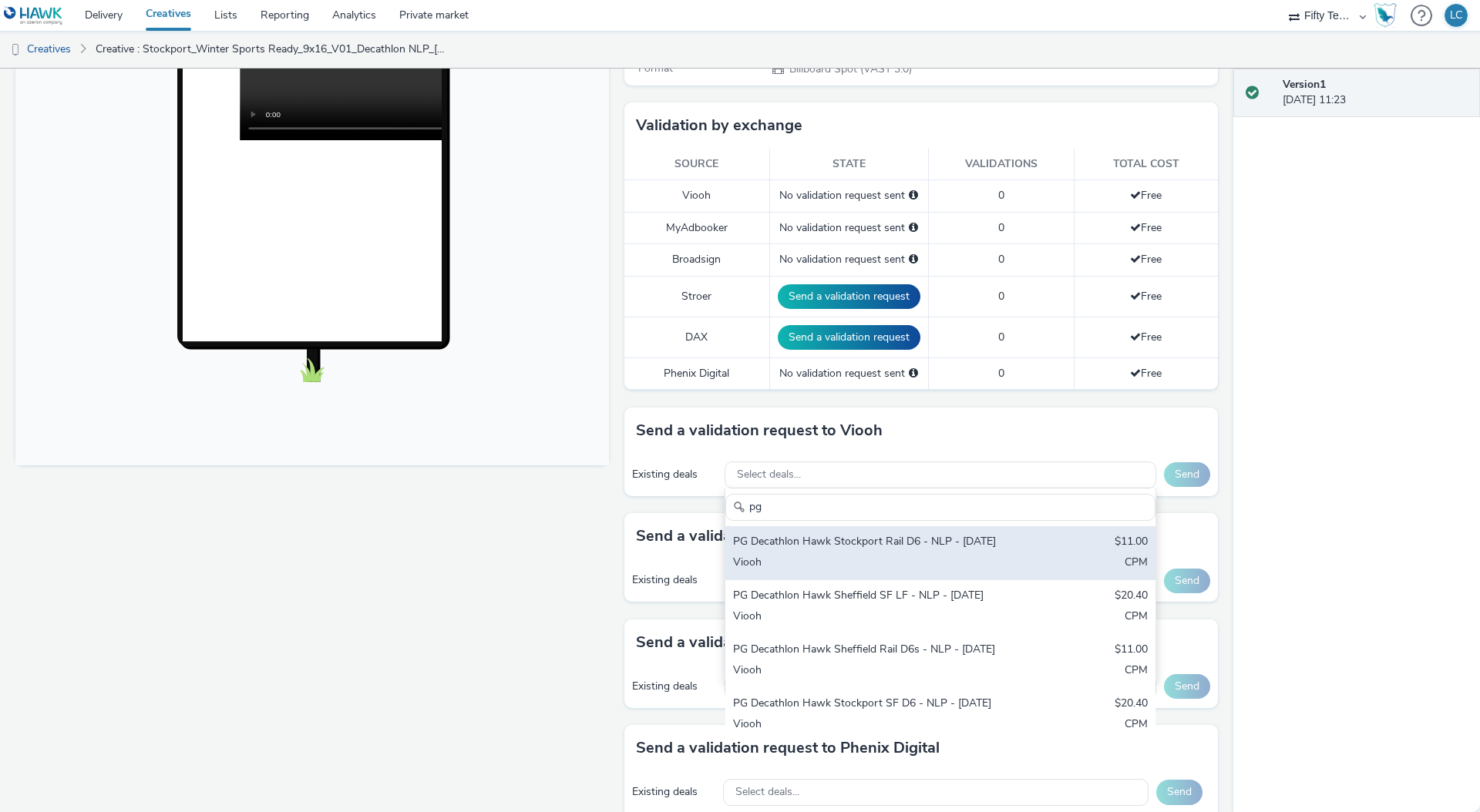
scroll to position [362, 0]
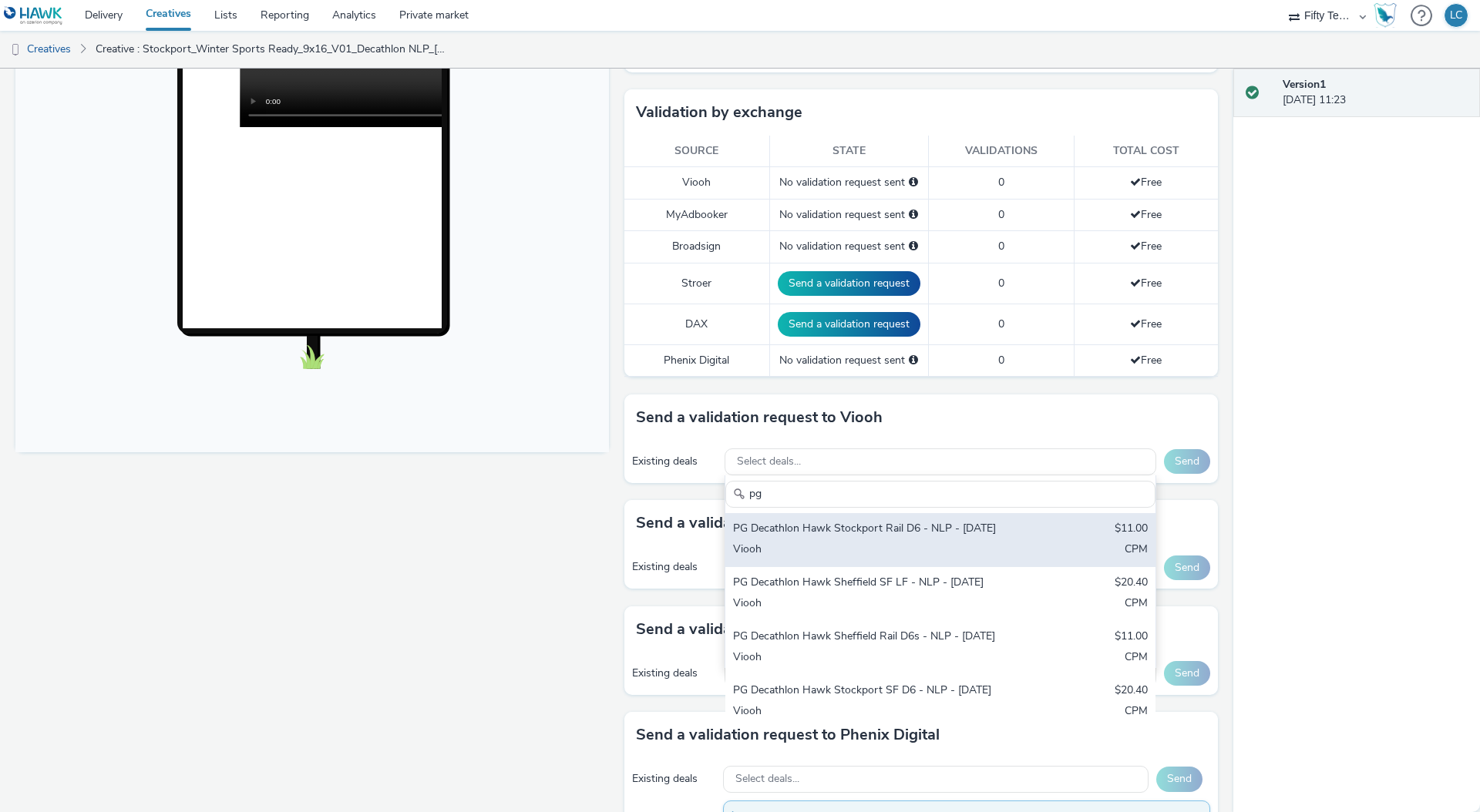
type input "pg"
click at [895, 538] on div "PG Decathlon Hawk Stockport Rail D6 - NLP - [DATE]" at bounding box center [870, 529] width 274 height 18
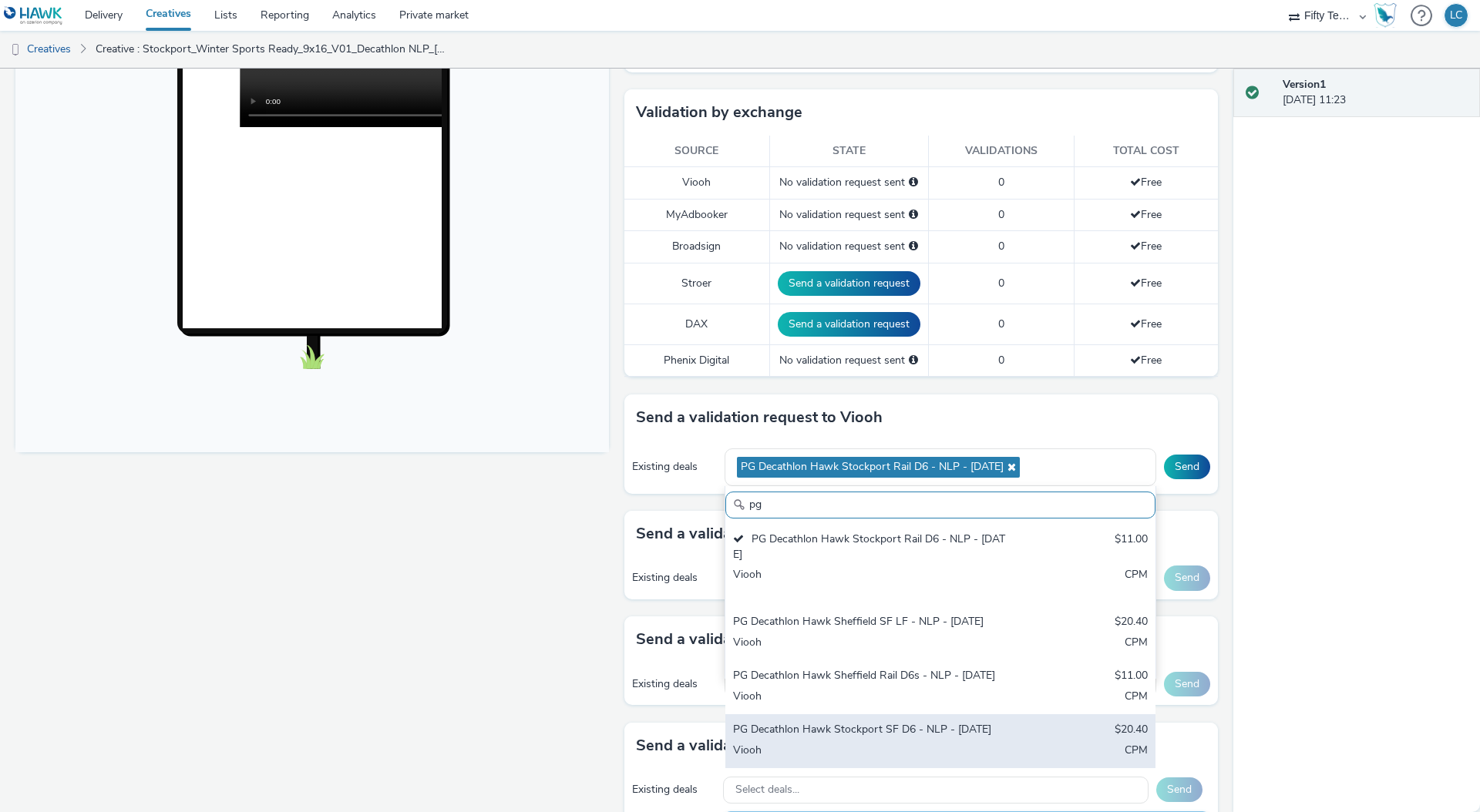
click at [871, 745] on div "PG Decathlon Hawk Stockport SF D6 - NLP - Sept 25 $20.40 Viooh CPM" at bounding box center [940, 741] width 430 height 54
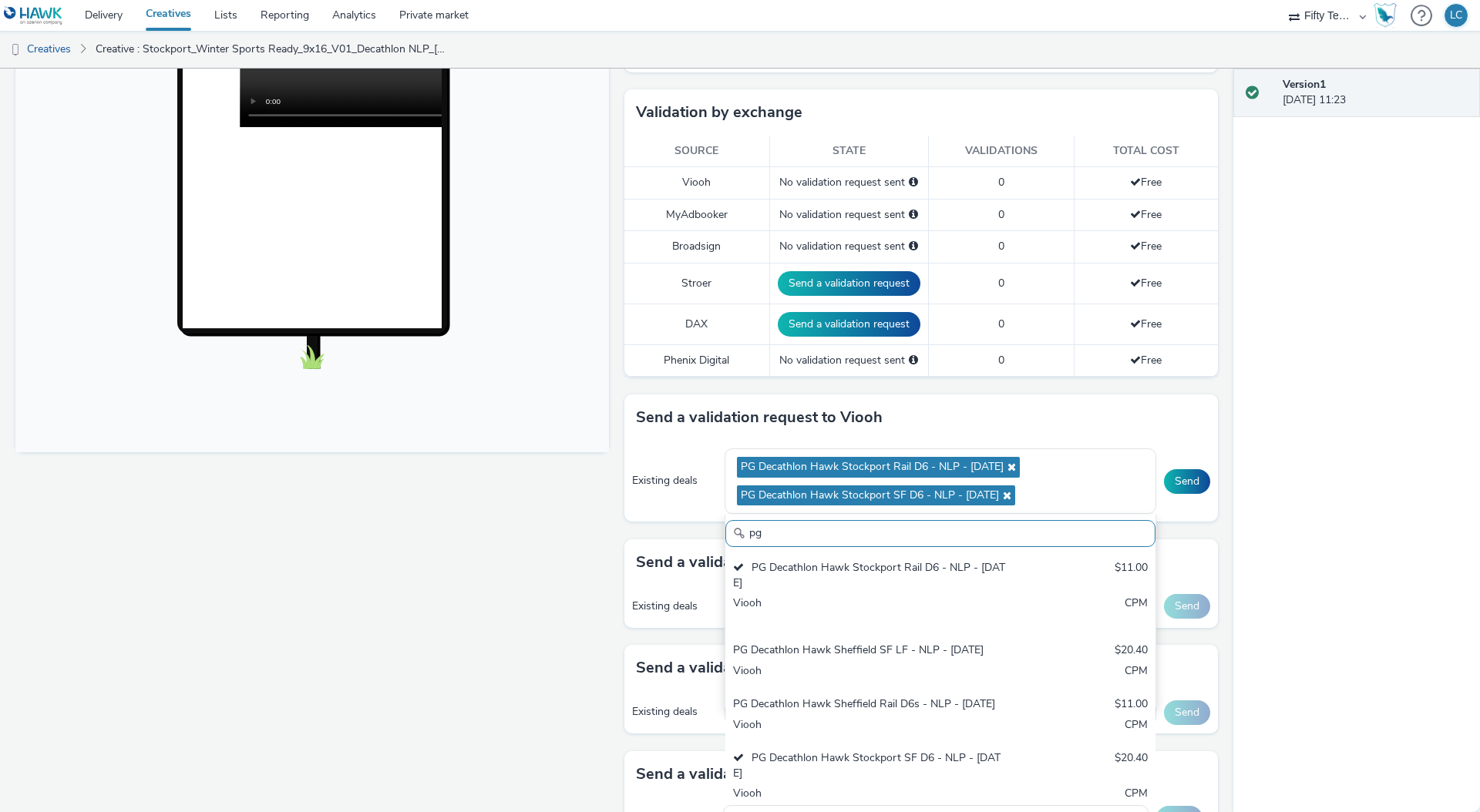
click at [1296, 556] on div "Version 1 10 September 2025, 11:23" at bounding box center [1357, 440] width 247 height 743
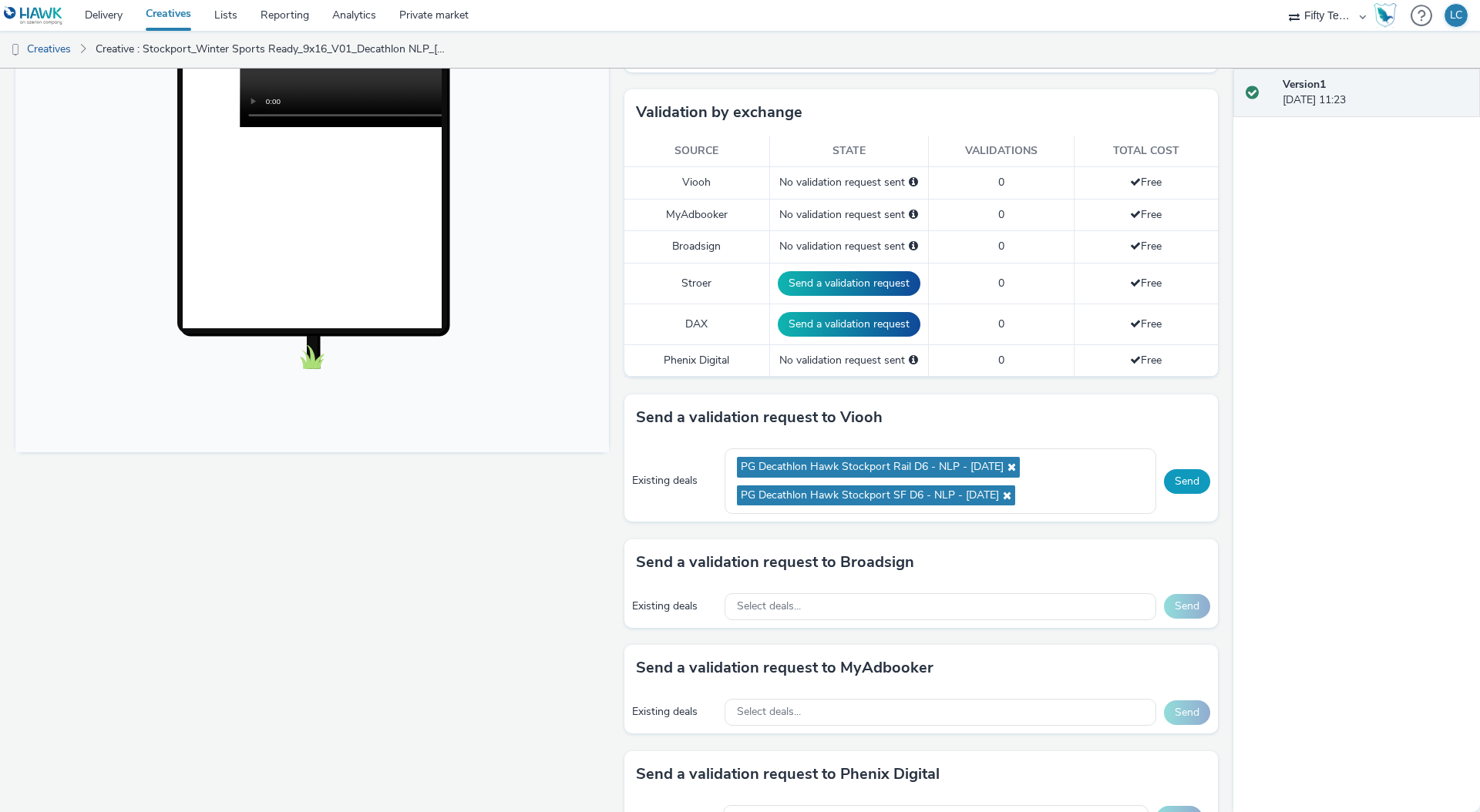
click at [1181, 484] on button "Send" at bounding box center [1187, 481] width 46 height 25
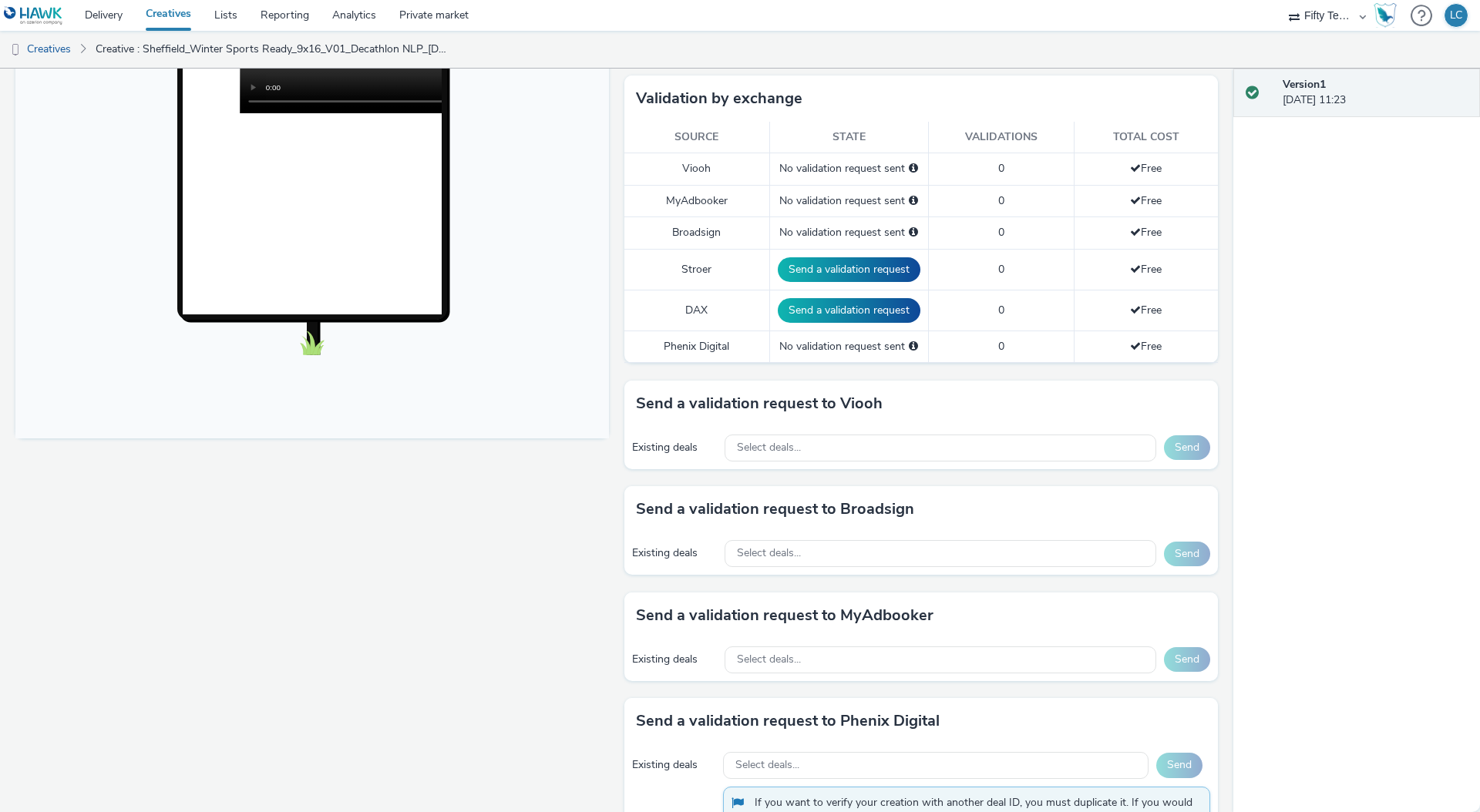
scroll to position [382, 0]
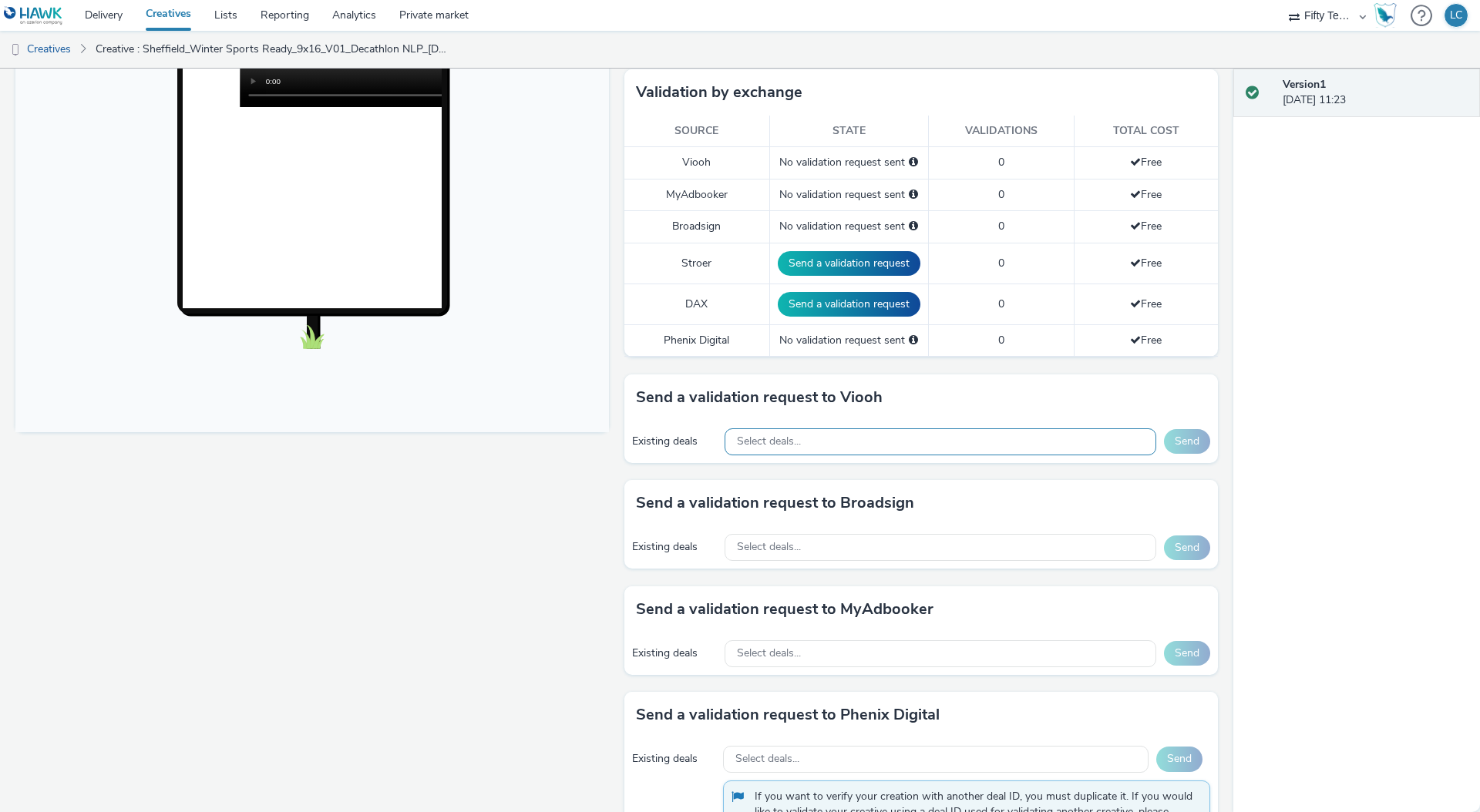
click at [802, 436] on div "Select deals..." at bounding box center [940, 442] width 432 height 27
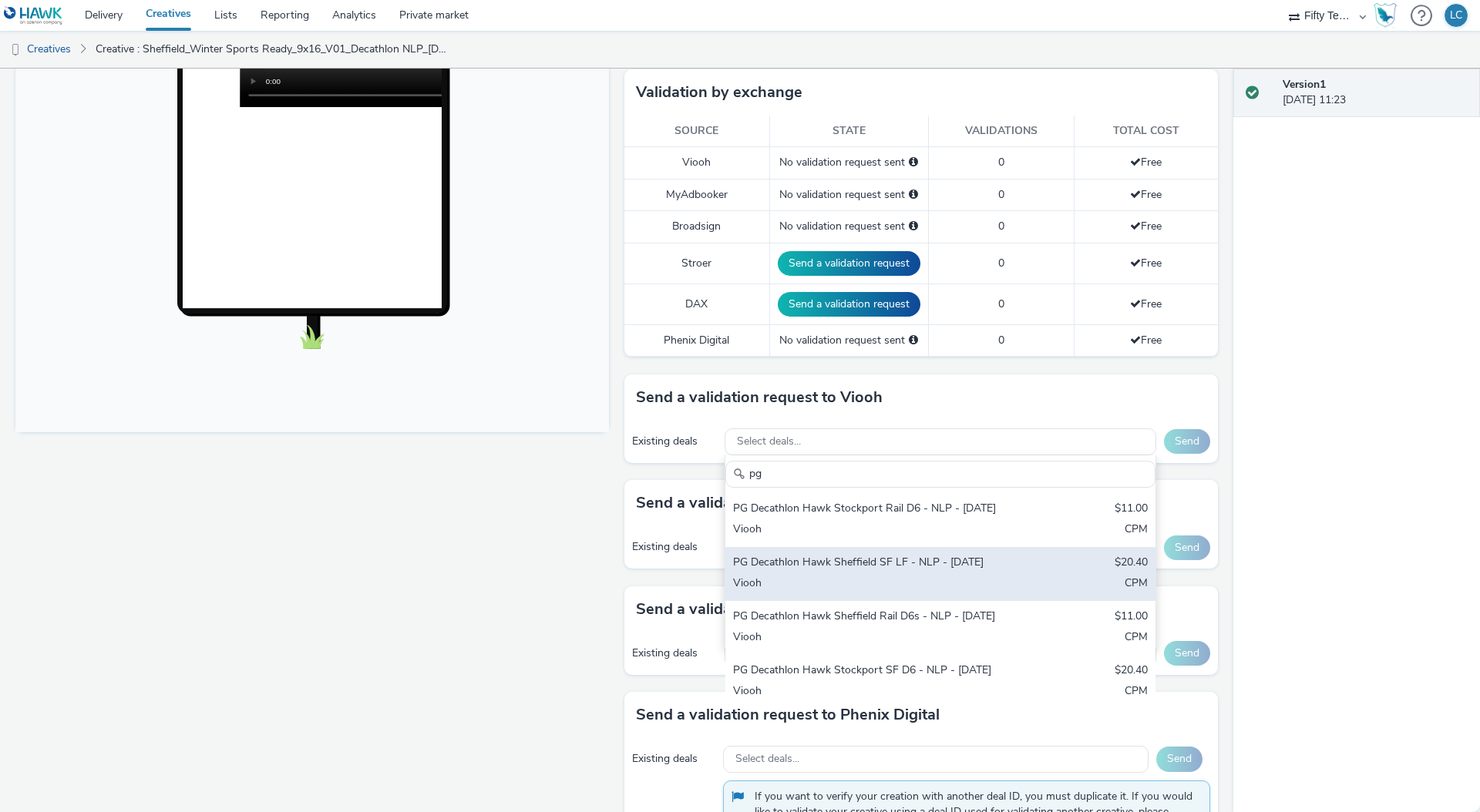
type input "pg"
click at [879, 573] on div "PG Decathlon Hawk Sheffield SF LF - NLP - [DATE]" at bounding box center [870, 563] width 274 height 18
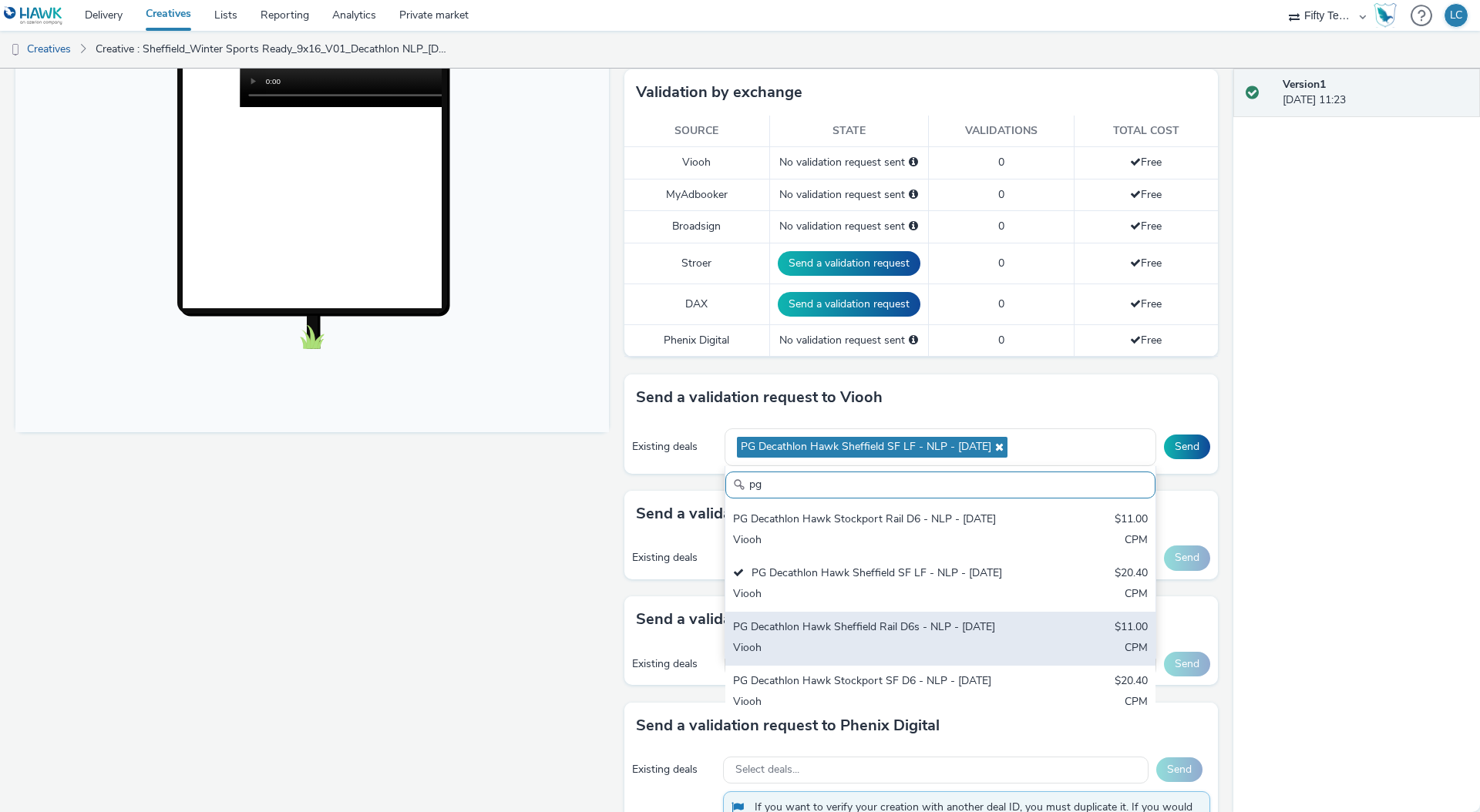
click at [870, 637] on div "PG Decathlon Hawk Sheffield Rail D6s - NLP - [DATE]" at bounding box center [870, 629] width 274 height 18
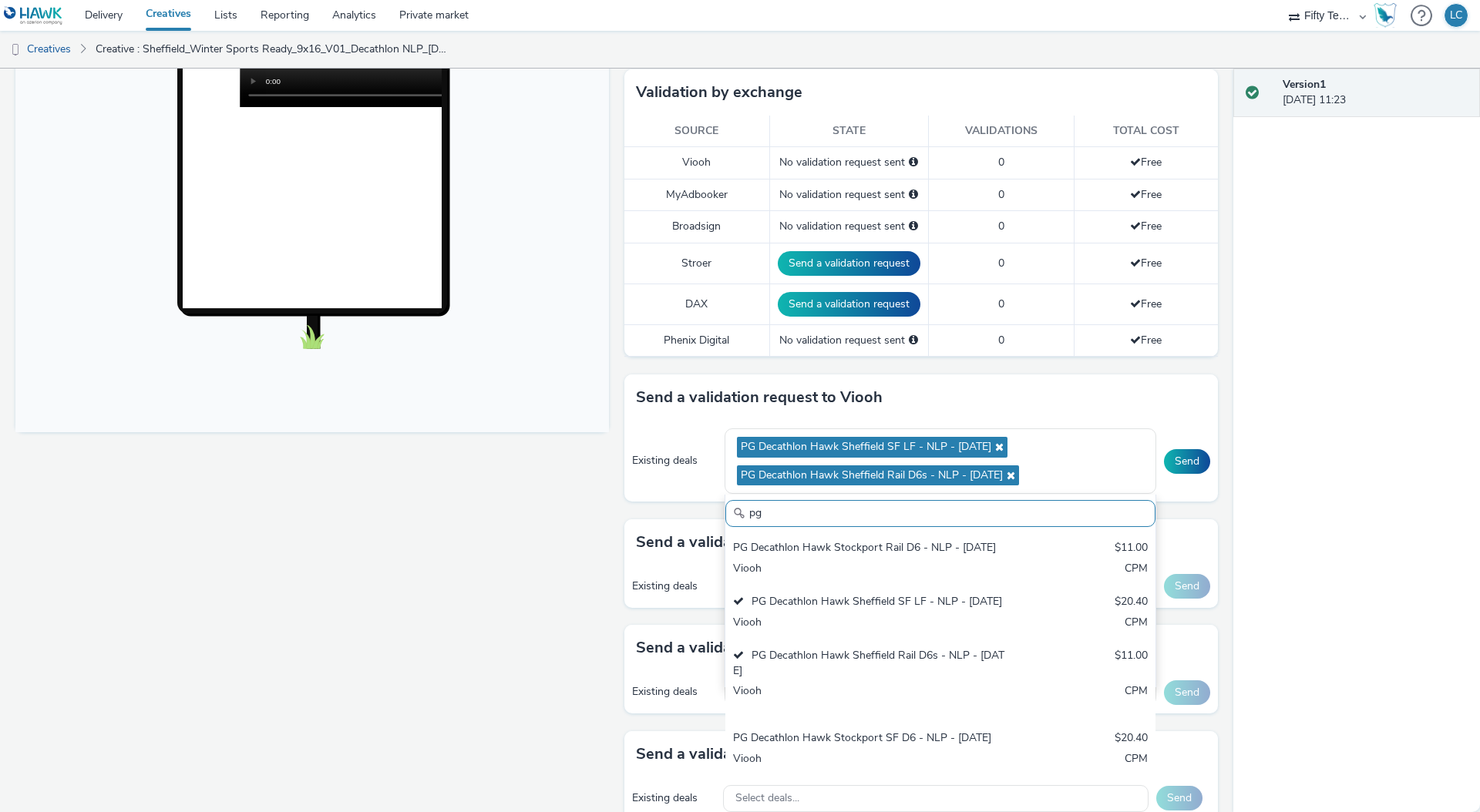
click at [1337, 544] on div "Version 1 [DATE] 11:23" at bounding box center [1357, 440] width 247 height 743
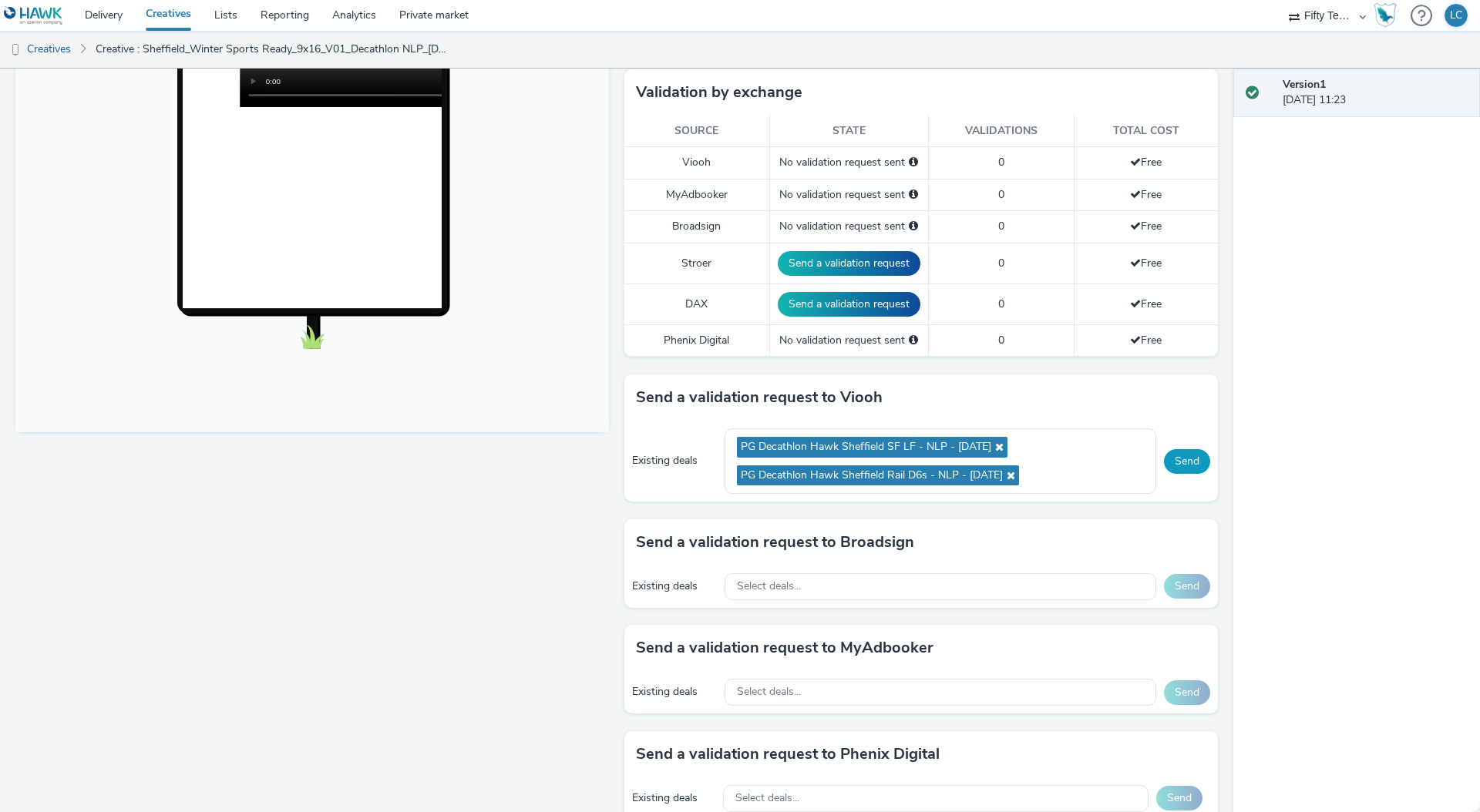
click at [1164, 468] on button "Send" at bounding box center [1187, 461] width 46 height 25
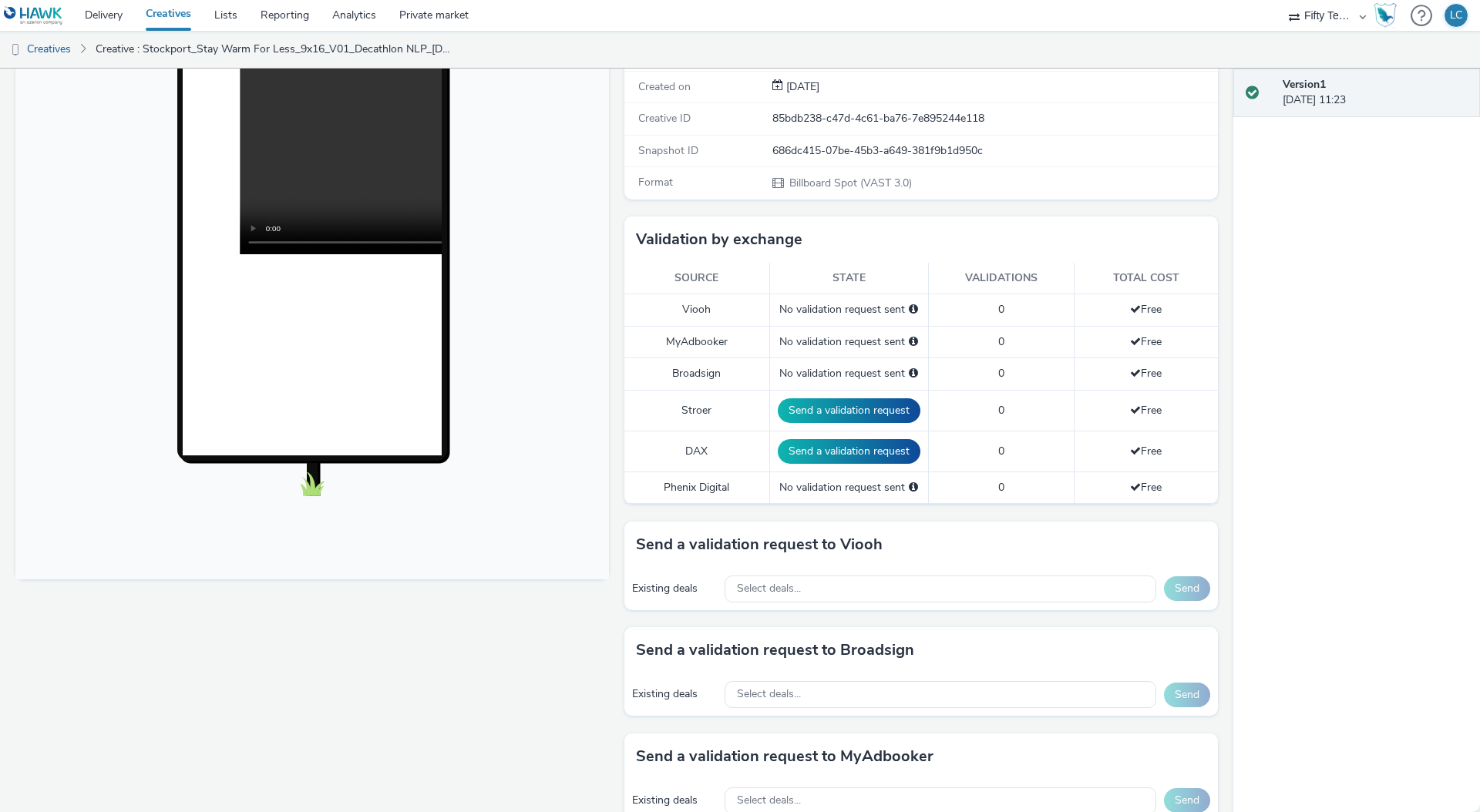
scroll to position [438, 0]
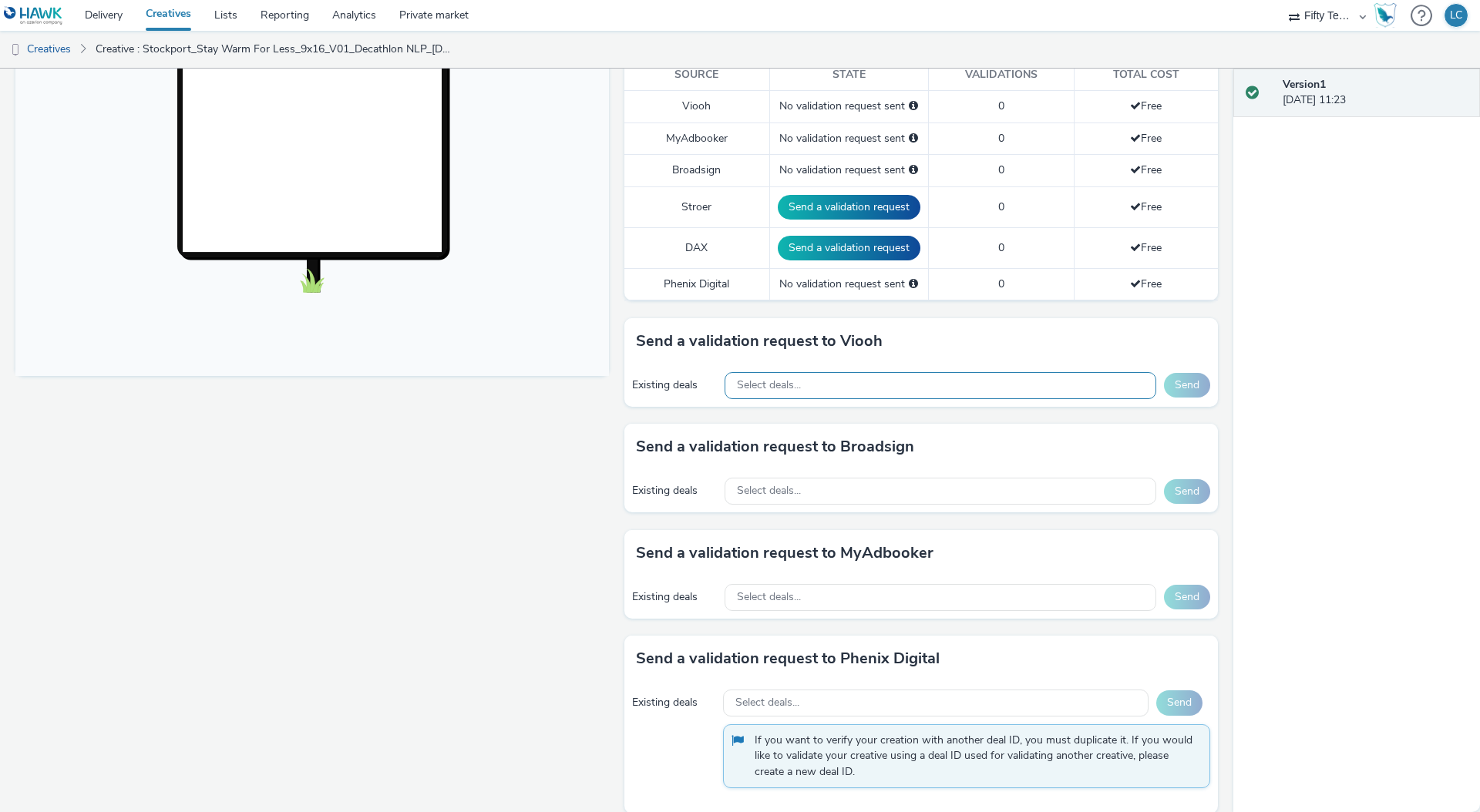
click at [814, 391] on div "Select deals..." at bounding box center [940, 385] width 432 height 27
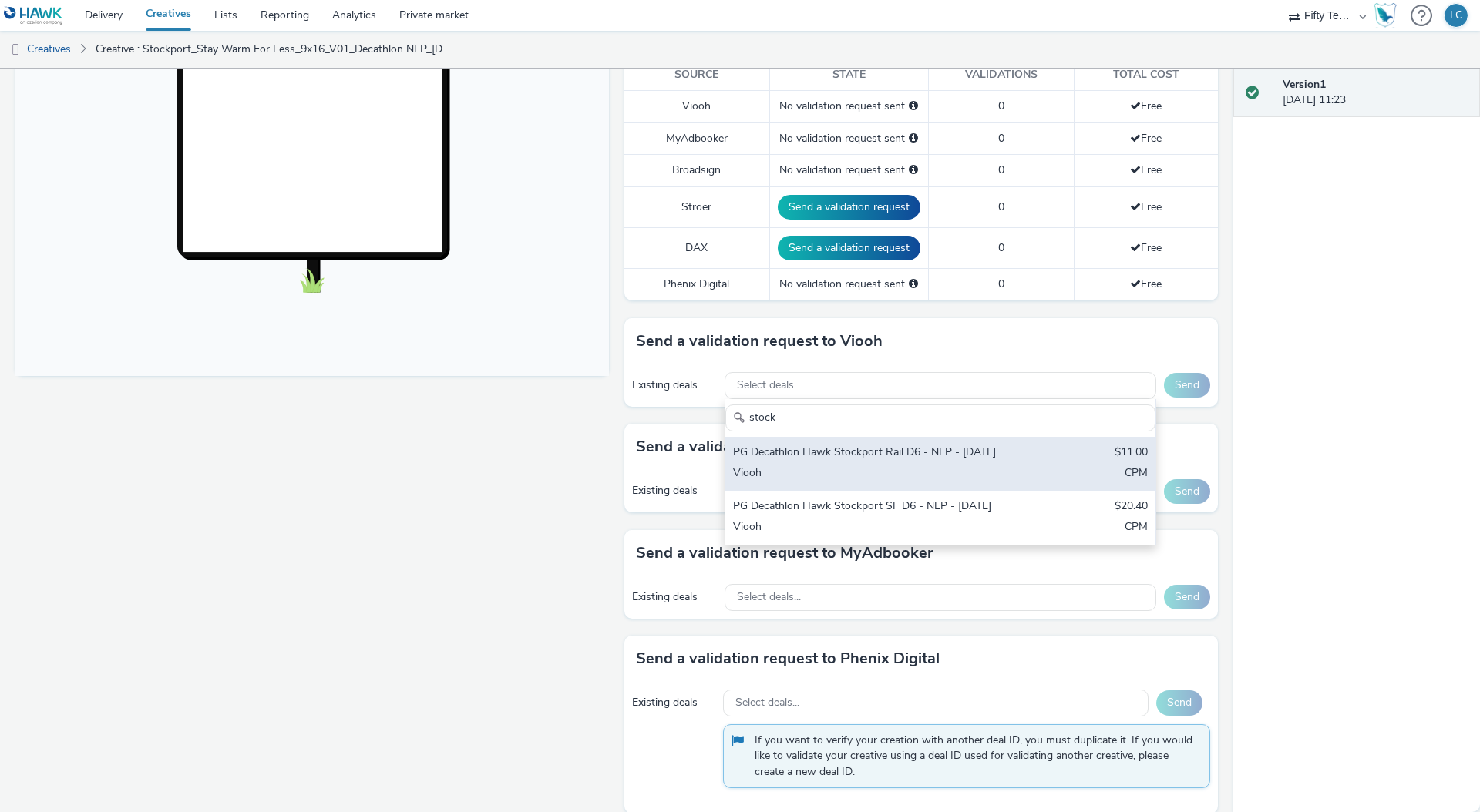
type input "stock"
click at [867, 445] on div "PG Decathlon Hawk Stockport Rail D6 - NLP - [DATE]" at bounding box center [870, 454] width 274 height 18
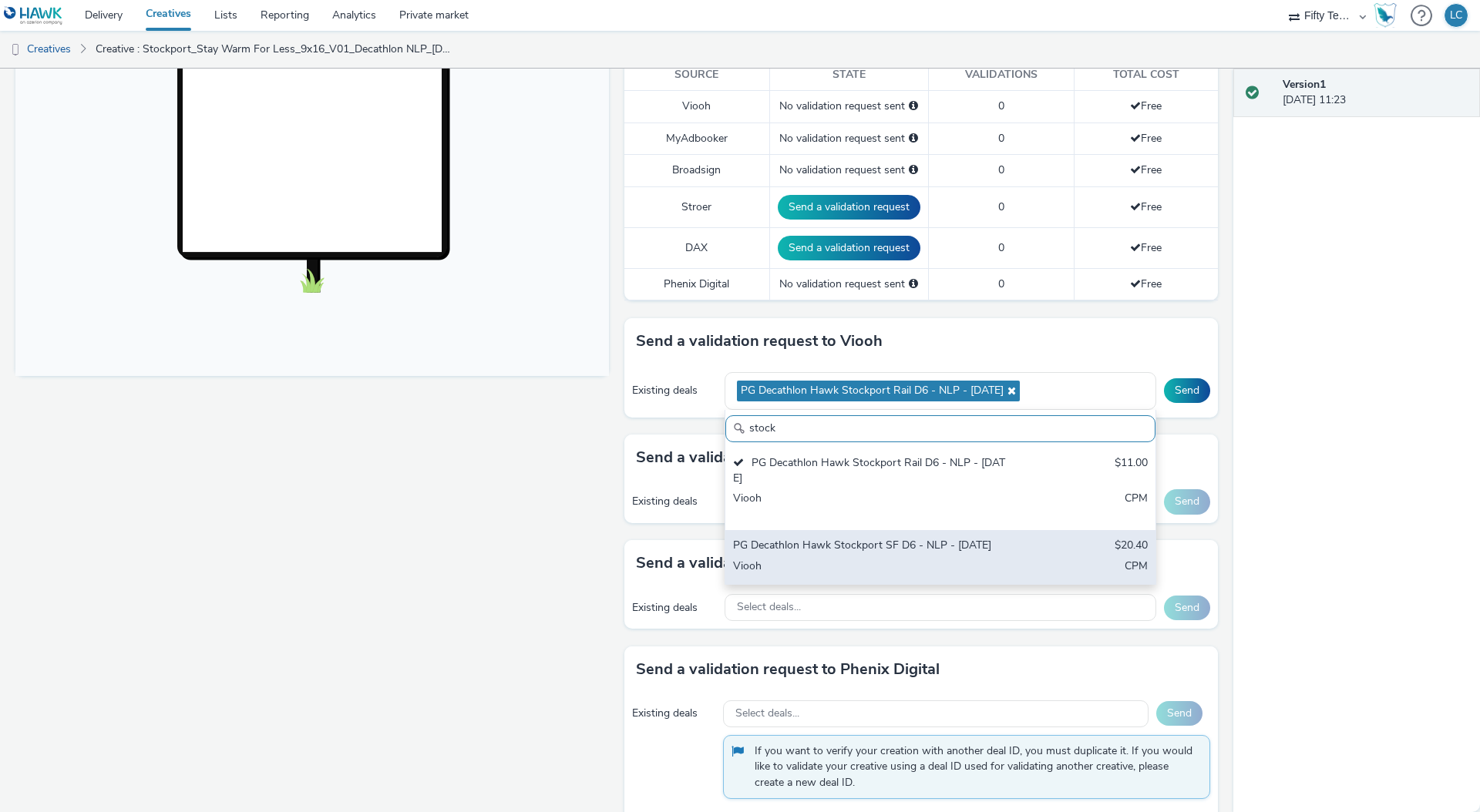
click at [867, 551] on div "PG Decathlon Hawk Stockport SF D6 - NLP - [DATE]" at bounding box center [870, 546] width 274 height 18
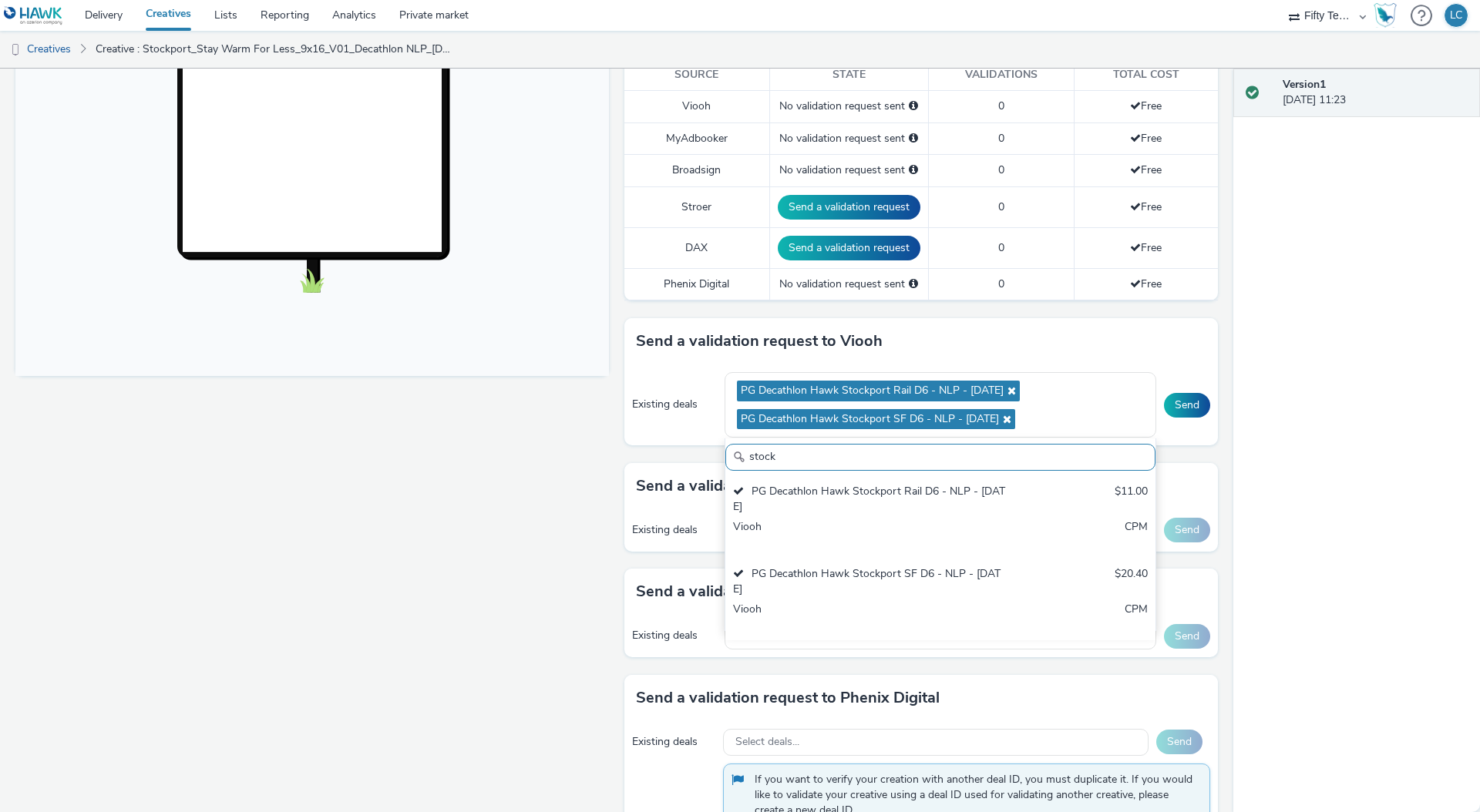
click at [1299, 455] on div "Version 1 10 September 2025, 11:23" at bounding box center [1357, 440] width 247 height 743
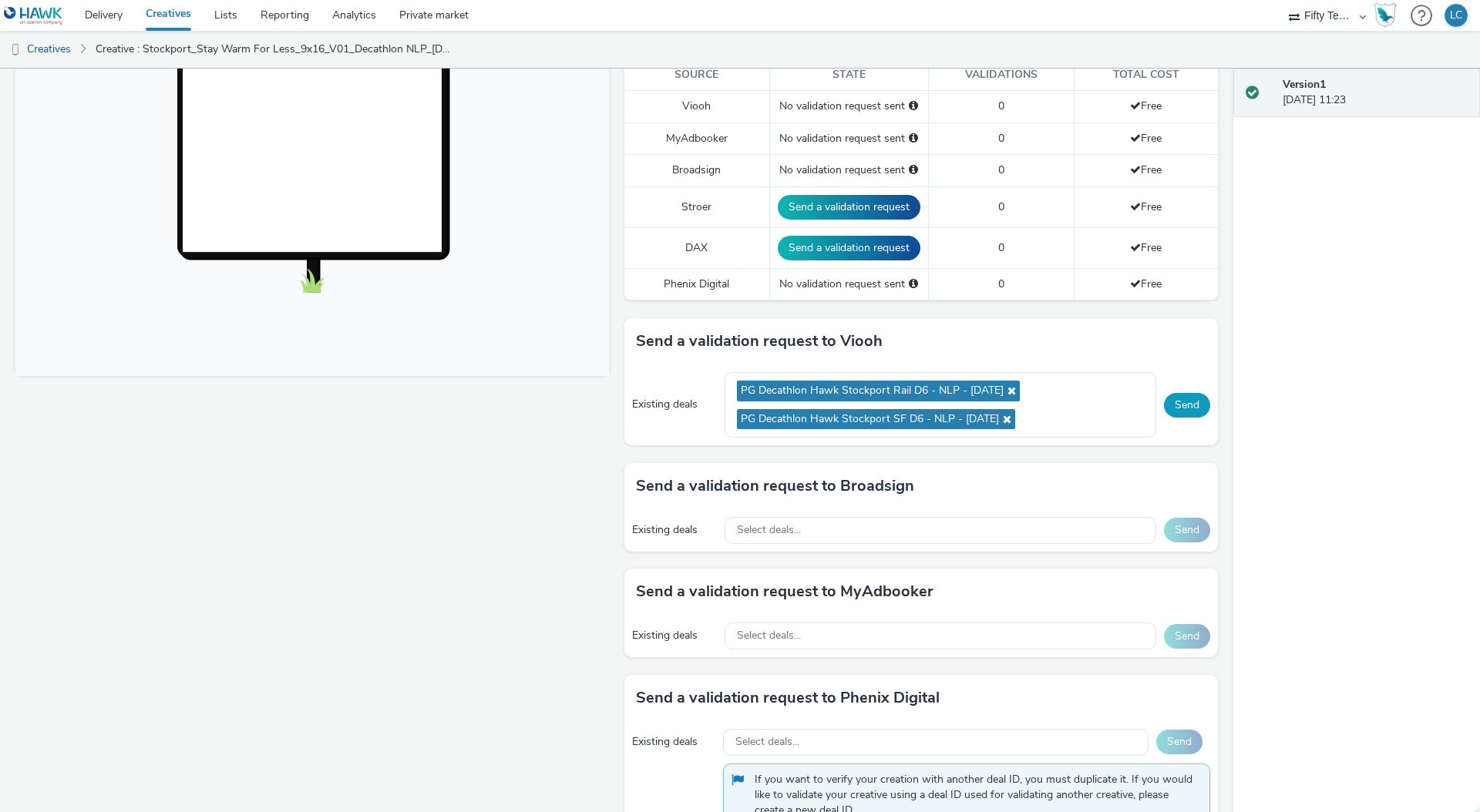
click at [1181, 408] on button "Send" at bounding box center [1187, 405] width 46 height 25
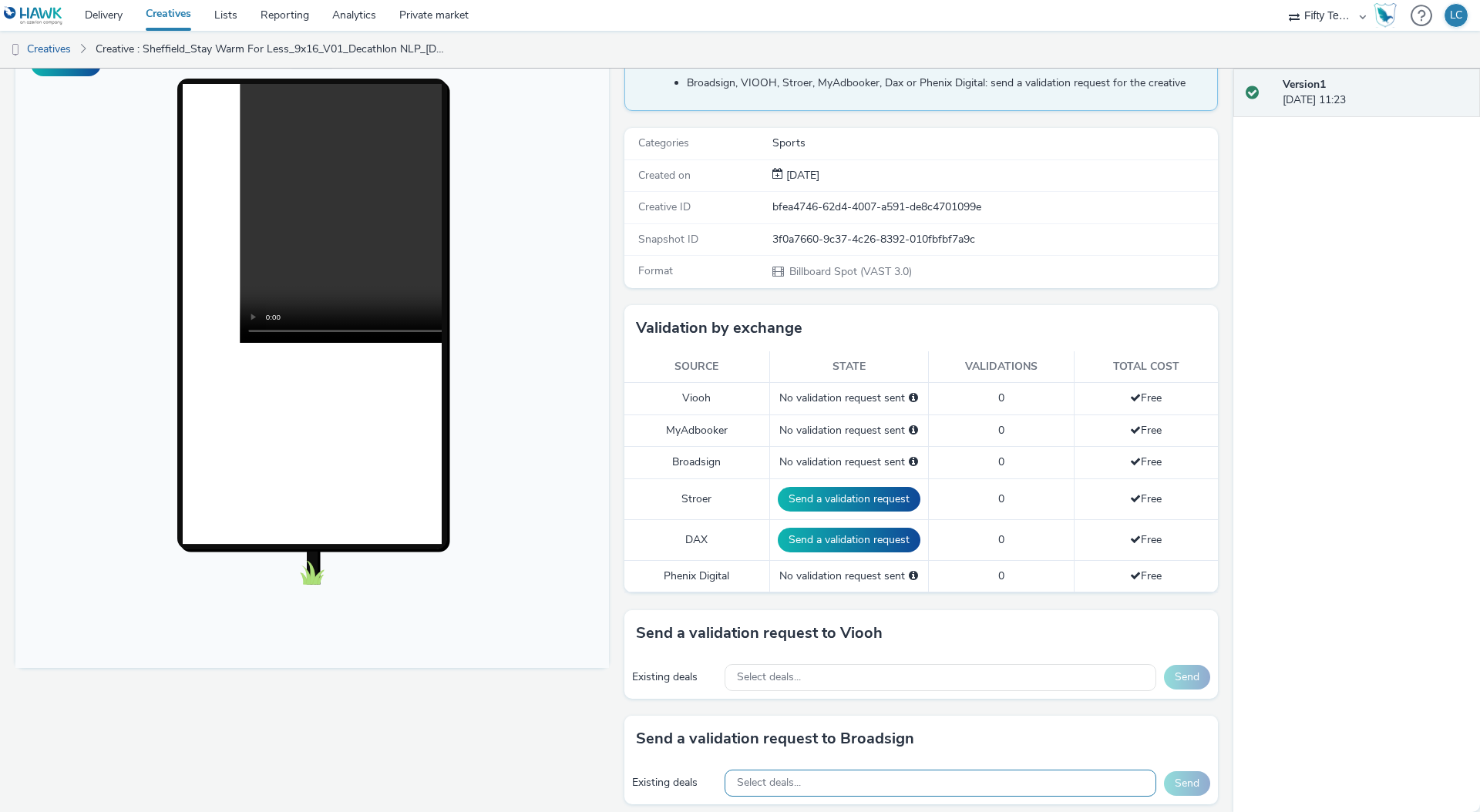
scroll to position [323, 0]
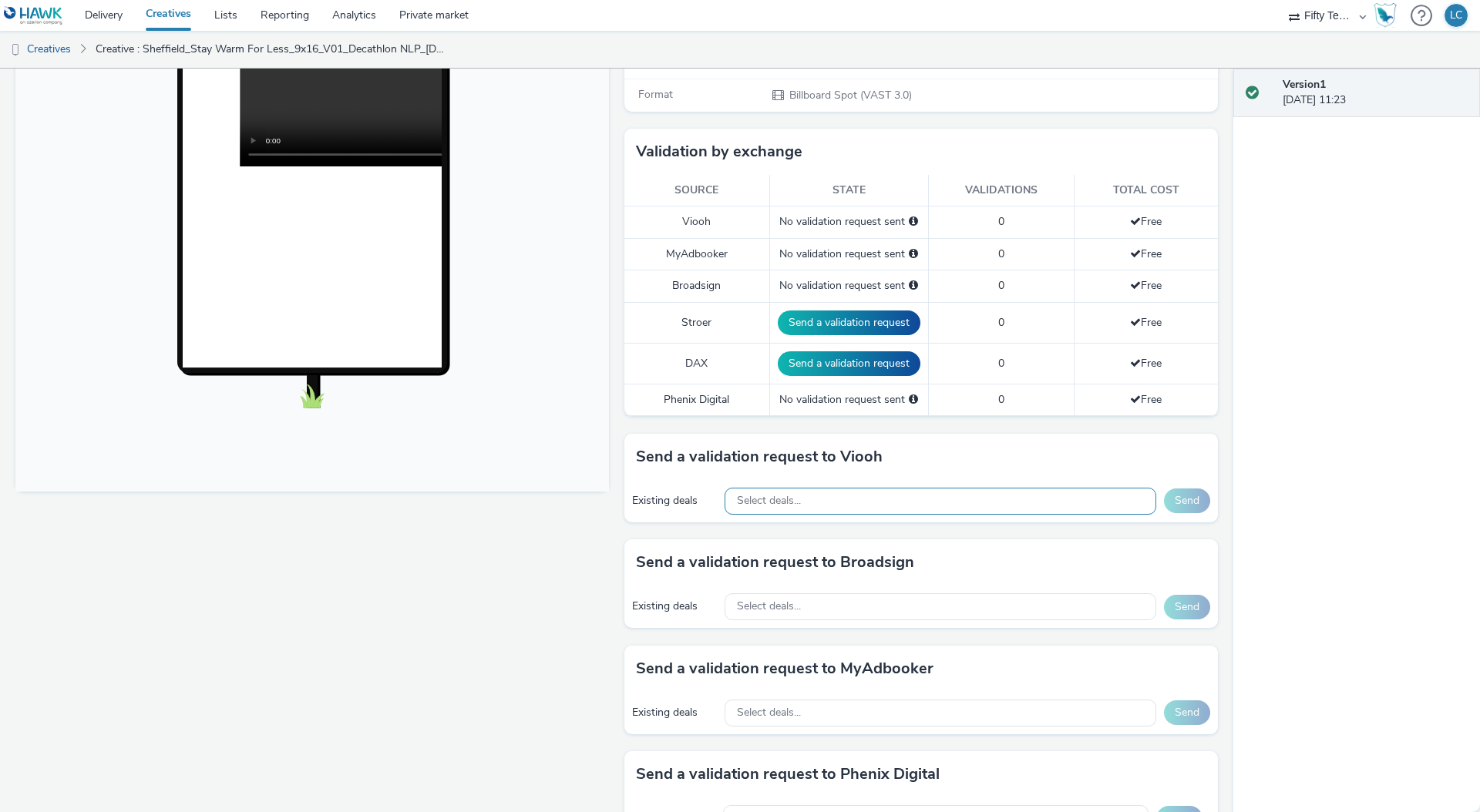
click at [765, 506] on span "Select deals..." at bounding box center [769, 501] width 64 height 13
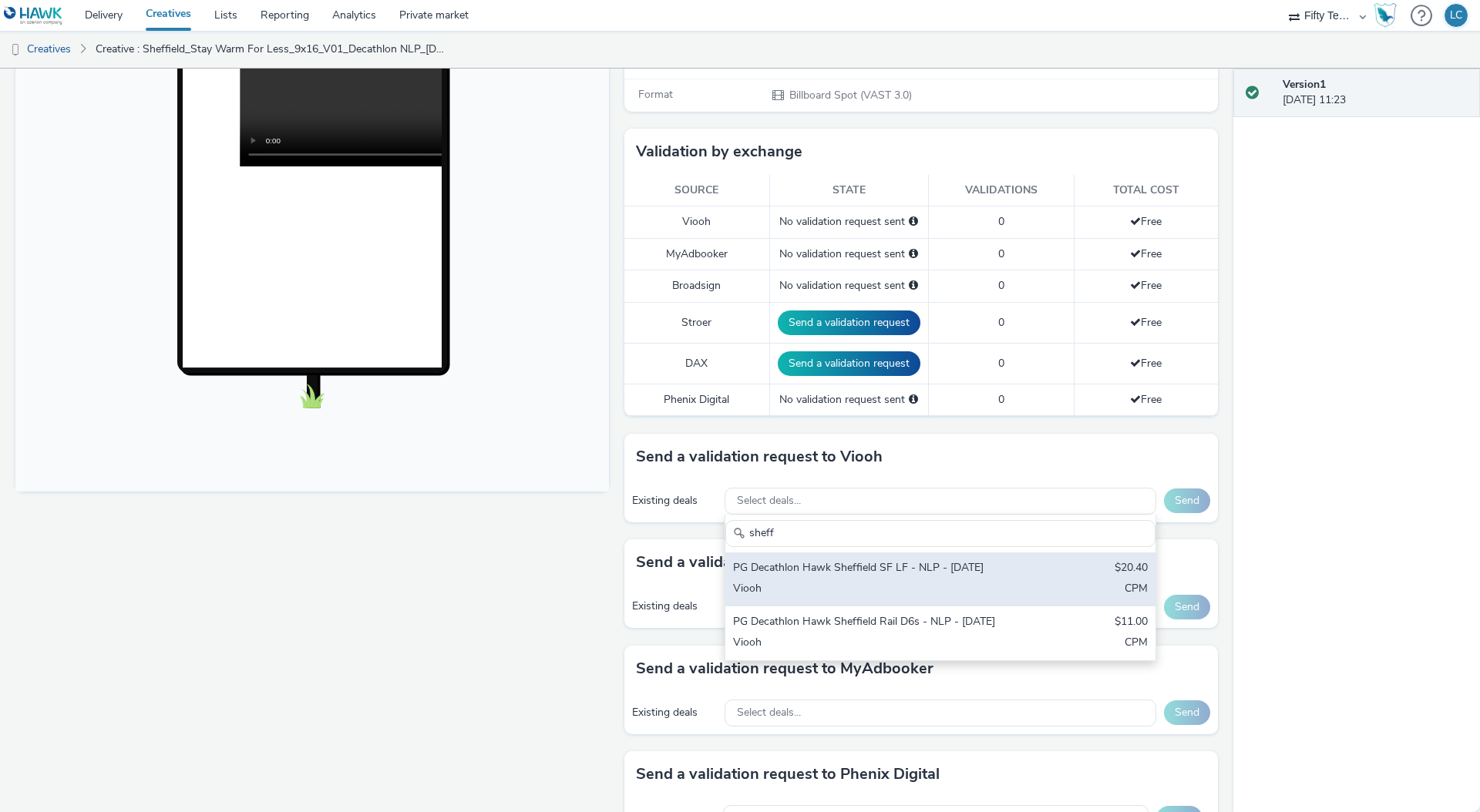
type input "sheff"
click at [819, 574] on div "PG Decathlon Hawk Sheffield SF LF - NLP - [DATE]" at bounding box center [870, 568] width 274 height 18
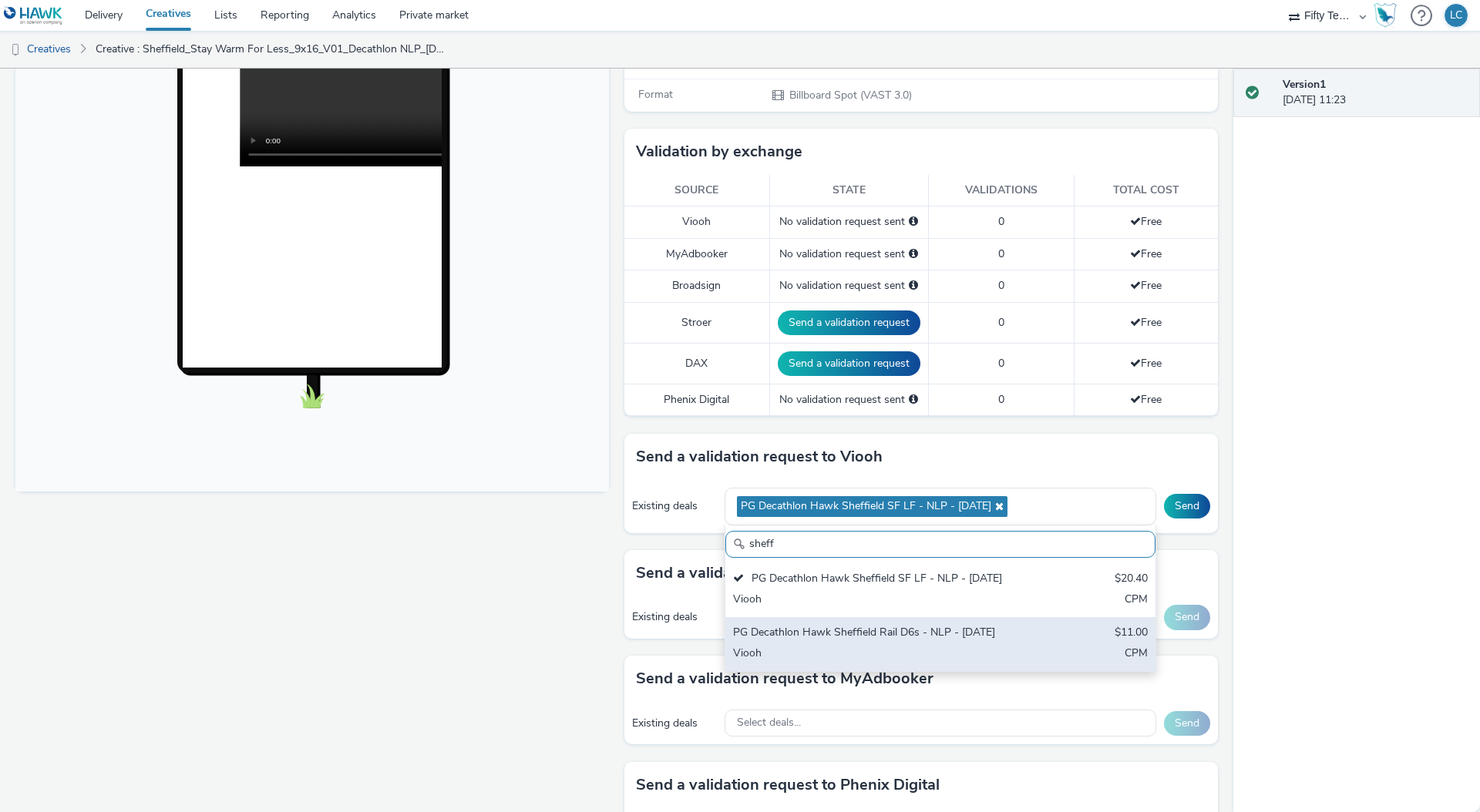
click at [837, 635] on div "PG Decathlon Hawk Sheffield Rail D6s - NLP - [DATE]" at bounding box center [870, 634] width 274 height 18
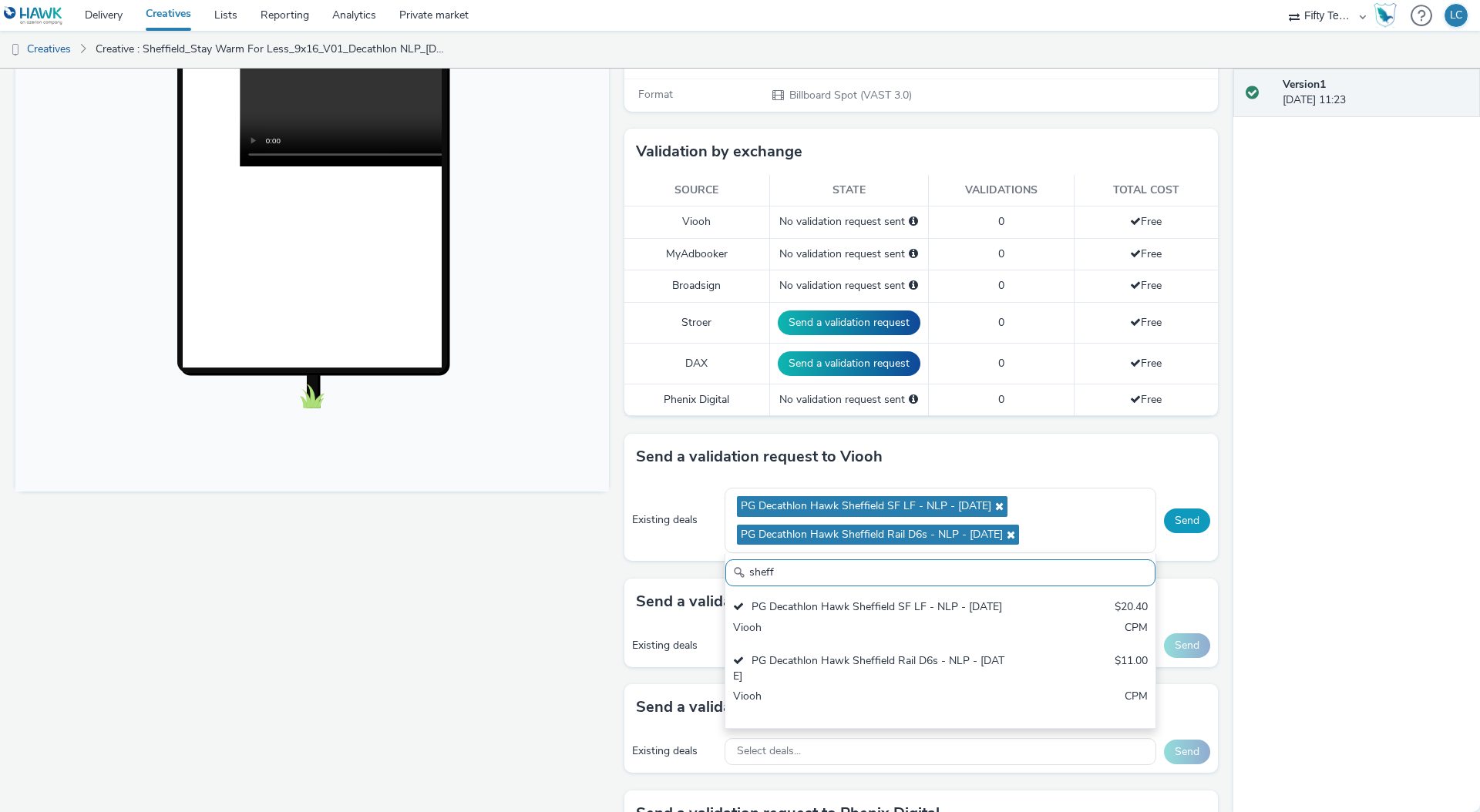
click at [1179, 524] on button "Send" at bounding box center [1187, 520] width 46 height 25
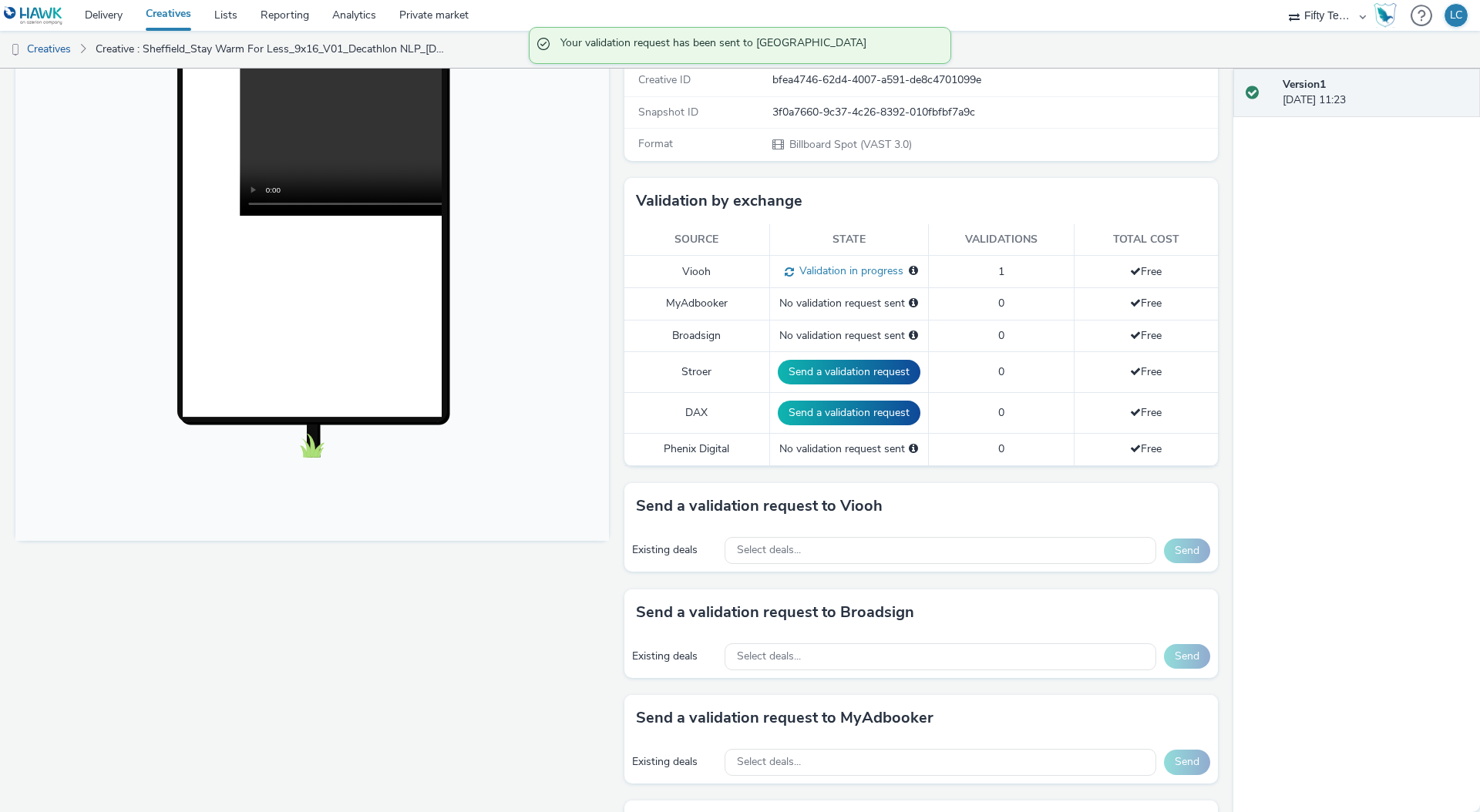
scroll to position [255, 0]
